Goal: Information Seeking & Learning: Learn about a topic

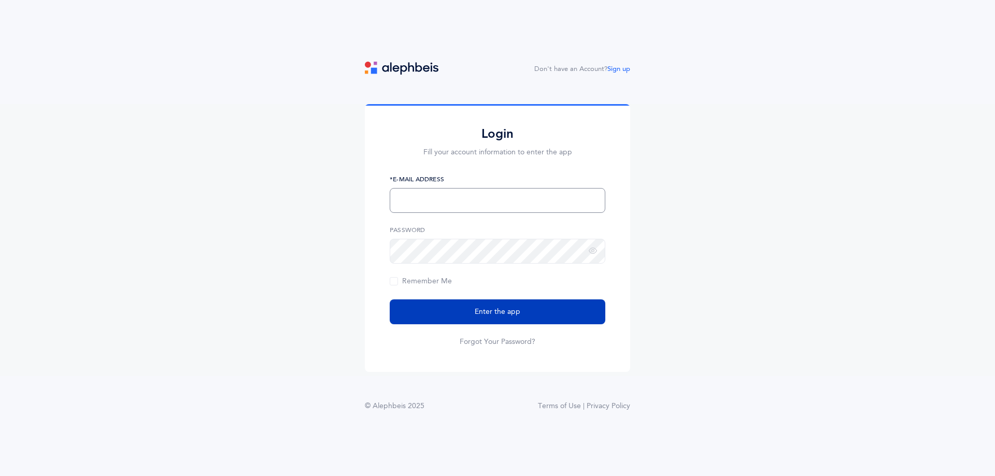
type input "[EMAIL_ADDRESS][DOMAIN_NAME]"
click at [530, 308] on button "Enter the app" at bounding box center [498, 312] width 216 height 25
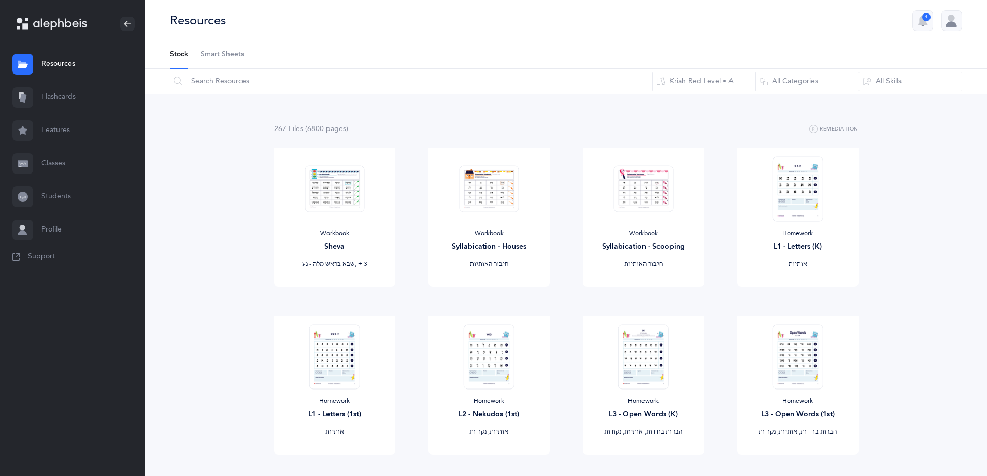
click at [80, 94] on link "Flashcards" at bounding box center [72, 97] width 145 height 33
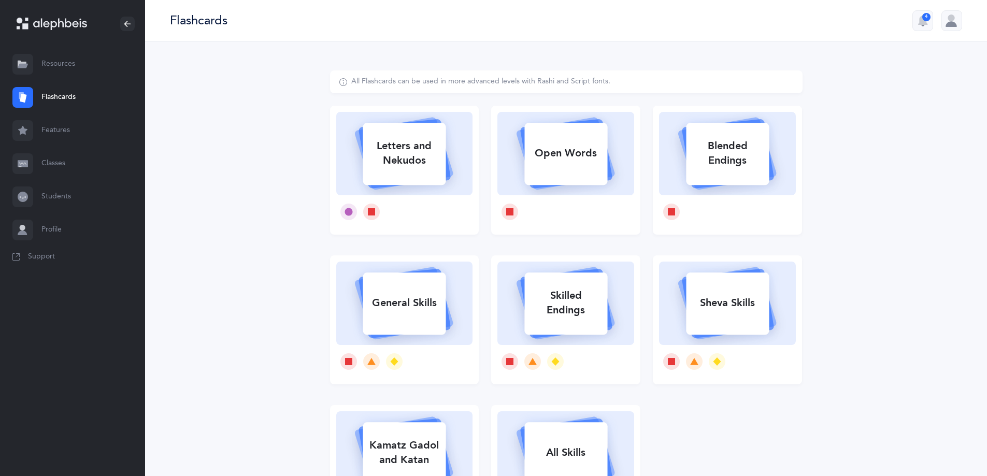
click at [403, 169] on div "Letters and Nekudos" at bounding box center [404, 153] width 83 height 41
select select
select select "single"
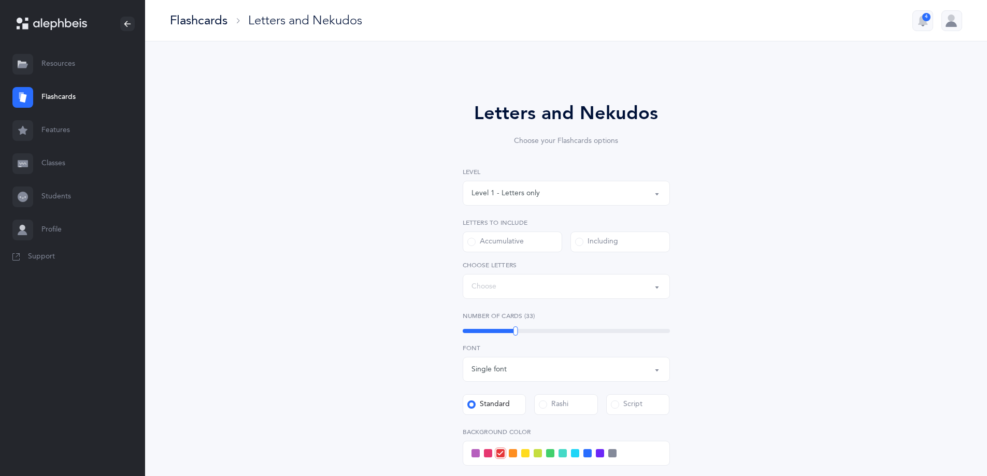
select select "27"
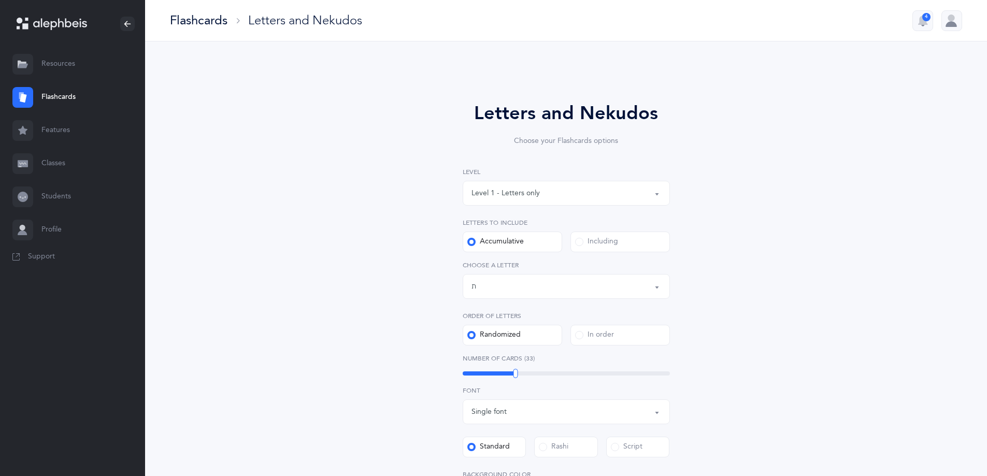
click at [528, 202] on button "Level 1 - Letters only" at bounding box center [566, 193] width 207 height 25
click at [550, 266] on span "Level 3 - Letters and [PERSON_NAME]" at bounding box center [543, 265] width 128 height 9
select select "3"
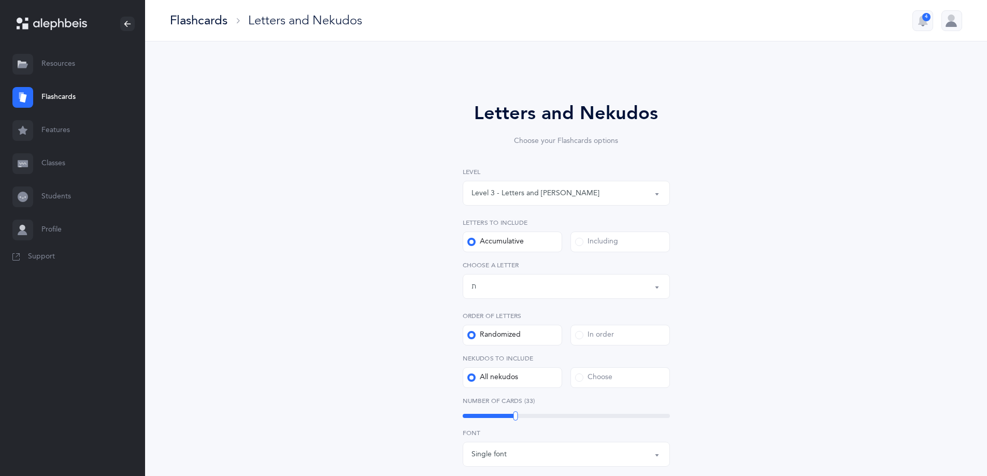
click at [521, 286] on div "Letters up until: ת" at bounding box center [567, 287] width 190 height 18
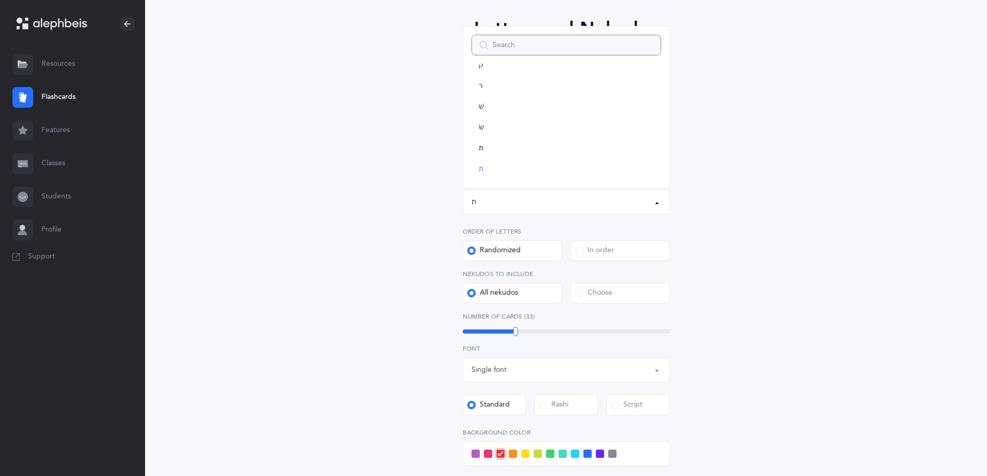
scroll to position [104, 0]
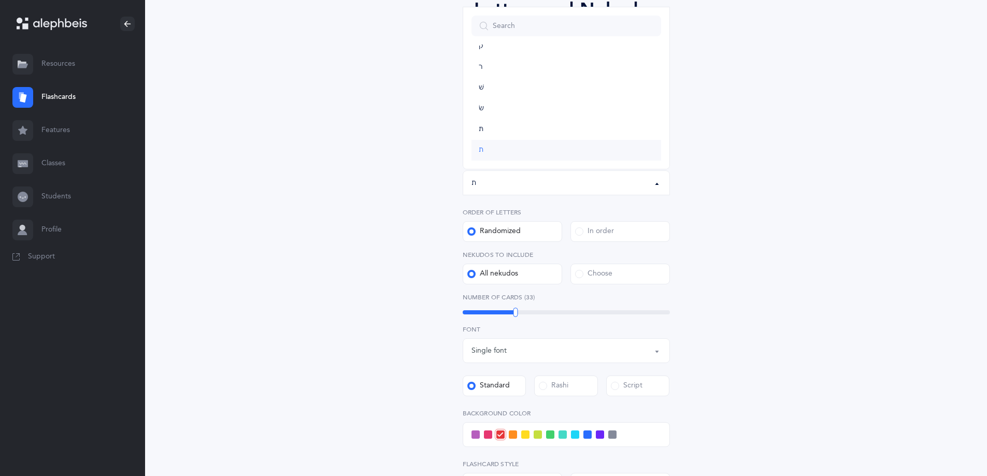
click at [481, 148] on span "ת" at bounding box center [481, 150] width 5 height 9
select select "27"
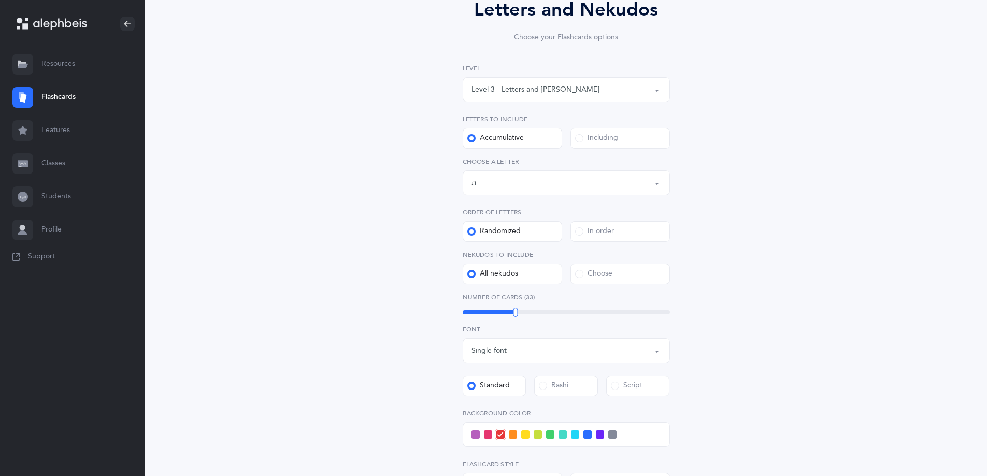
click at [488, 273] on div "All nekudos" at bounding box center [492, 274] width 51 height 10
click at [0, 0] on input "All nekudos" at bounding box center [0, 0] width 0 height 0
click at [592, 275] on div "Choose" at bounding box center [593, 274] width 37 height 10
click at [0, 0] on input "Choose" at bounding box center [0, 0] width 0 height 0
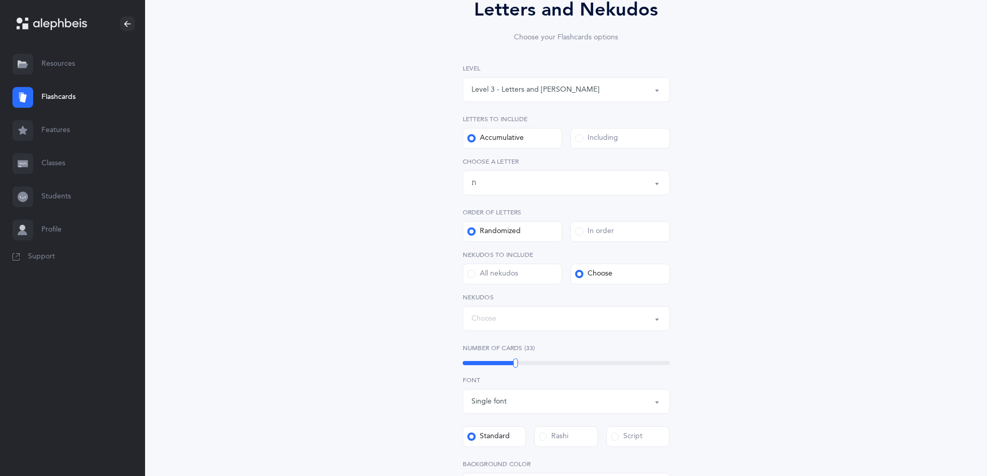
click at [537, 319] on div "Choose" at bounding box center [567, 319] width 190 height 18
click at [538, 206] on link "קמץ" at bounding box center [567, 199] width 190 height 21
select select "28"
click at [523, 224] on link "פתח" at bounding box center [567, 219] width 190 height 21
click at [759, 276] on div "Letters and Nekudos Choose your Flashcards options Level 1 - Letters only Level…" at bounding box center [566, 323] width 473 height 712
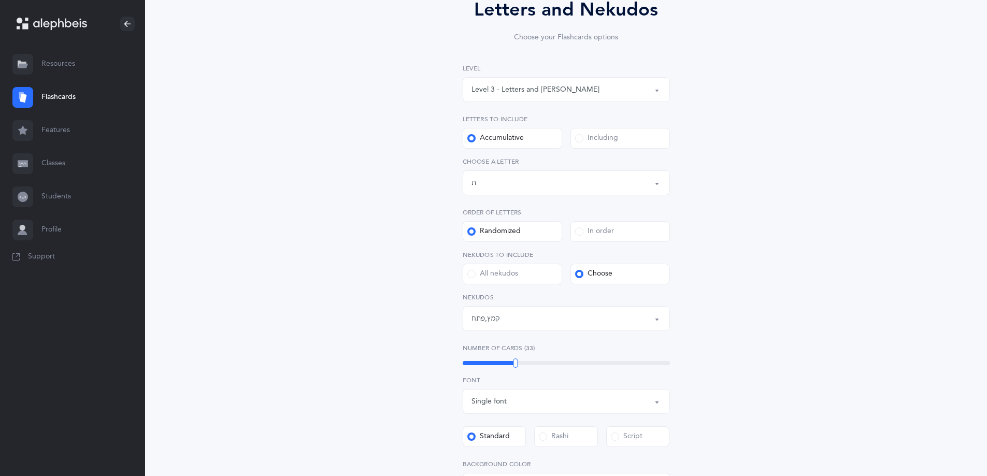
click at [523, 363] on div "33" at bounding box center [566, 363] width 207 height 4
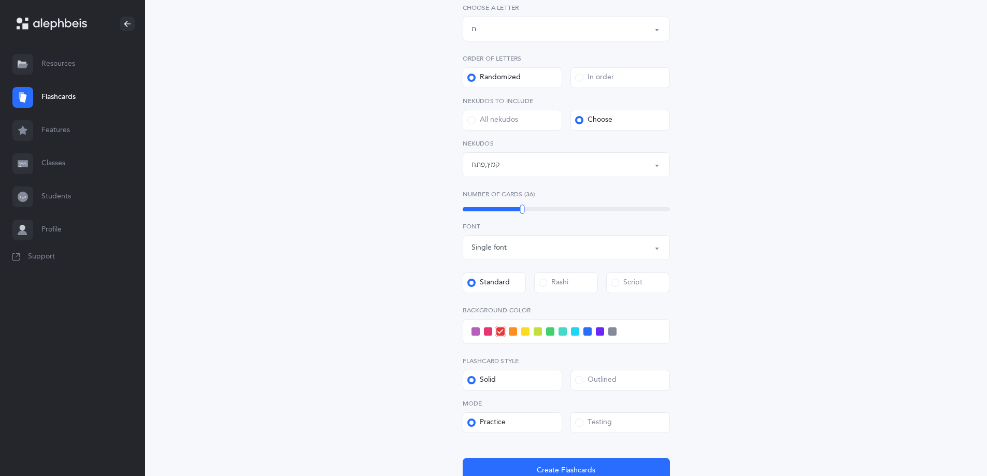
scroll to position [259, 0]
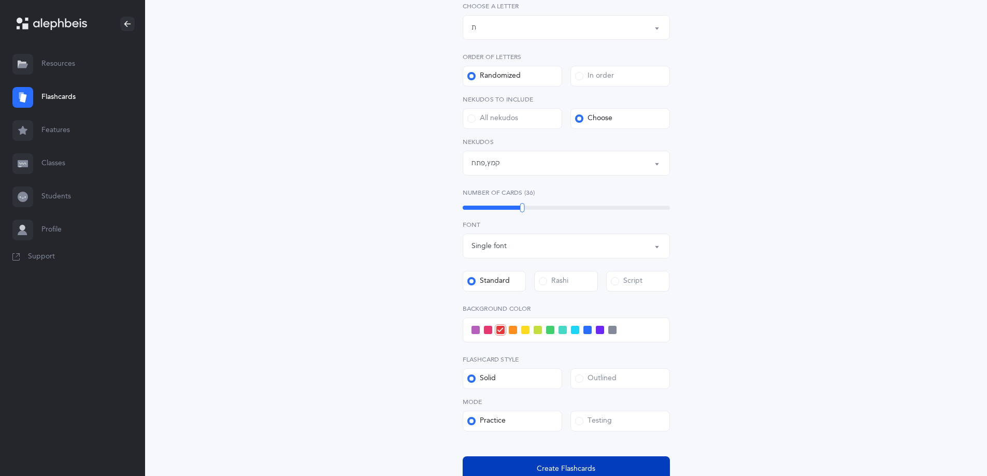
click at [545, 462] on button "Create Flashcards" at bounding box center [566, 469] width 207 height 25
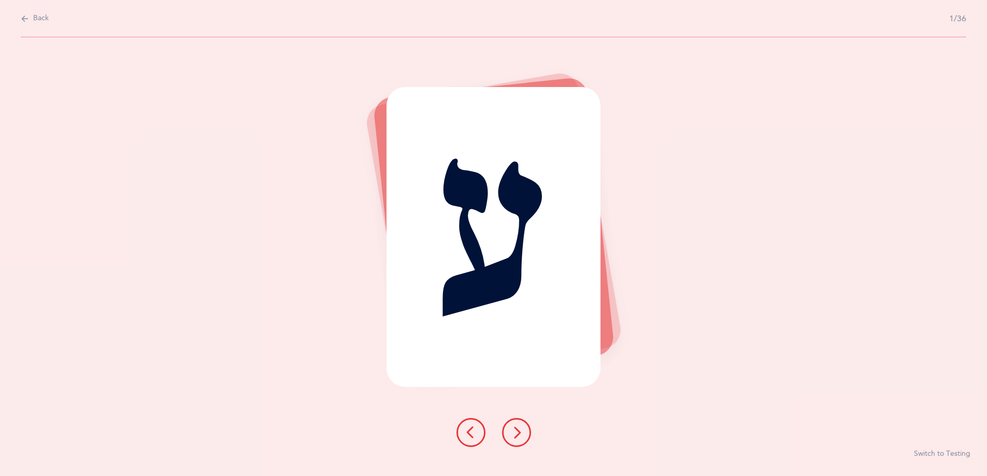
scroll to position [0, 0]
click at [523, 434] on icon at bounding box center [520, 433] width 12 height 12
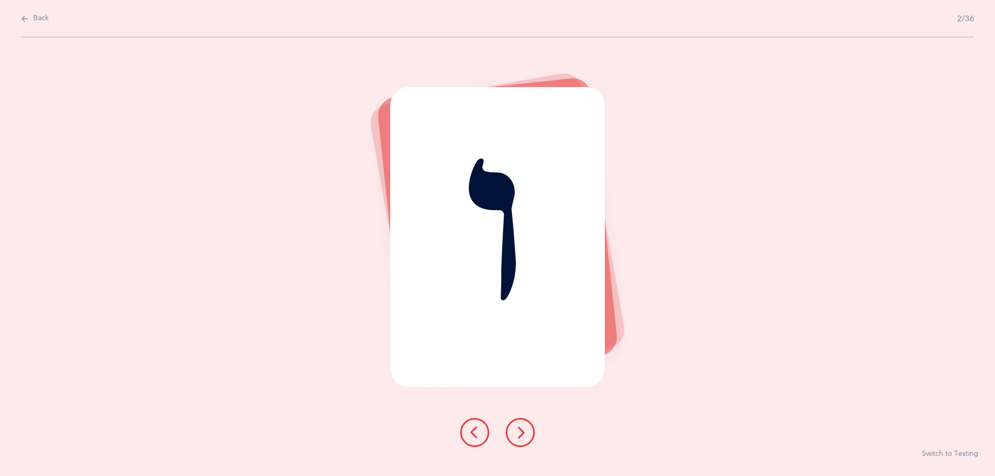
click at [523, 434] on icon at bounding box center [520, 433] width 12 height 12
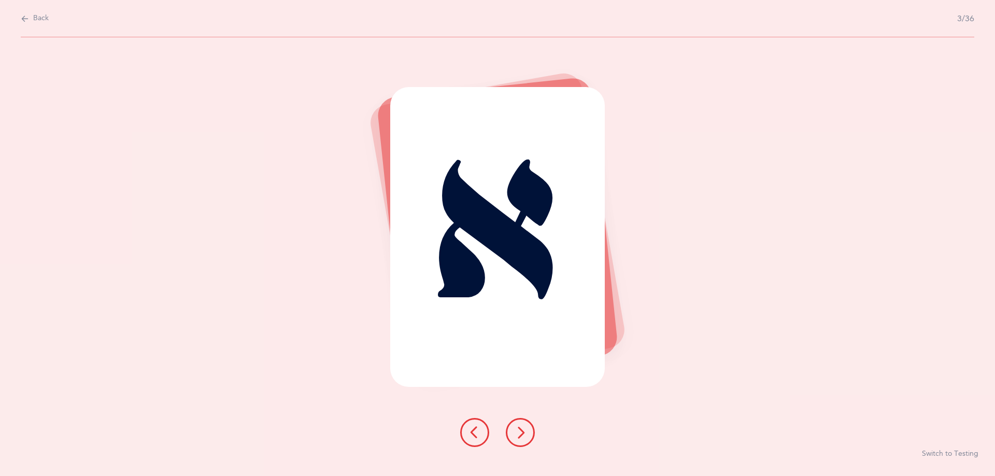
click at [470, 435] on icon at bounding box center [475, 433] width 12 height 12
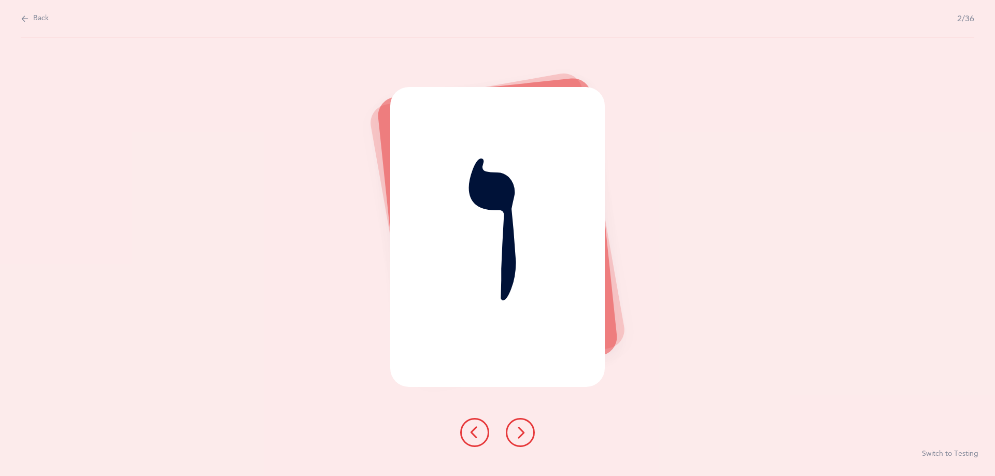
click at [511, 438] on button at bounding box center [520, 432] width 29 height 29
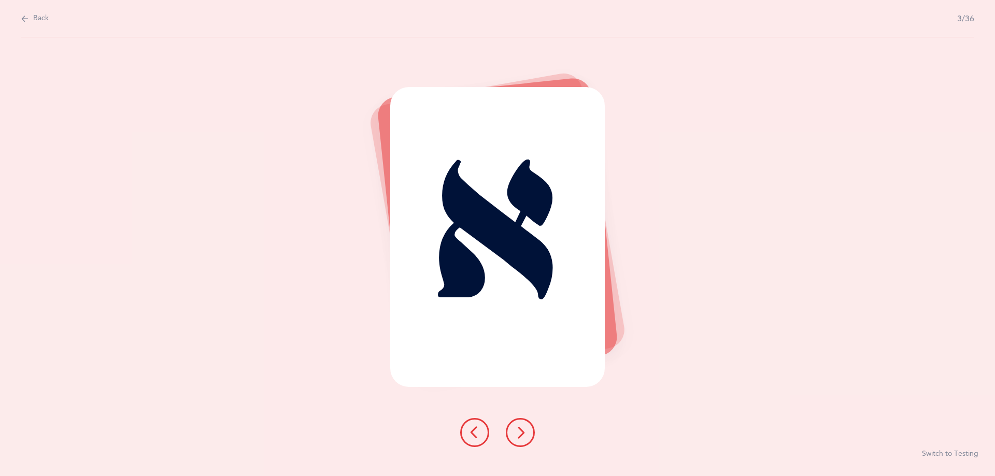
click at [515, 436] on icon at bounding box center [520, 433] width 12 height 12
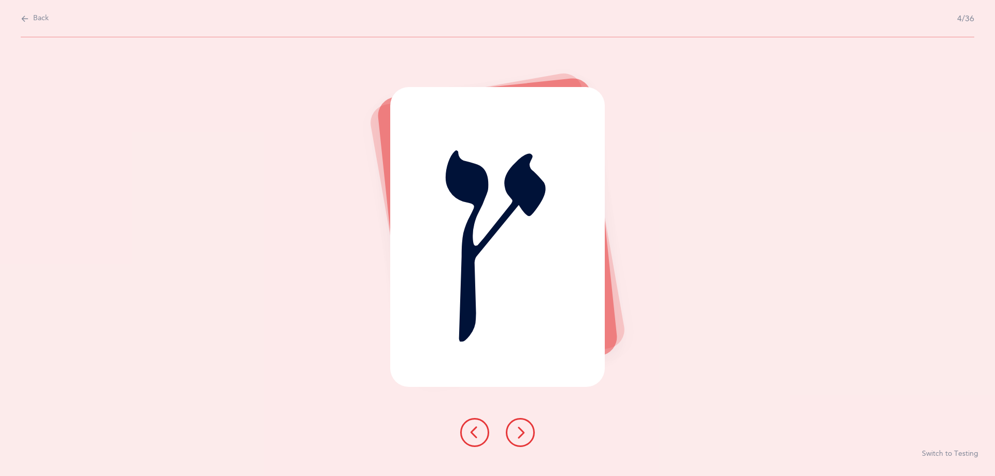
click at [515, 436] on icon at bounding box center [520, 433] width 12 height 12
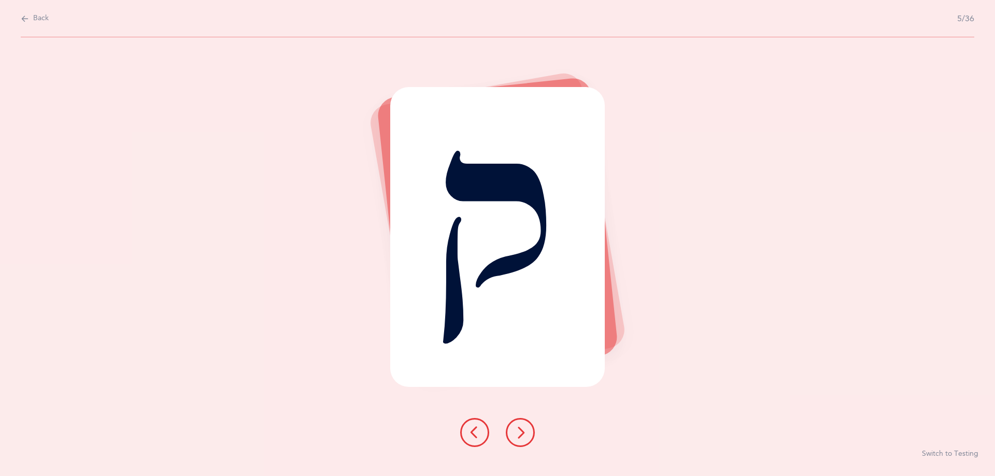
click at [515, 436] on icon at bounding box center [520, 433] width 12 height 12
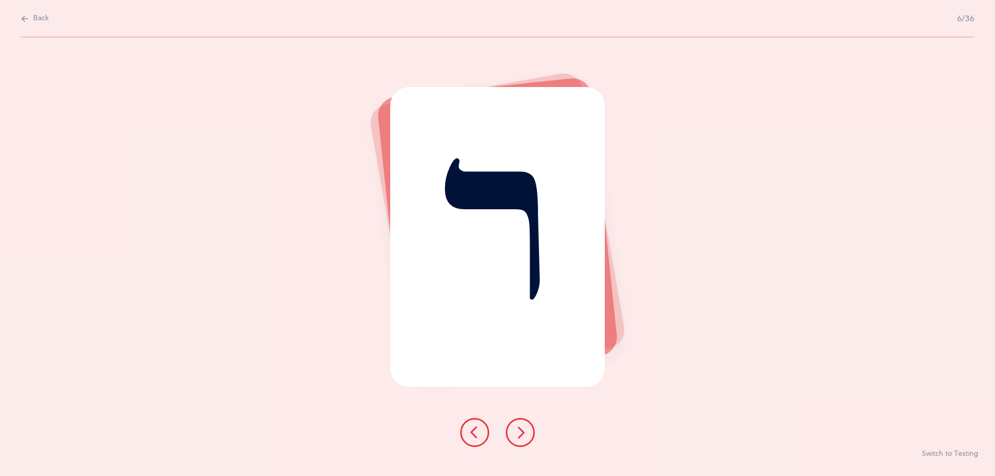
click at [515, 436] on icon at bounding box center [520, 433] width 12 height 12
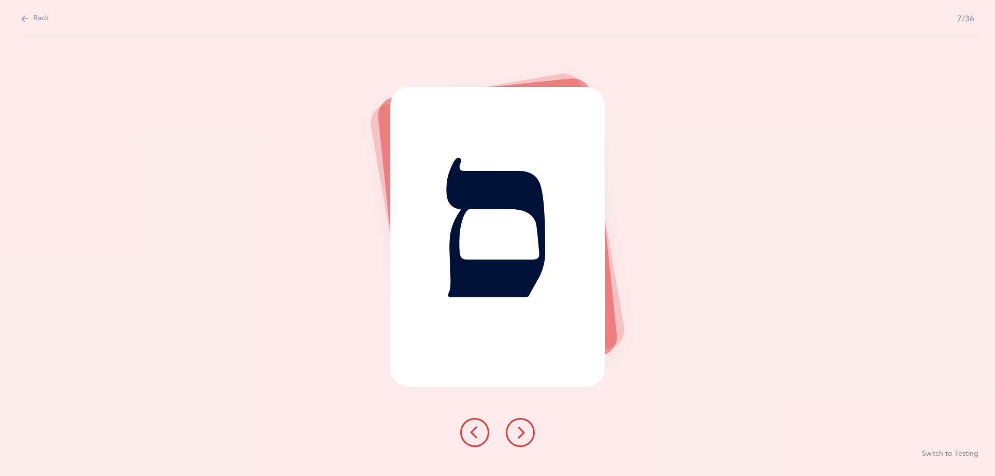
click at [515, 436] on icon at bounding box center [520, 433] width 12 height 12
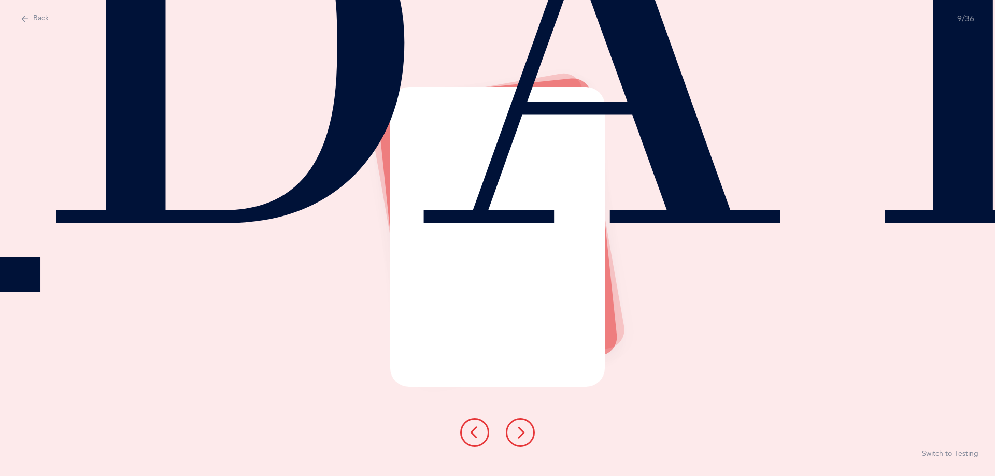
click at [515, 436] on icon at bounding box center [520, 433] width 12 height 12
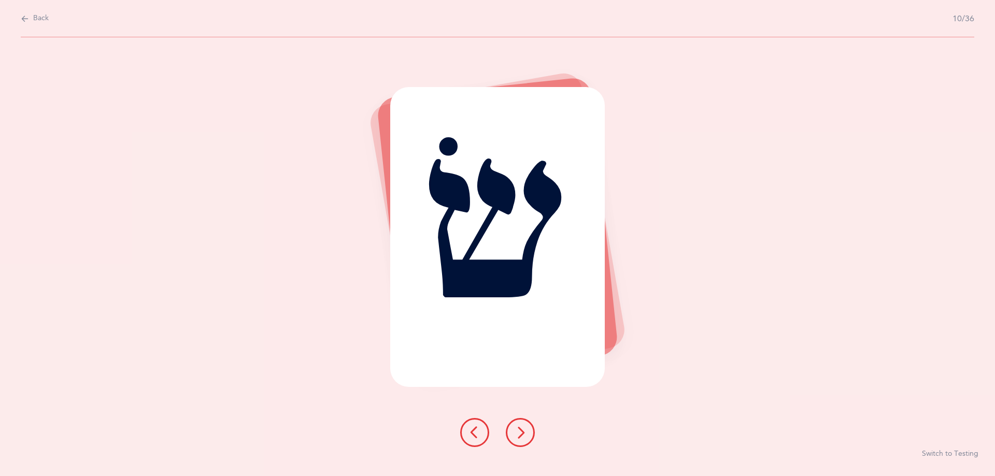
click at [516, 436] on icon at bounding box center [520, 433] width 12 height 12
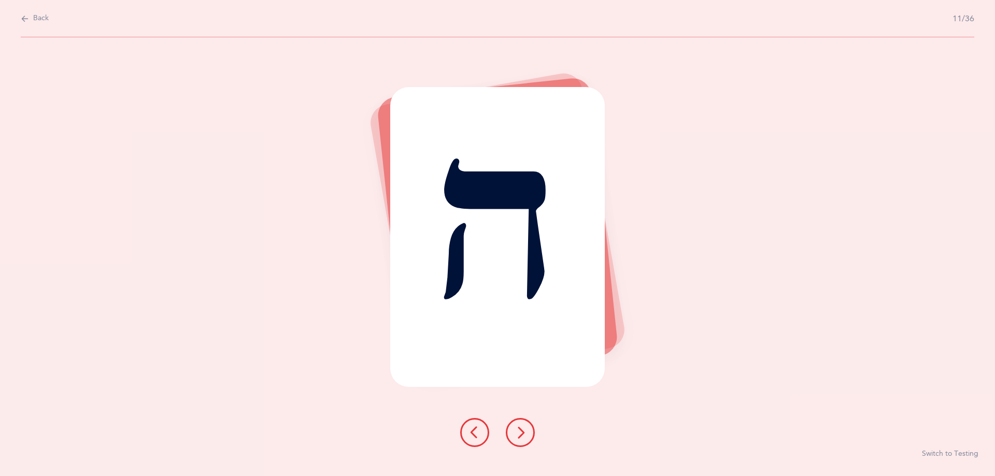
click at [516, 436] on icon at bounding box center [520, 433] width 12 height 12
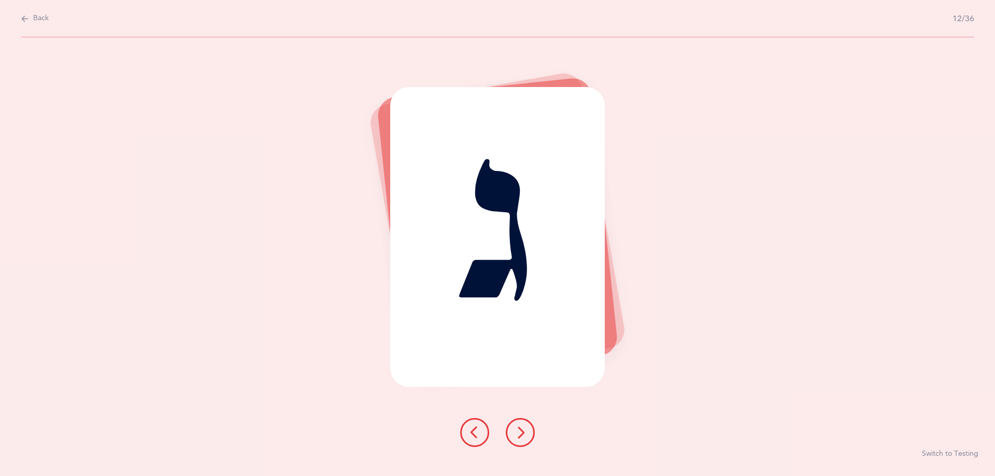
click at [516, 436] on icon at bounding box center [520, 433] width 12 height 12
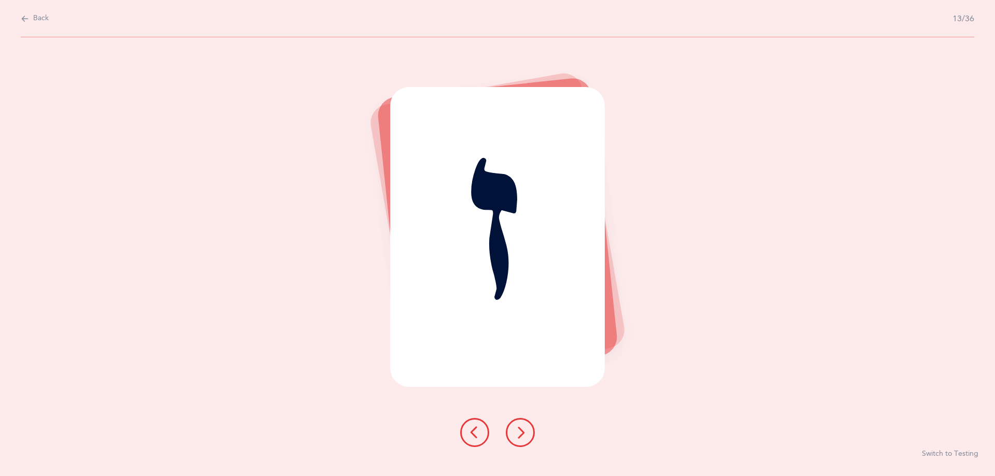
click at [516, 436] on icon at bounding box center [520, 433] width 12 height 12
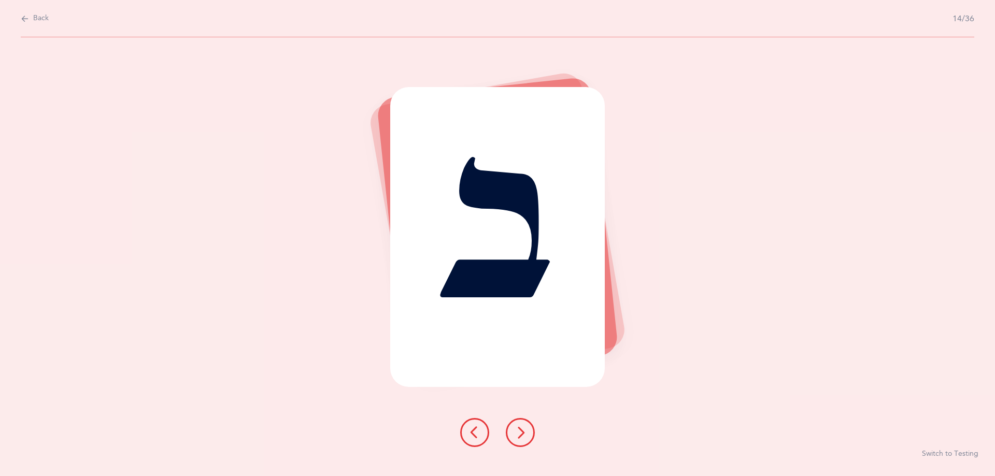
click at [516, 436] on icon at bounding box center [520, 433] width 12 height 12
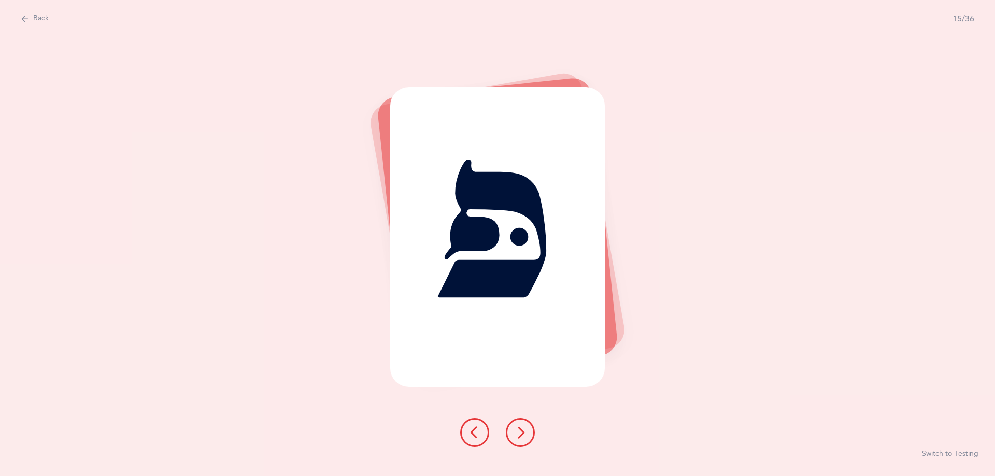
click at [516, 436] on icon at bounding box center [520, 433] width 12 height 12
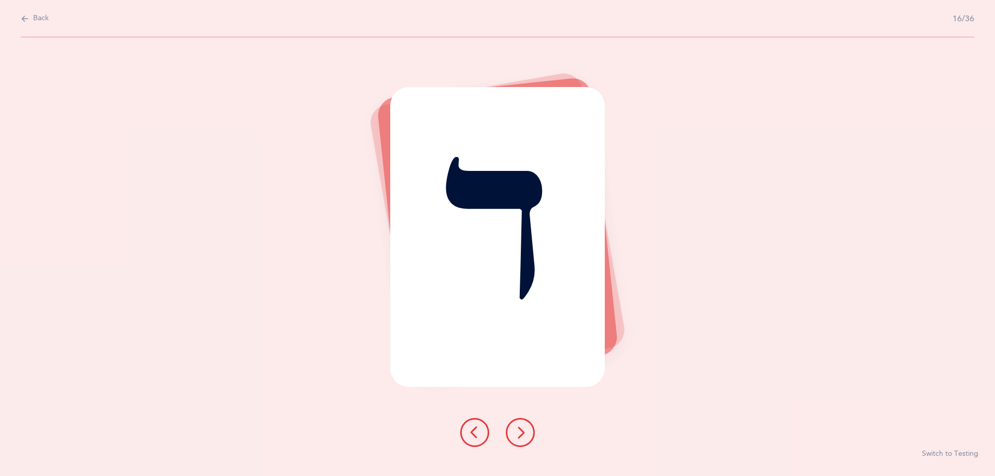
click at [516, 436] on icon at bounding box center [520, 433] width 12 height 12
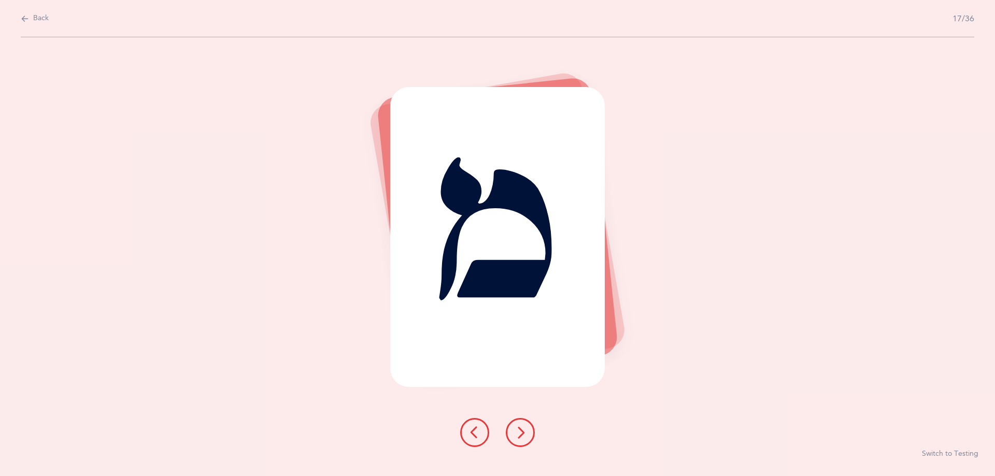
click at [516, 436] on icon at bounding box center [520, 433] width 12 height 12
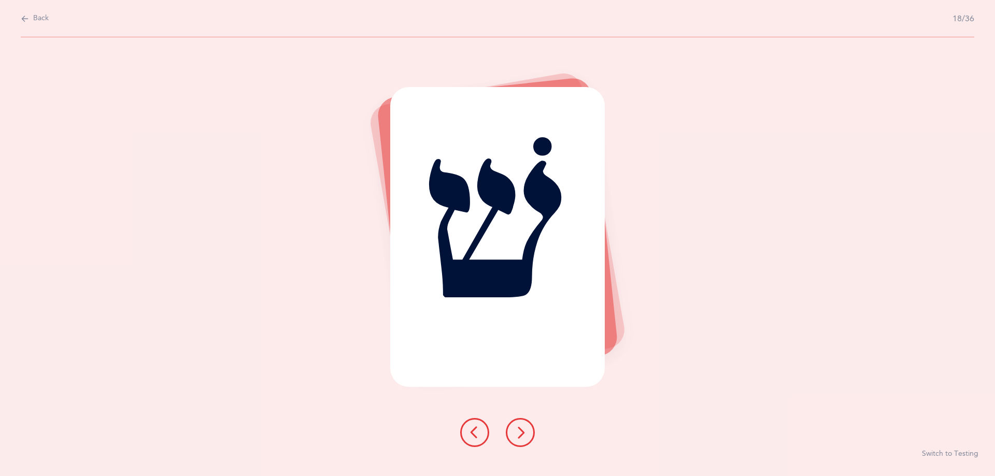
click at [516, 436] on icon at bounding box center [520, 433] width 12 height 12
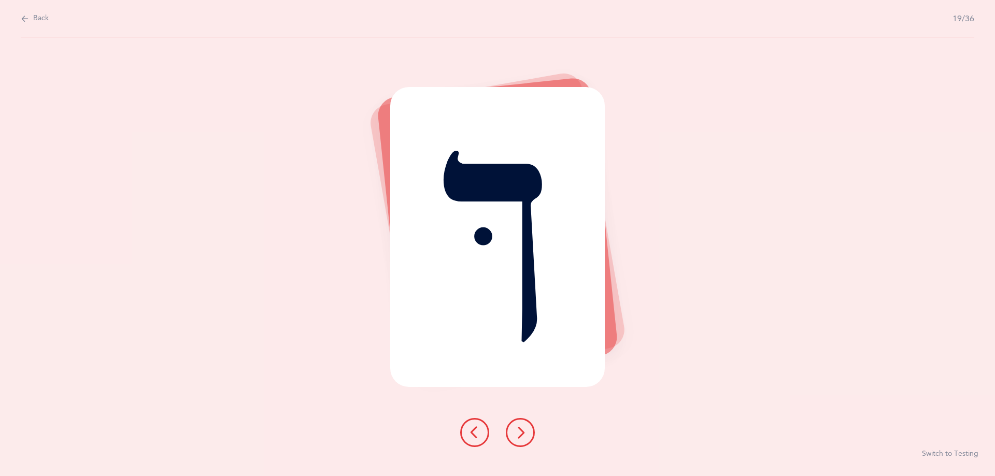
click at [516, 436] on icon at bounding box center [520, 433] width 12 height 12
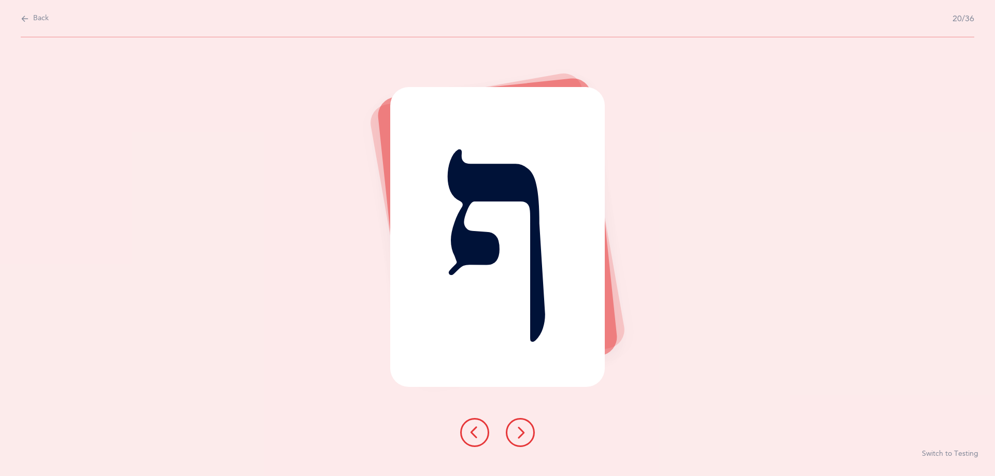
click at [516, 436] on icon at bounding box center [520, 433] width 12 height 12
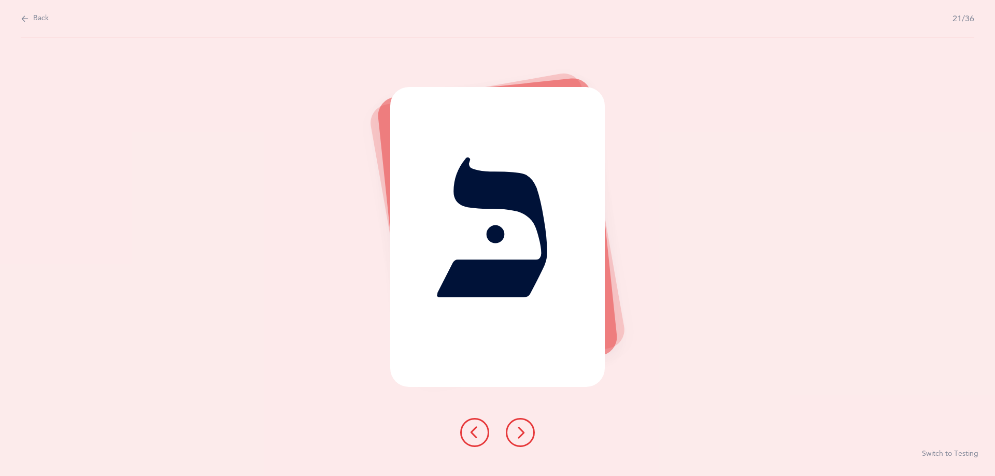
click at [516, 436] on icon at bounding box center [520, 433] width 12 height 12
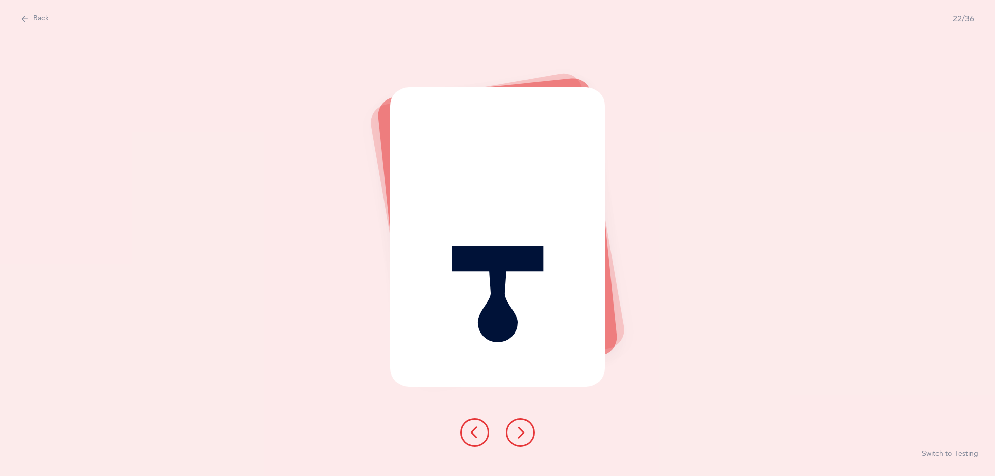
click at [516, 436] on icon at bounding box center [520, 433] width 12 height 12
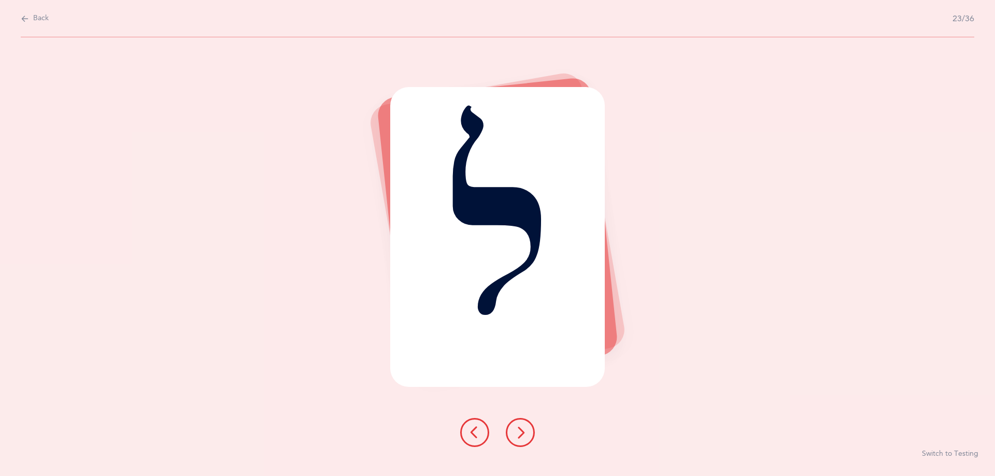
click at [516, 436] on icon at bounding box center [520, 433] width 12 height 12
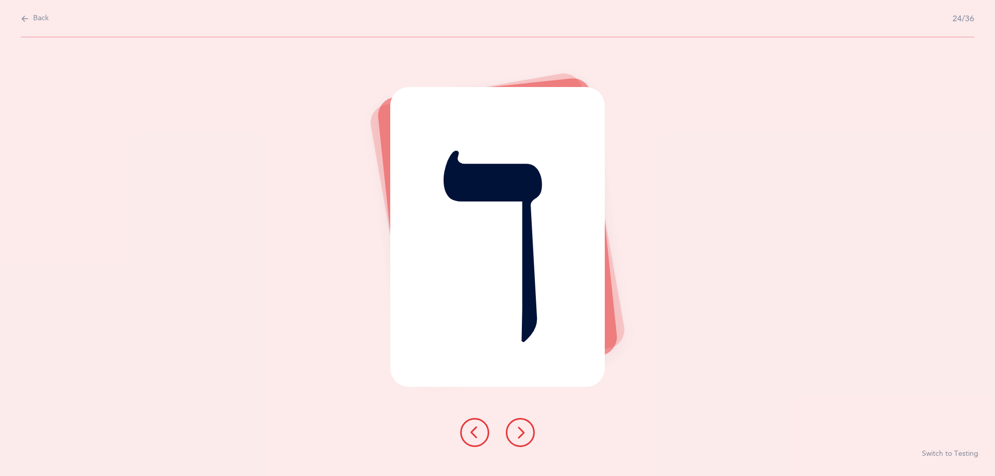
click at [516, 436] on icon at bounding box center [520, 433] width 12 height 12
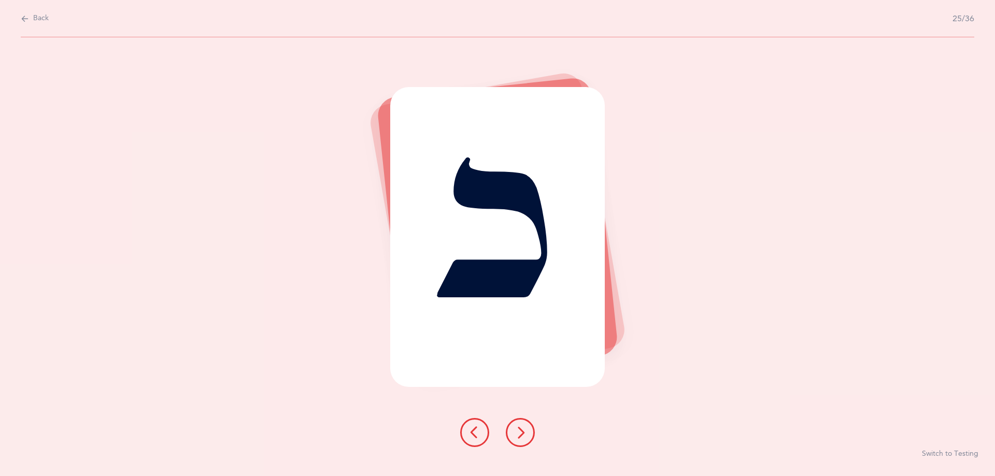
click at [516, 436] on icon at bounding box center [520, 433] width 12 height 12
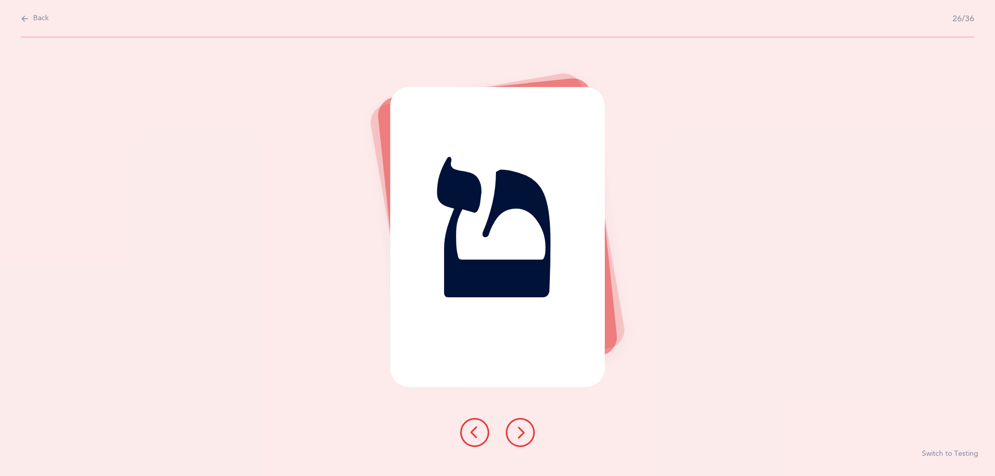
click at [516, 436] on icon at bounding box center [520, 433] width 12 height 12
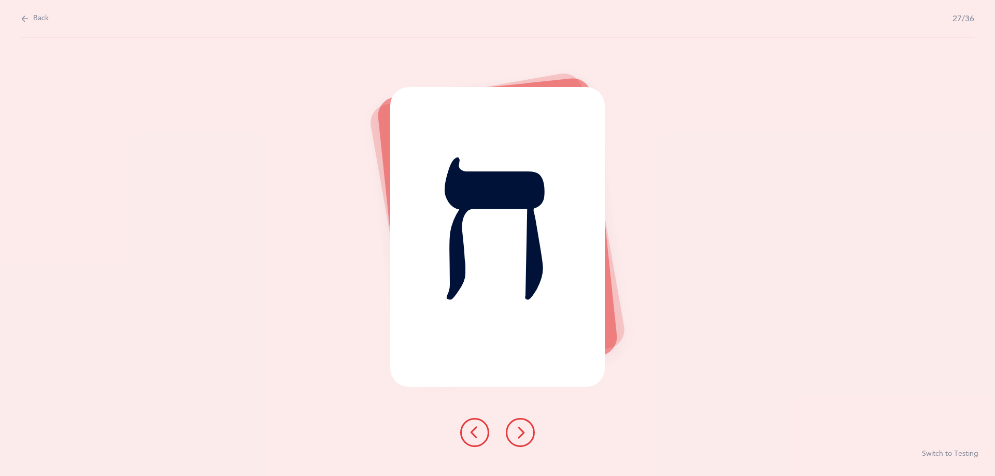
click at [516, 436] on icon at bounding box center [520, 433] width 12 height 12
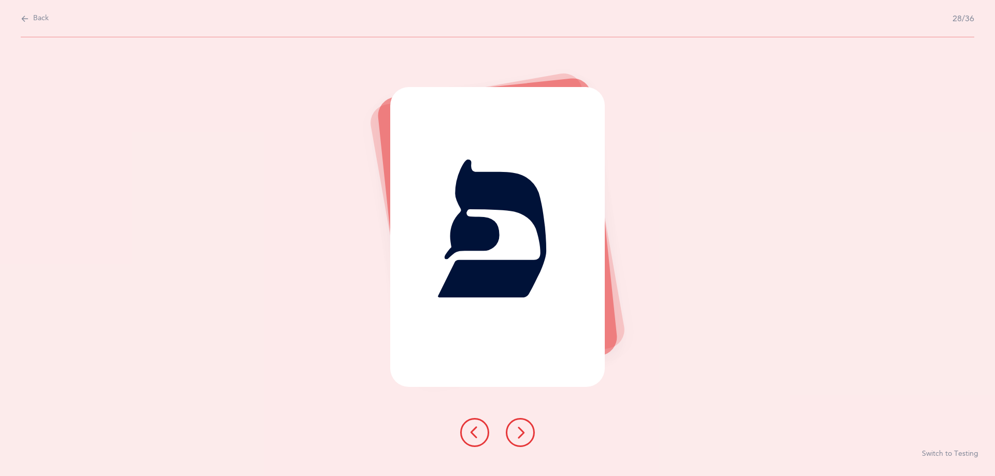
click at [516, 436] on icon at bounding box center [520, 433] width 12 height 12
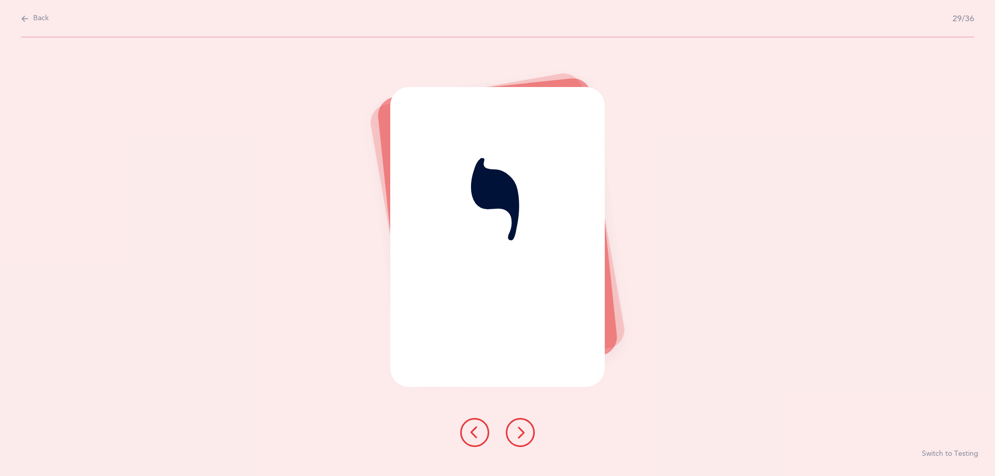
click at [516, 436] on icon at bounding box center [520, 433] width 12 height 12
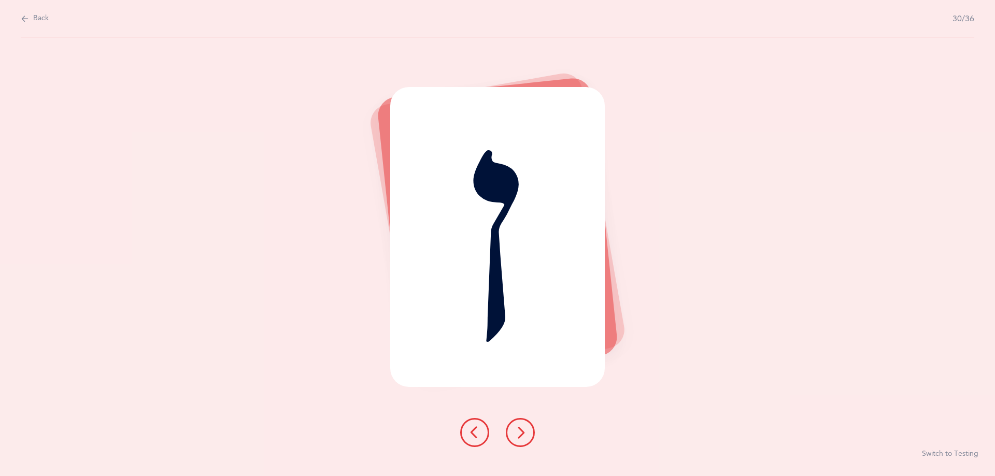
click at [516, 436] on icon at bounding box center [520, 433] width 12 height 12
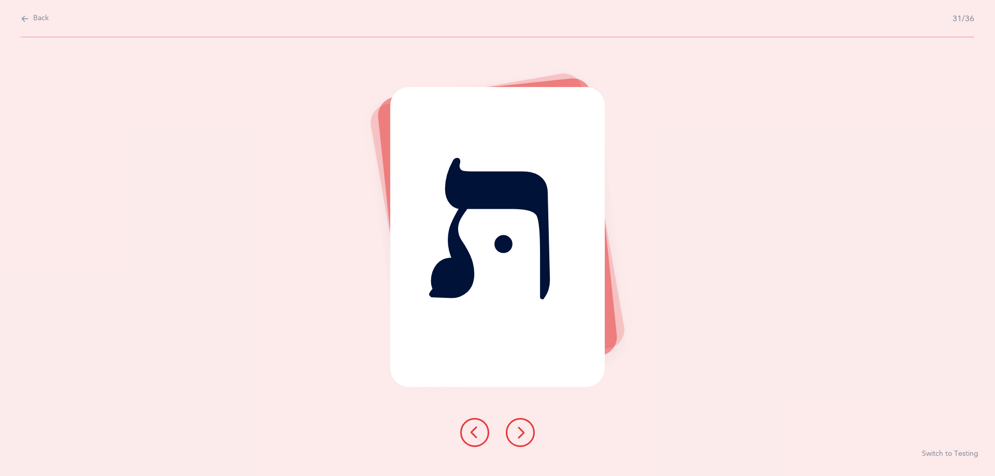
click at [516, 436] on icon at bounding box center [520, 433] width 12 height 12
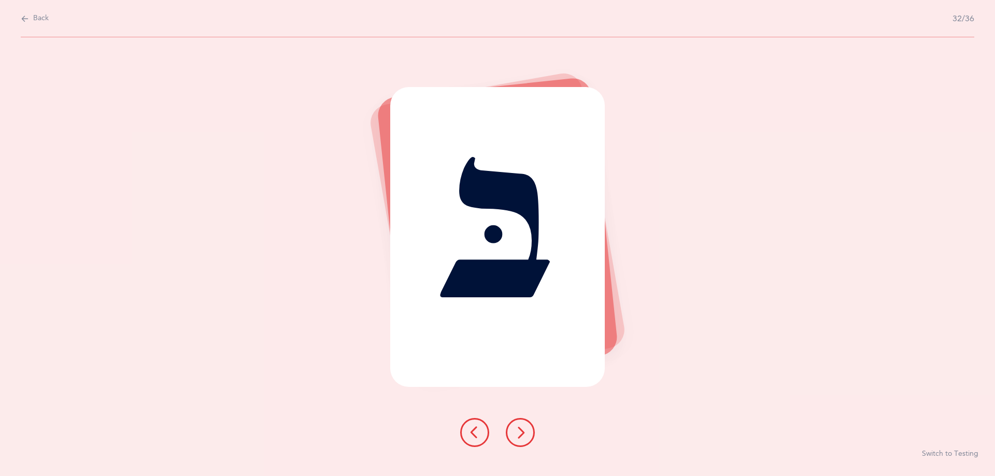
click at [516, 436] on icon at bounding box center [520, 433] width 12 height 12
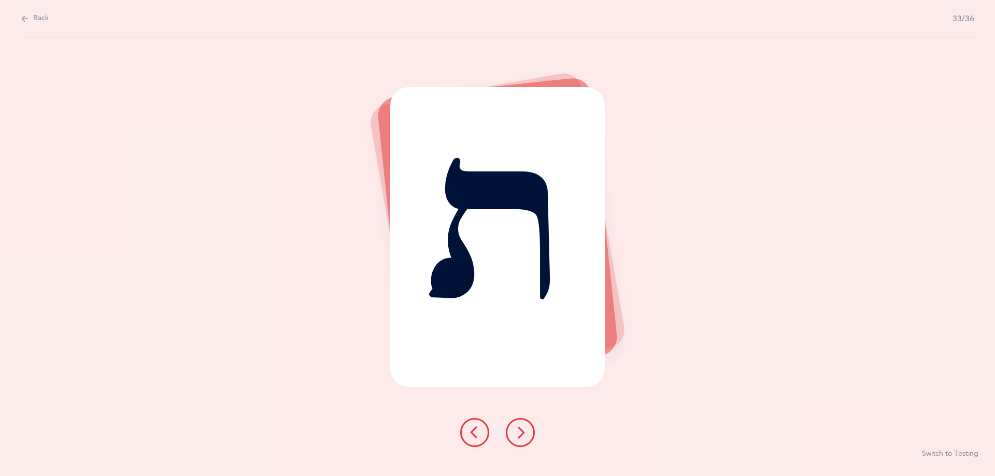
click at [516, 436] on icon at bounding box center [520, 433] width 12 height 12
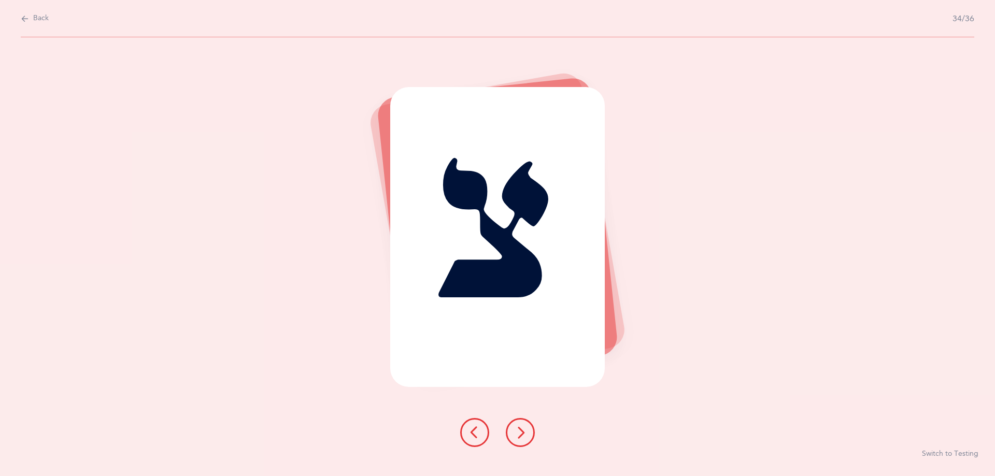
click at [516, 436] on icon at bounding box center [520, 433] width 12 height 12
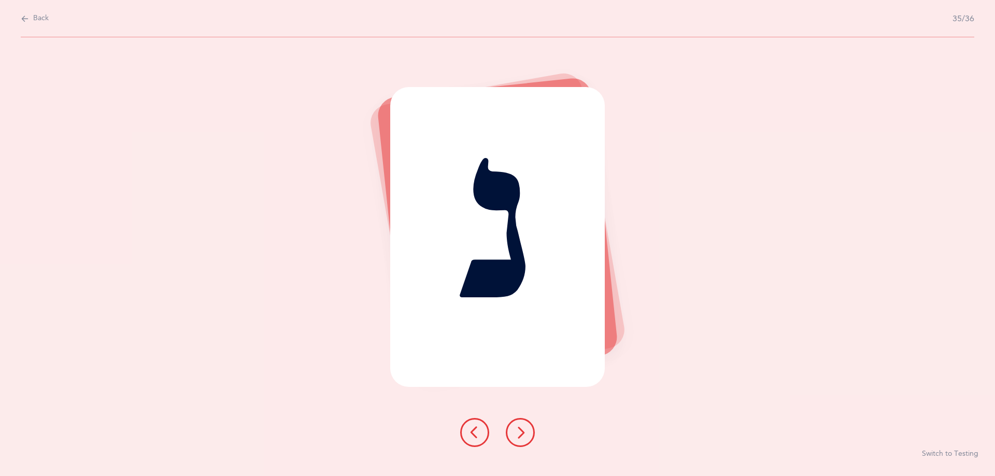
click at [516, 436] on icon at bounding box center [520, 433] width 12 height 12
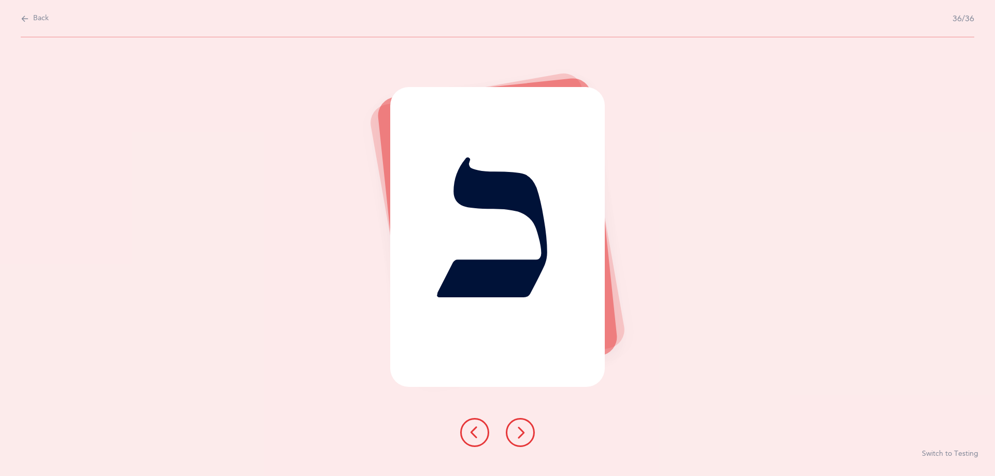
click at [516, 436] on icon at bounding box center [520, 433] width 12 height 12
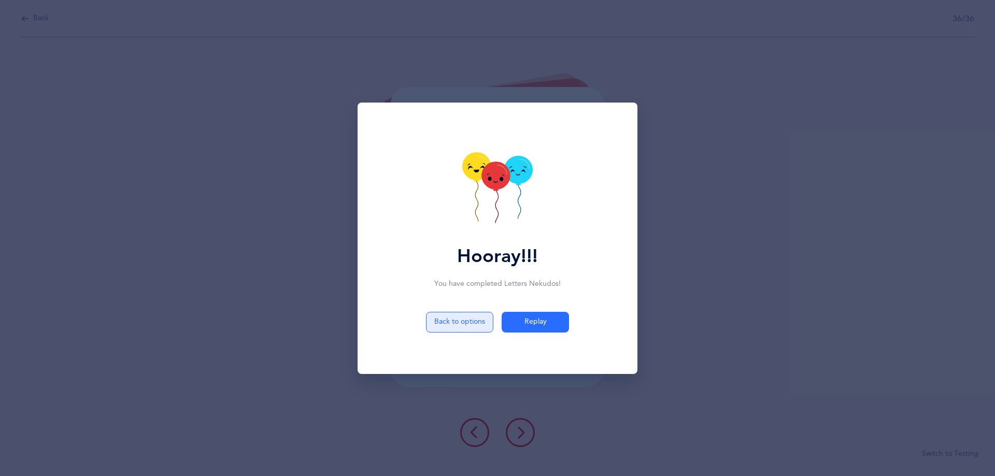
click at [463, 325] on button "Back to options" at bounding box center [459, 322] width 67 height 21
select select "3"
select select "27"
select select "single"
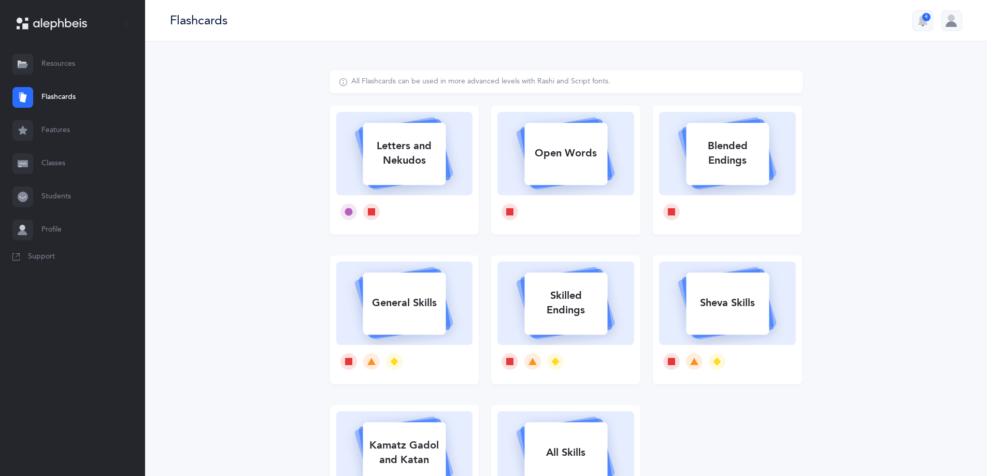
click at [436, 168] on div "Letters and Nekudos" at bounding box center [404, 153] width 83 height 41
select select "3"
select select "27"
select select "single"
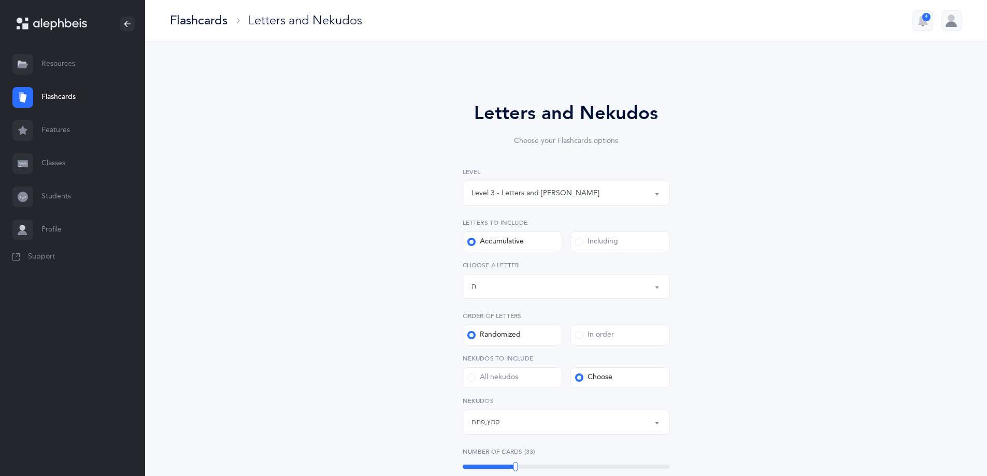
click at [575, 195] on div "Level 3 - Letters and [PERSON_NAME]" at bounding box center [567, 194] width 190 height 18
click at [559, 282] on span "Level 4 - Letters with [PERSON_NAME]" at bounding box center [543, 286] width 129 height 9
select select "4"
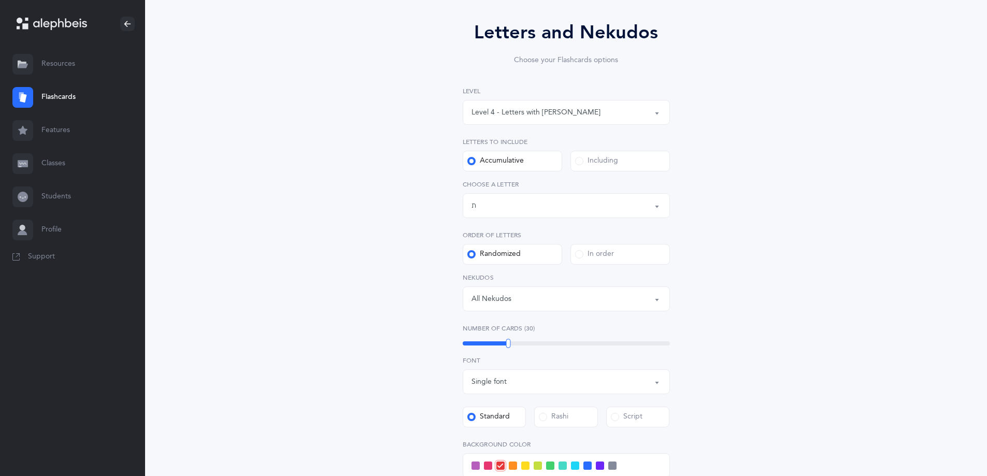
scroll to position [104, 0]
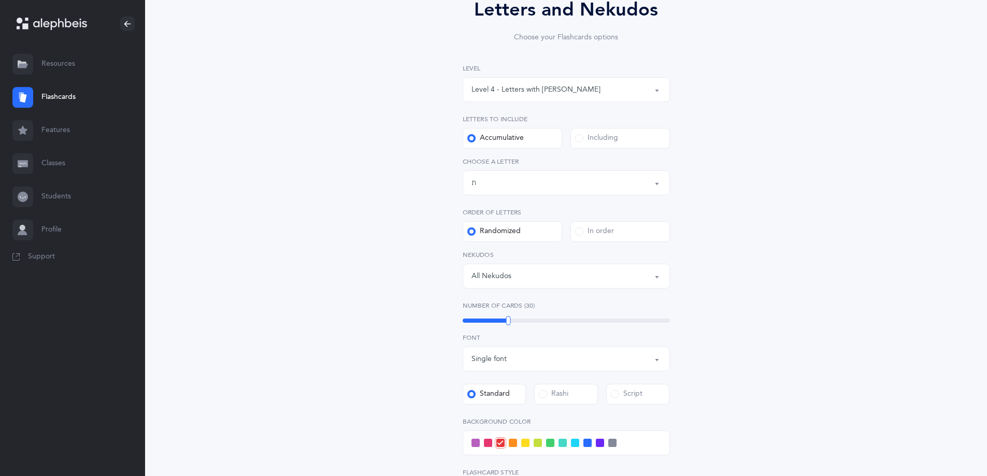
click at [567, 272] on div "All Nekudos" at bounding box center [567, 276] width 190 height 18
click at [515, 188] on link "פתח" at bounding box center [567, 198] width 190 height 21
click at [515, 179] on link "קמץ" at bounding box center [567, 177] width 190 height 21
select select "28"
click at [402, 221] on div "Letters and Nekudos Choose your Flashcards options Level 1 - Letters only Level…" at bounding box center [566, 301] width 473 height 669
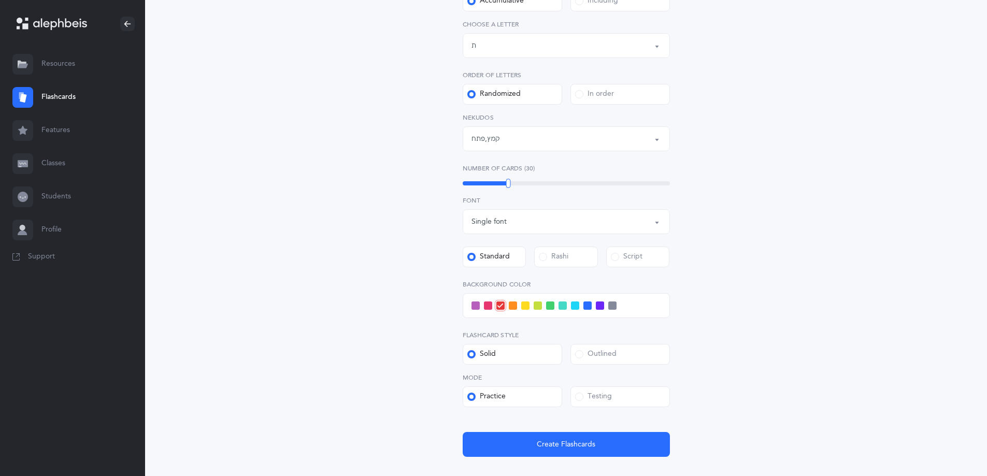
scroll to position [259, 0]
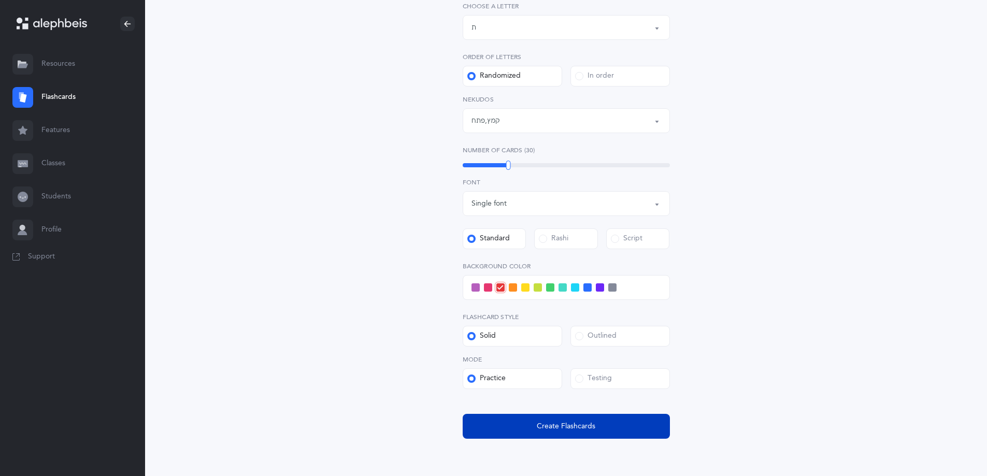
click at [600, 424] on button "Create Flashcards" at bounding box center [566, 426] width 207 height 25
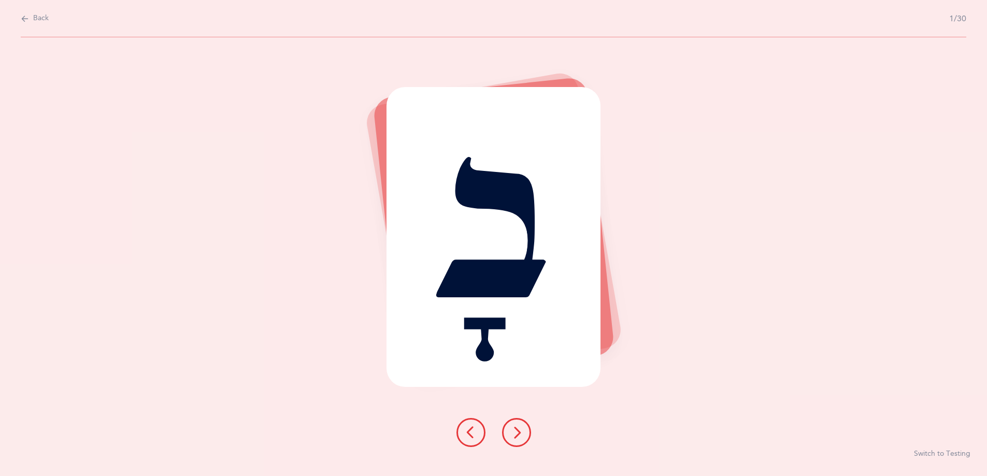
scroll to position [0, 0]
click at [519, 436] on icon at bounding box center [520, 433] width 12 height 12
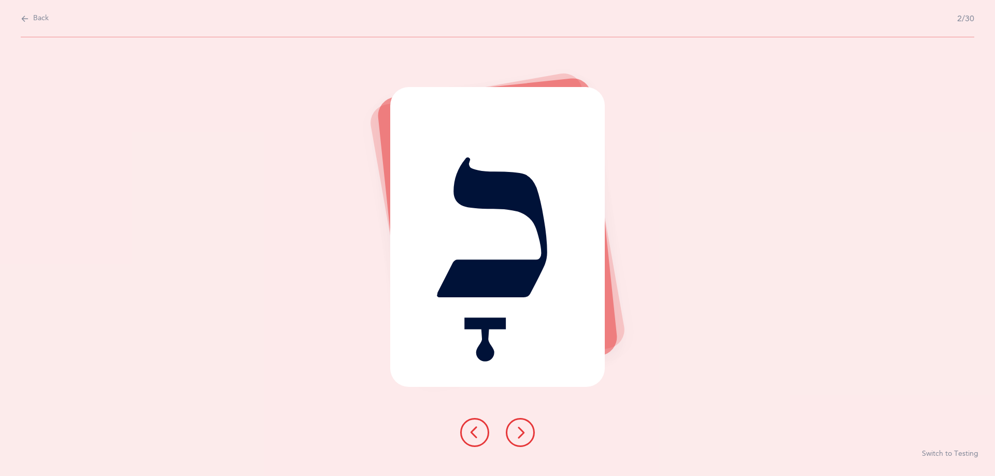
click at [519, 436] on icon at bounding box center [520, 433] width 12 height 12
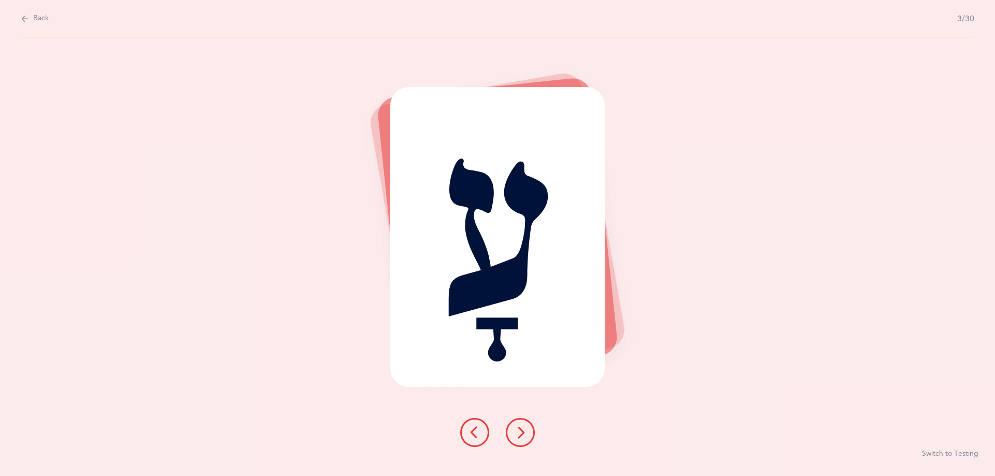
click at [519, 436] on icon at bounding box center [520, 433] width 12 height 12
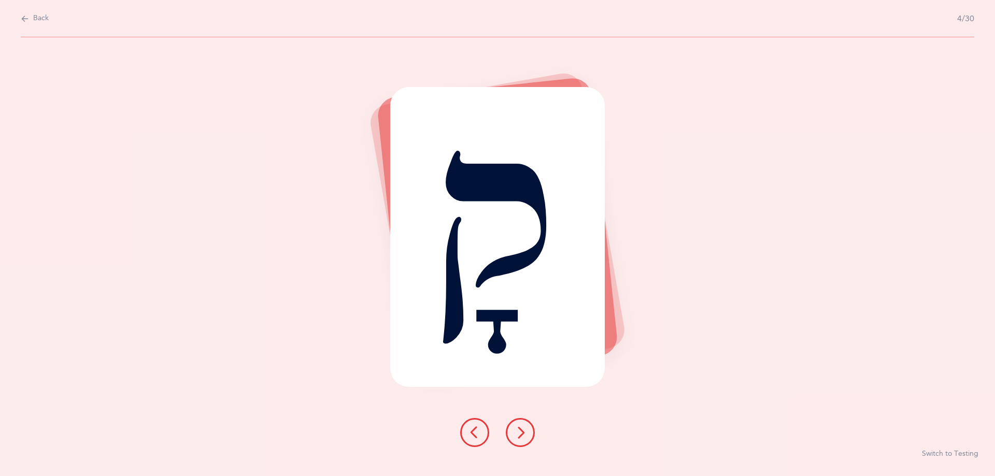
click at [519, 436] on icon at bounding box center [520, 433] width 12 height 12
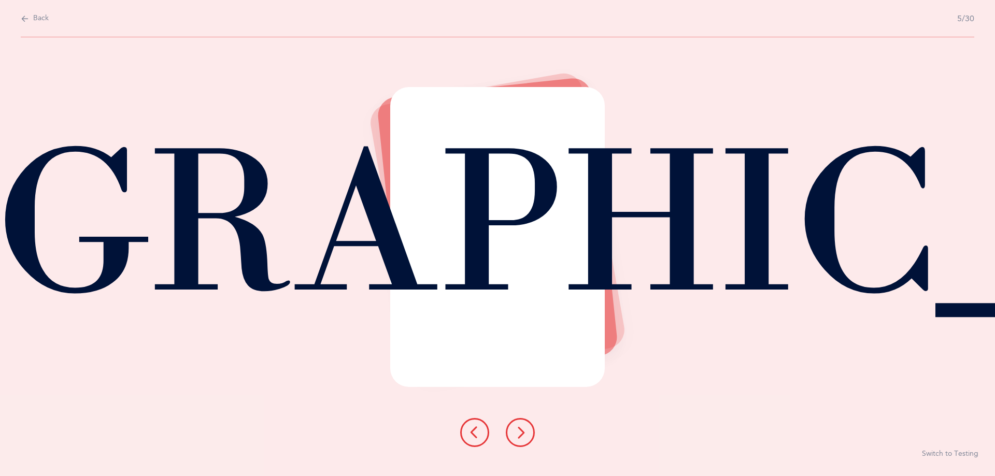
click at [519, 436] on icon at bounding box center [520, 433] width 12 height 12
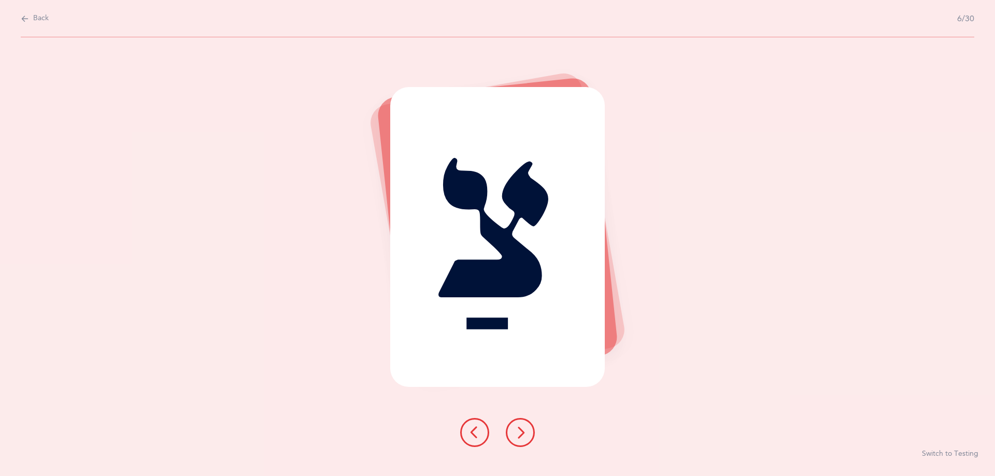
click at [519, 436] on icon at bounding box center [520, 433] width 12 height 12
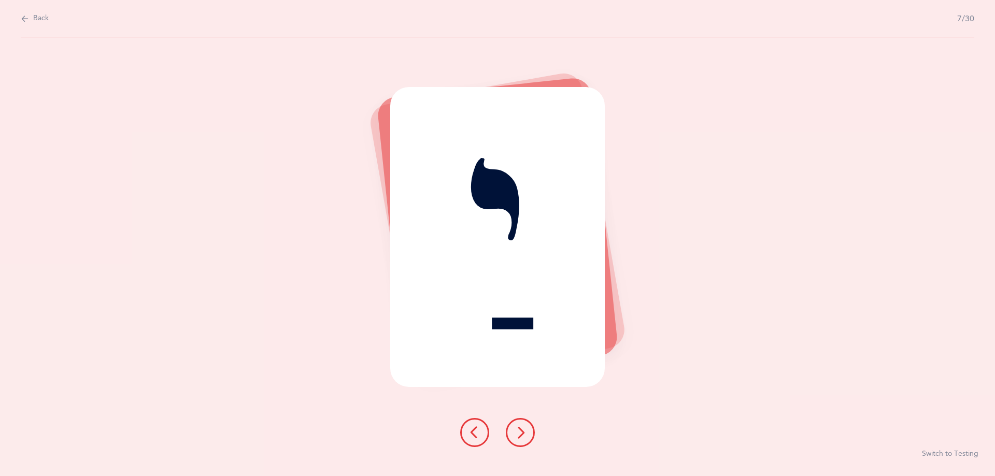
click at [519, 436] on icon at bounding box center [520, 433] width 12 height 12
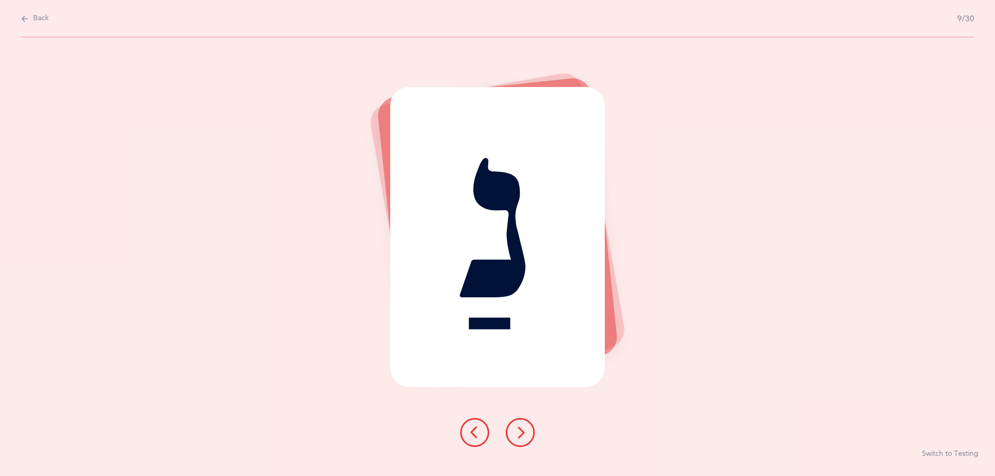
click at [519, 436] on icon at bounding box center [520, 433] width 12 height 12
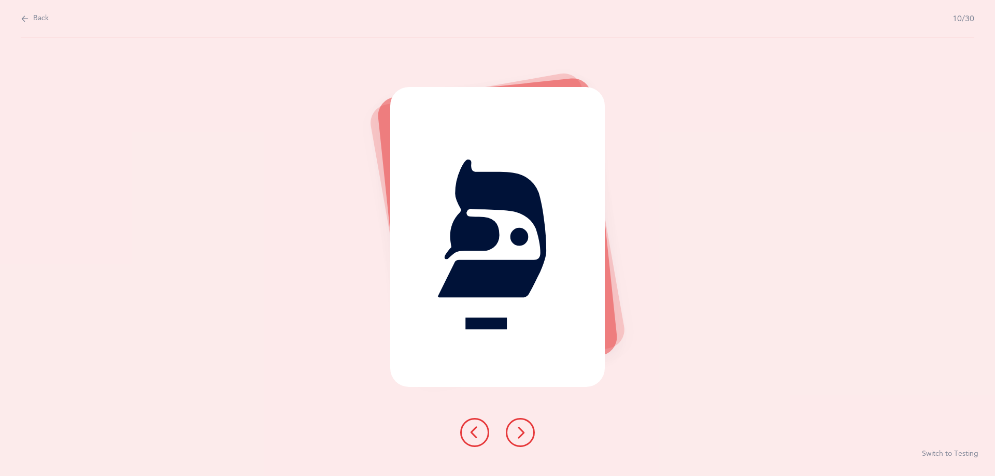
click at [519, 436] on icon at bounding box center [520, 433] width 12 height 12
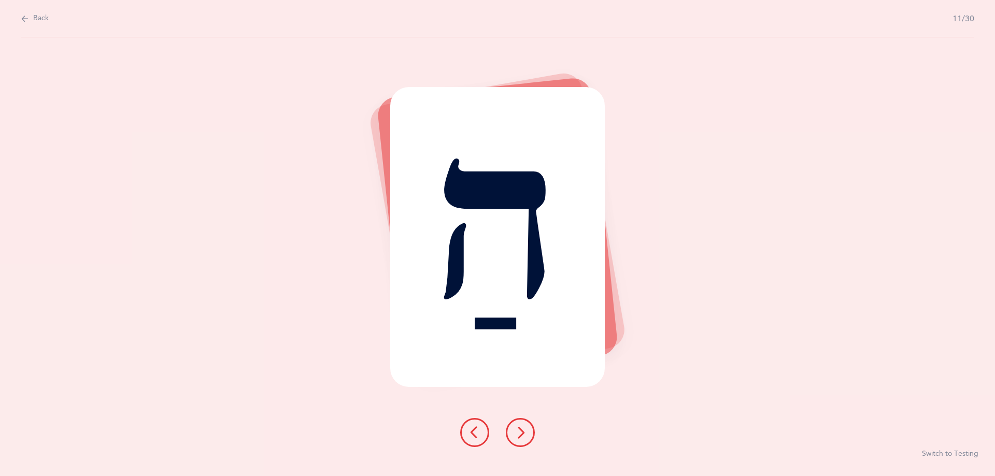
click at [519, 436] on icon at bounding box center [520, 433] width 12 height 12
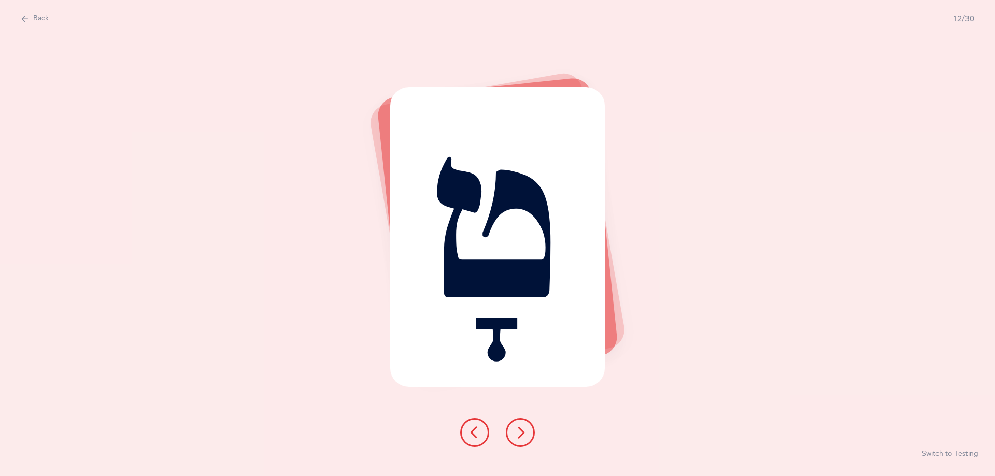
click at [519, 436] on icon at bounding box center [520, 433] width 12 height 12
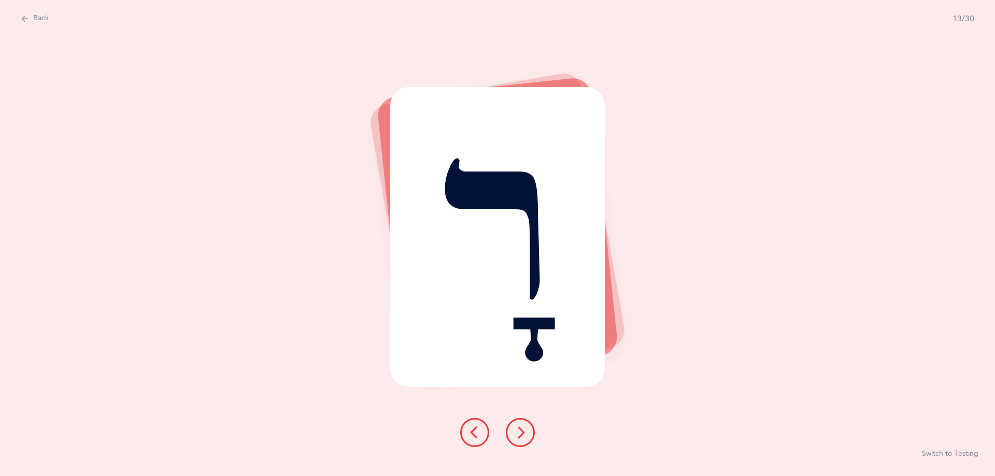
click at [519, 436] on icon at bounding box center [520, 433] width 12 height 12
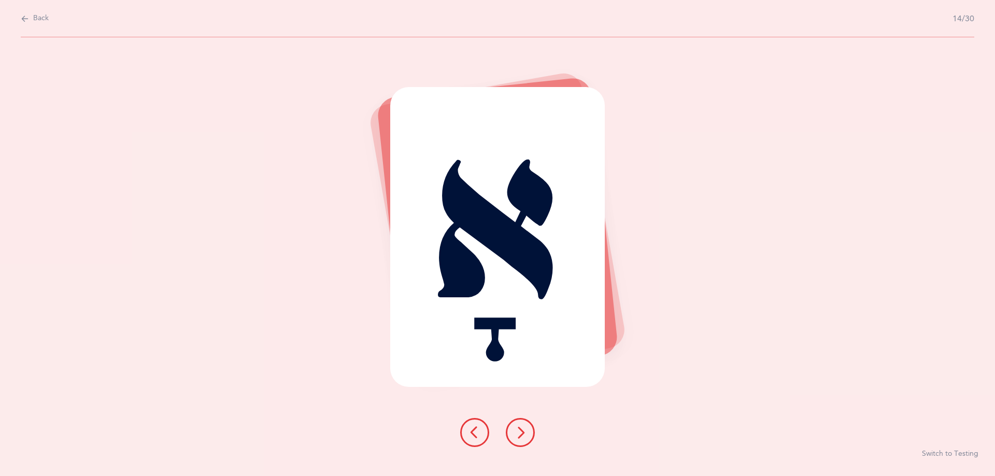
click at [519, 436] on icon at bounding box center [520, 433] width 12 height 12
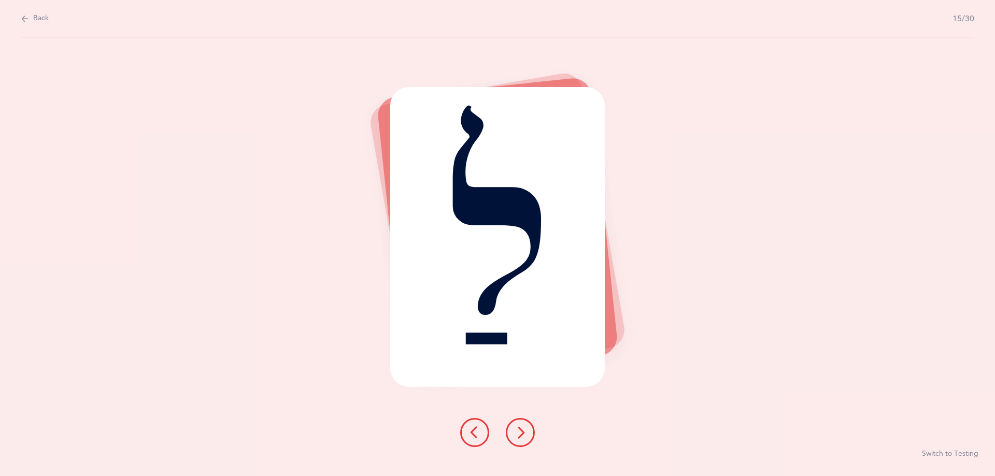
click at [519, 436] on icon at bounding box center [520, 433] width 12 height 12
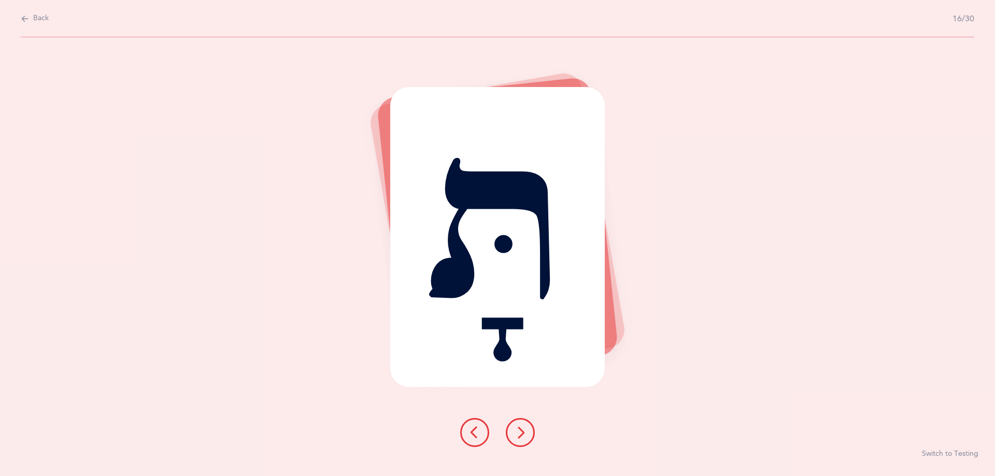
click at [519, 436] on icon at bounding box center [520, 433] width 12 height 12
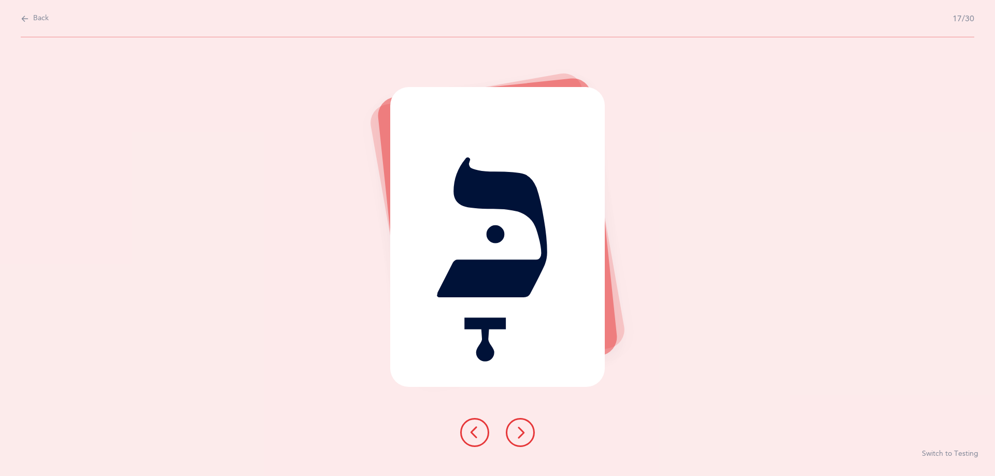
click at [519, 436] on icon at bounding box center [520, 433] width 12 height 12
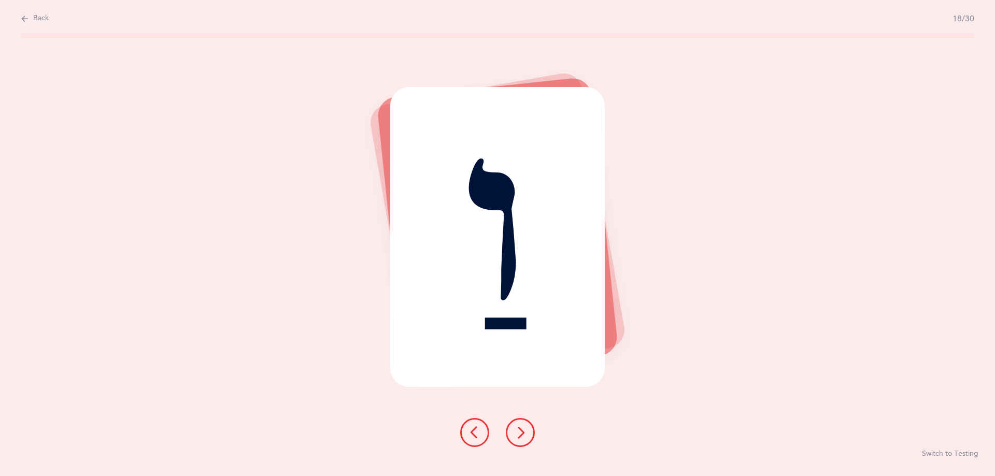
click at [519, 436] on icon at bounding box center [520, 433] width 12 height 12
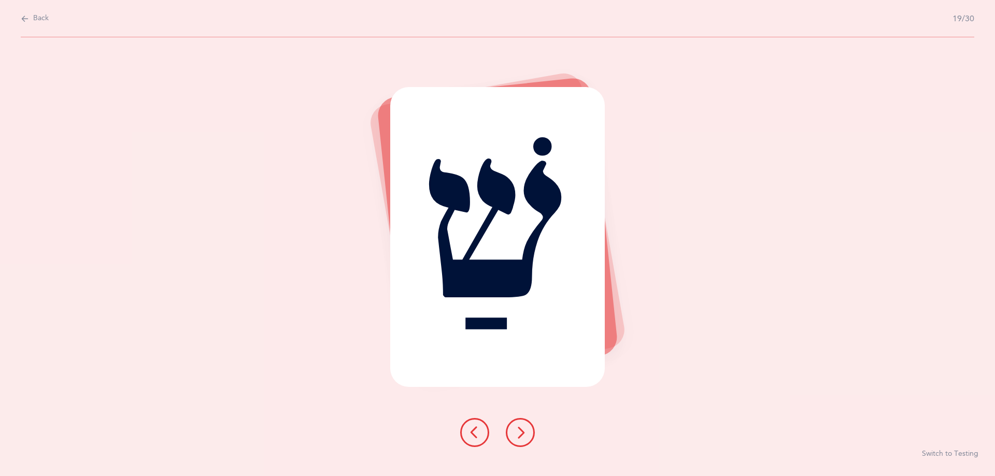
click at [519, 436] on icon at bounding box center [520, 433] width 12 height 12
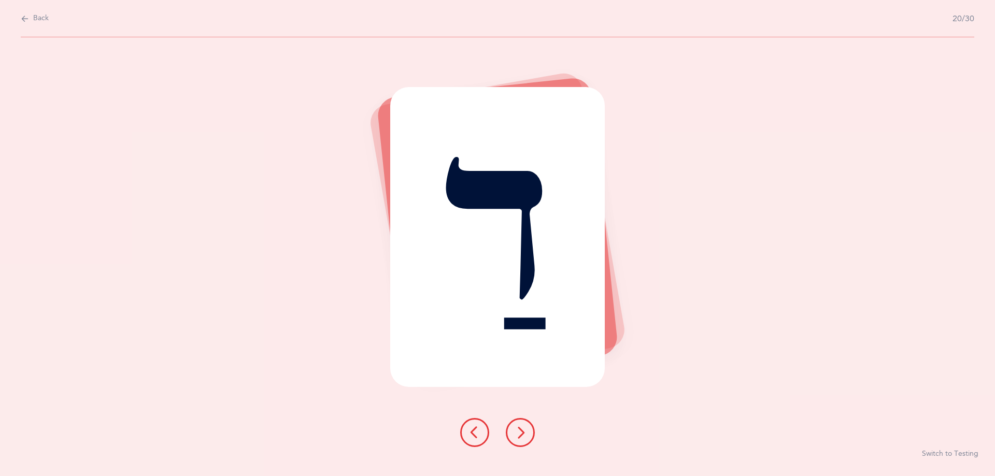
click at [519, 436] on icon at bounding box center [520, 433] width 12 height 12
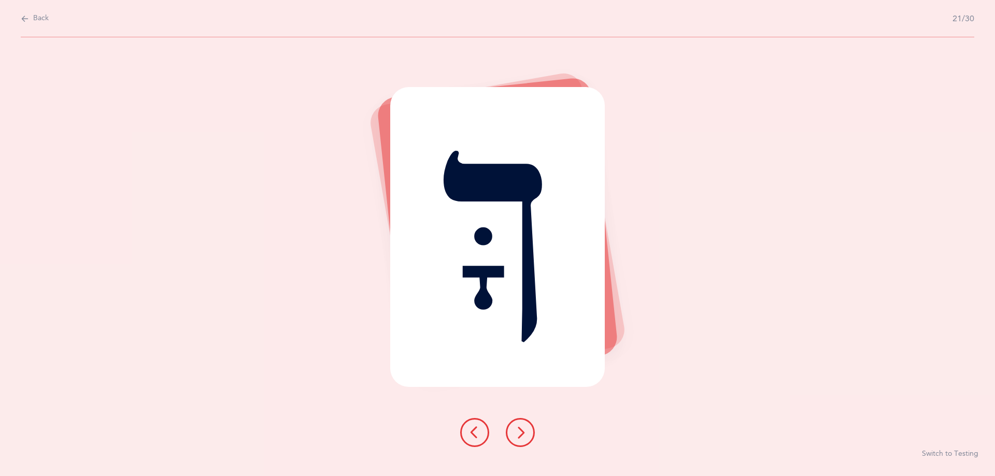
click at [524, 427] on icon at bounding box center [520, 433] width 12 height 12
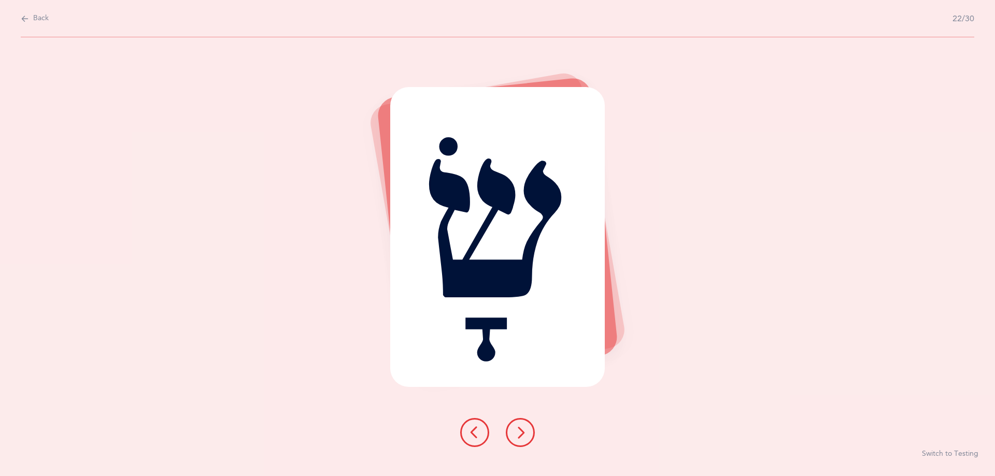
click at [524, 427] on icon at bounding box center [520, 433] width 12 height 12
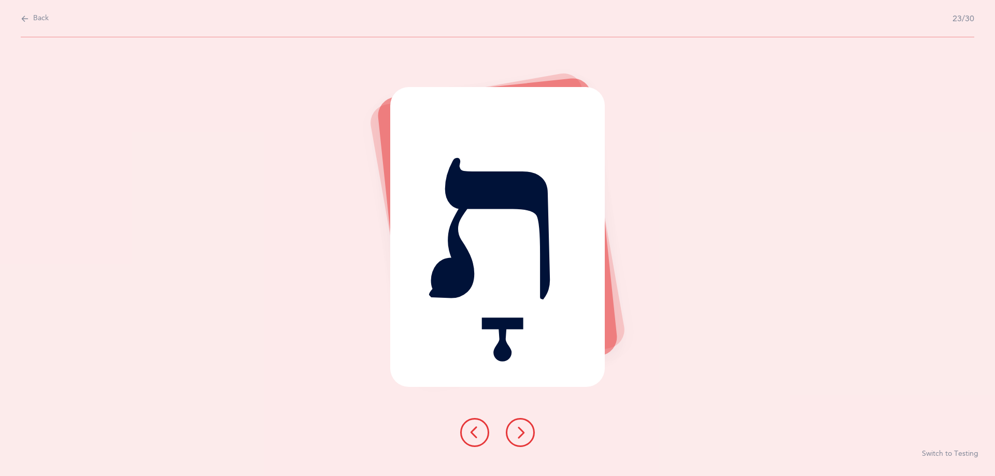
click at [524, 427] on icon at bounding box center [520, 433] width 12 height 12
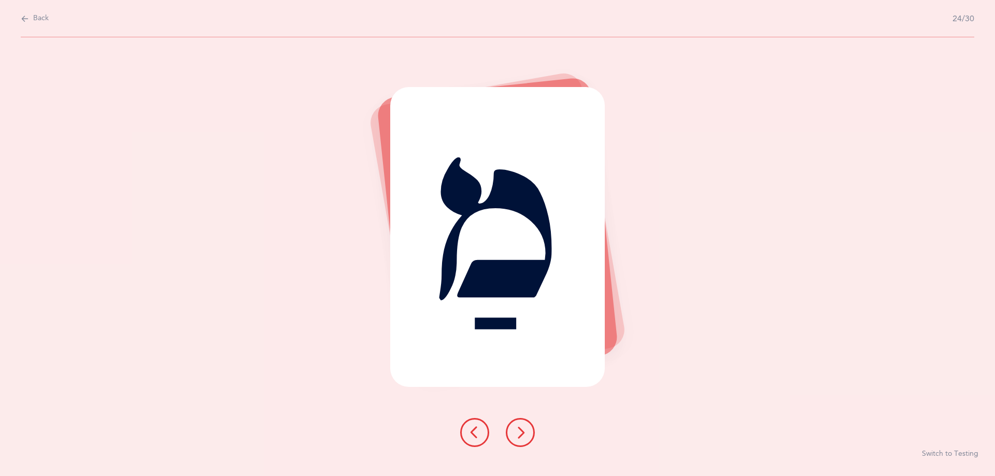
click at [524, 427] on icon at bounding box center [520, 433] width 12 height 12
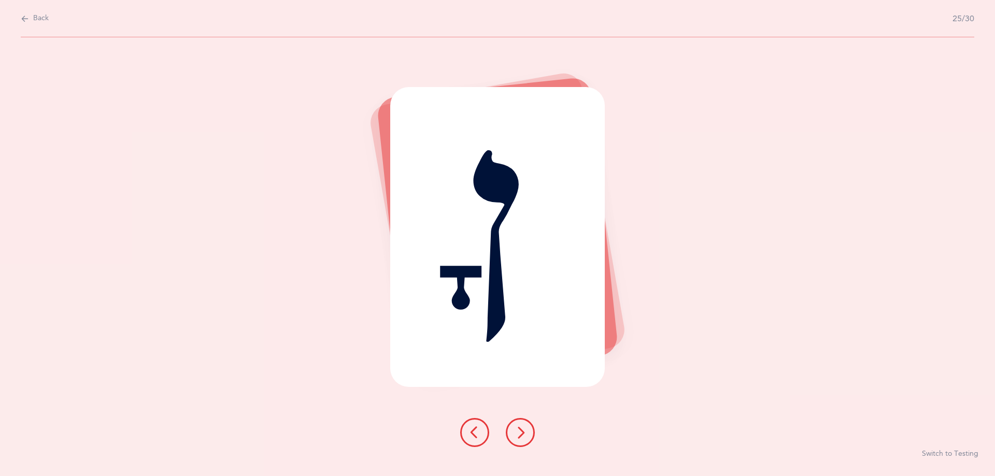
click at [524, 427] on icon at bounding box center [520, 433] width 12 height 12
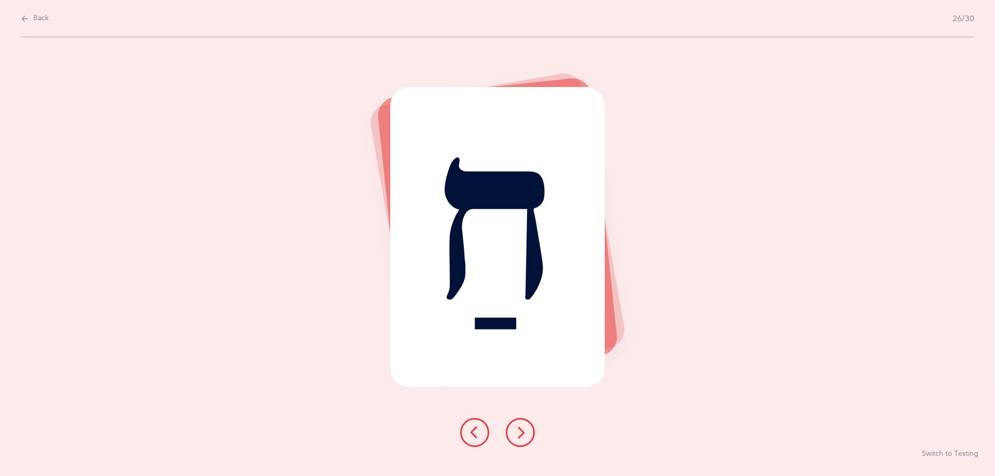
click at [524, 427] on icon at bounding box center [520, 433] width 12 height 12
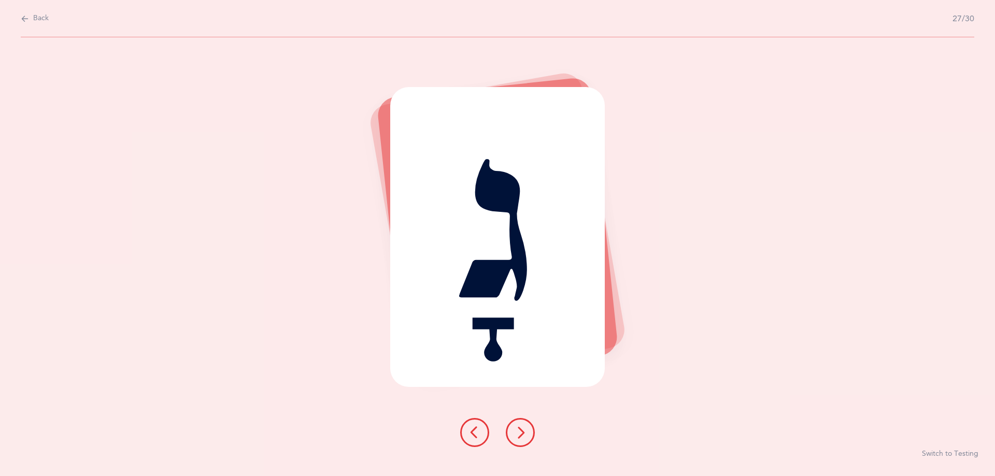
click at [524, 427] on icon at bounding box center [520, 433] width 12 height 12
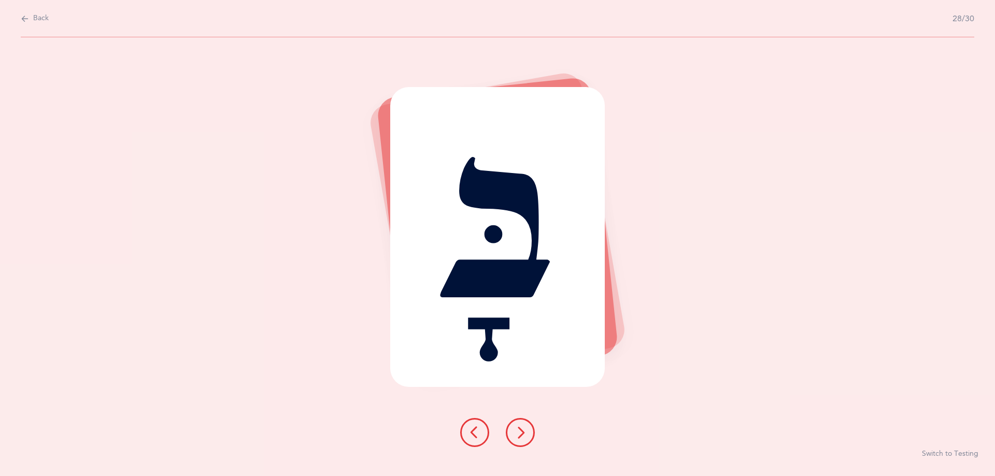
click at [524, 427] on icon at bounding box center [520, 433] width 12 height 12
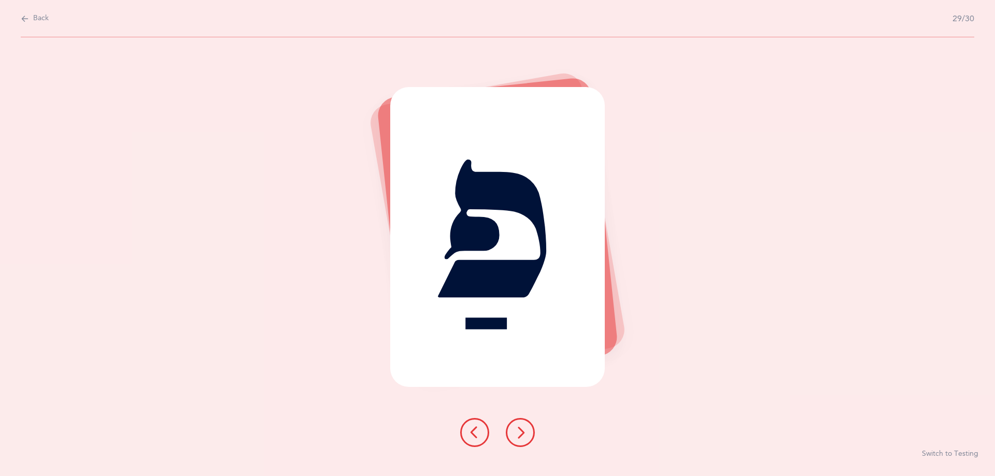
click at [524, 427] on icon at bounding box center [520, 433] width 12 height 12
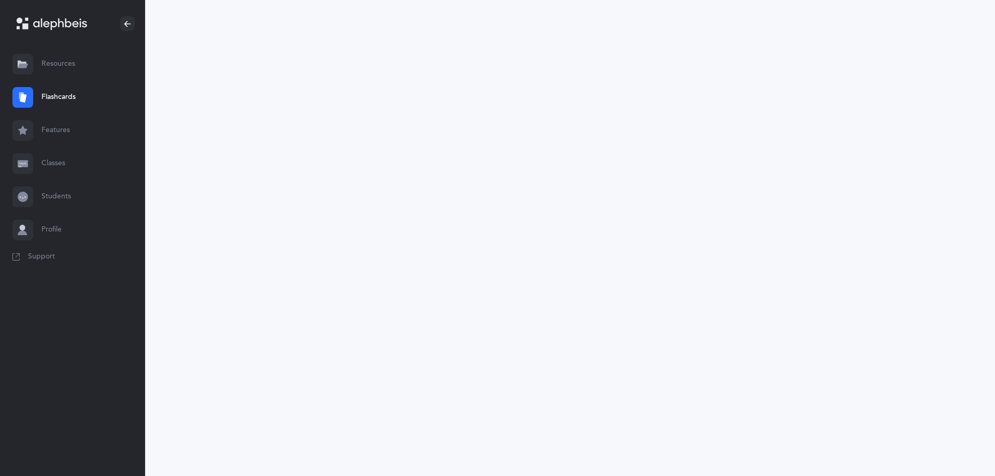
click at [68, 89] on link "Flashcards" at bounding box center [72, 97] width 145 height 33
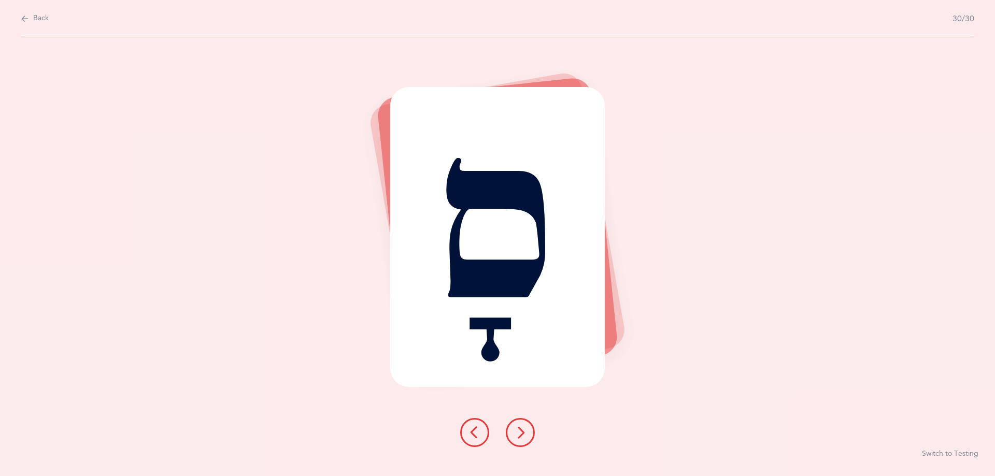
click at [526, 431] on icon at bounding box center [520, 433] width 12 height 12
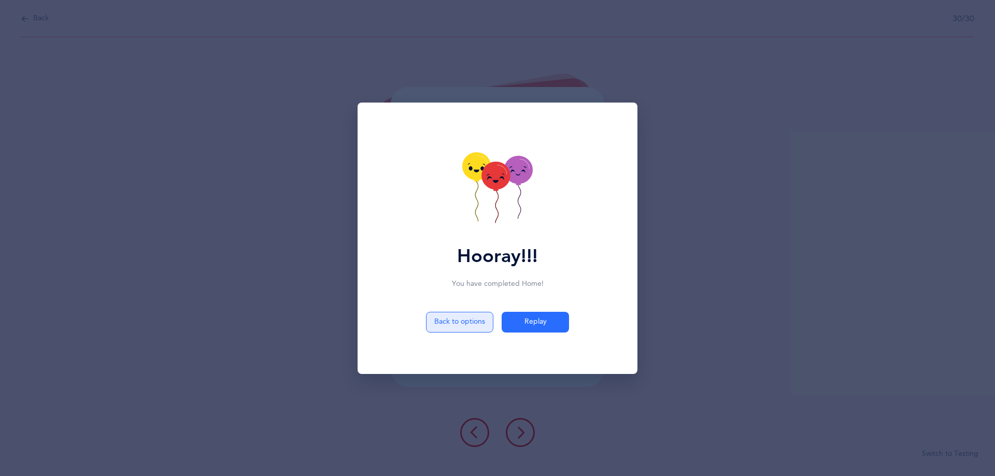
click at [456, 323] on button "Back to options" at bounding box center [459, 322] width 67 height 21
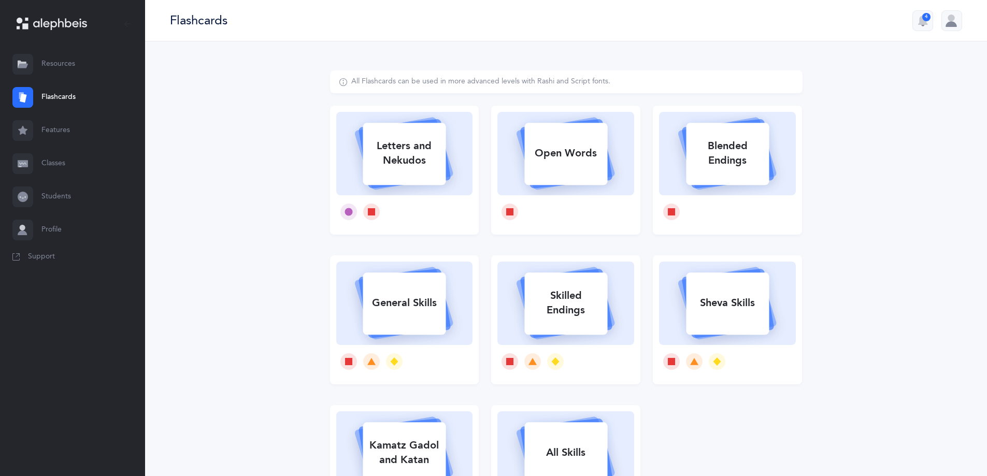
click at [406, 166] on div "Letters and Nekudos" at bounding box center [404, 153] width 83 height 41
select select "4"
select select "27"
select select "28"
select select "single"
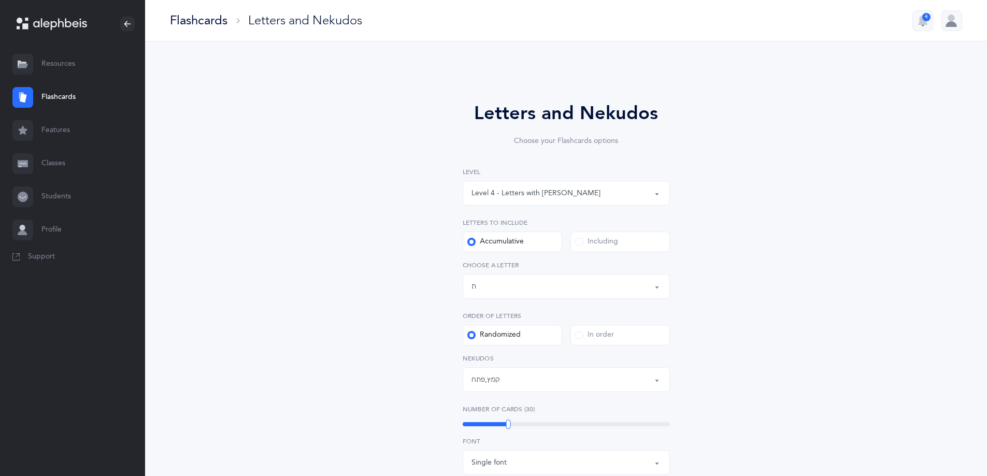
click at [549, 276] on button "Letters up until: ת" at bounding box center [566, 286] width 207 height 25
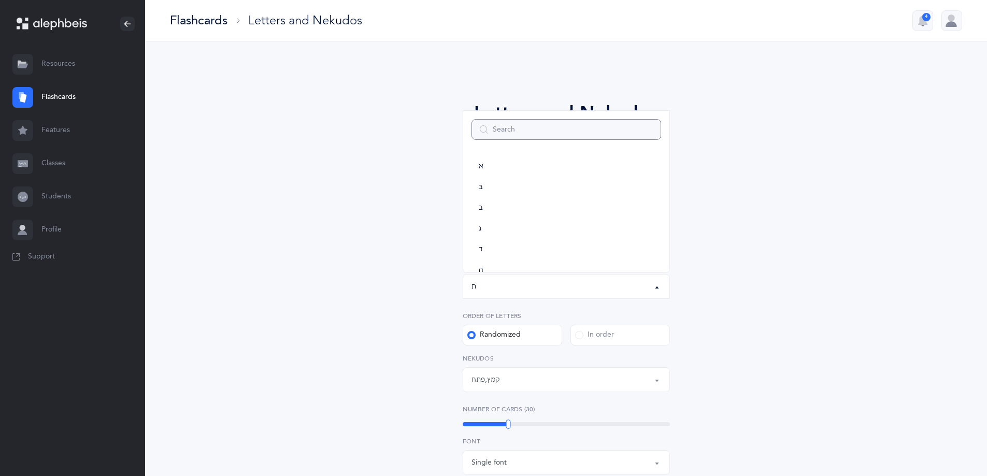
scroll to position [514, 0]
click at [549, 276] on button "Letters up until: ת" at bounding box center [566, 286] width 207 height 25
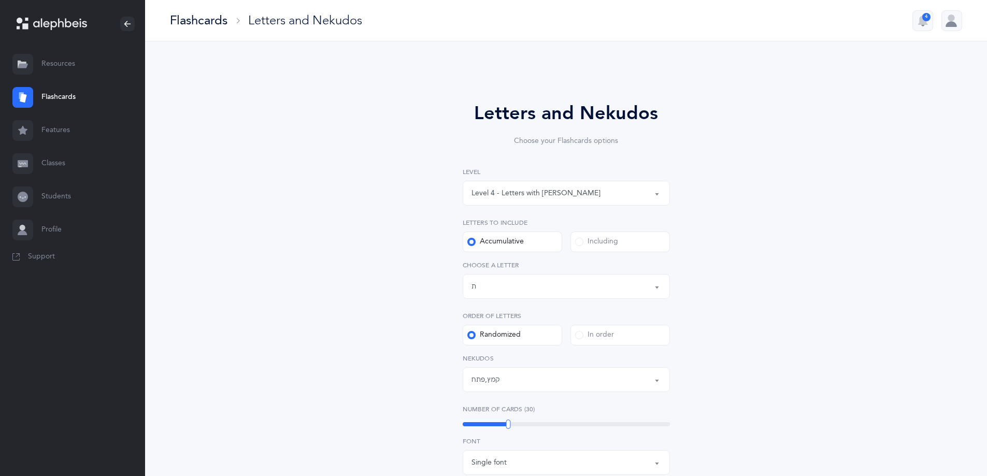
click at [598, 245] on div "Including" at bounding box center [596, 242] width 43 height 10
click at [0, 0] on input "Including" at bounding box center [0, 0] width 0 height 0
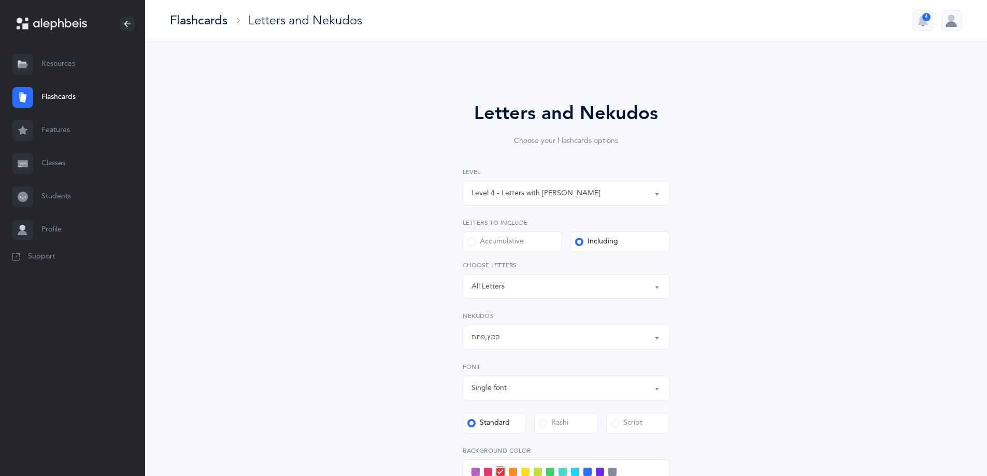
click at [573, 280] on div "Letters: All Letters" at bounding box center [567, 287] width 190 height 18
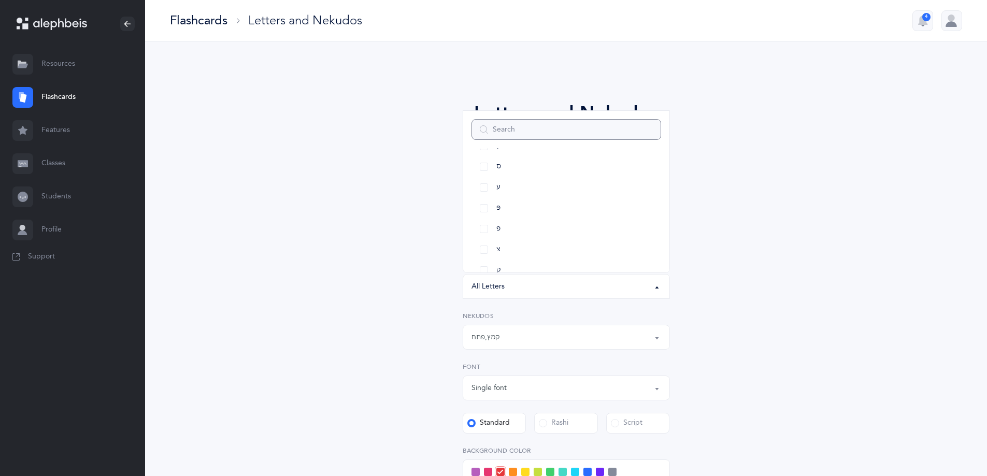
scroll to position [535, 0]
click at [506, 249] on link "ת" at bounding box center [567, 254] width 190 height 21
select select "27"
click at [399, 290] on div "Letters and Nekudos Choose your Flashcards options Level 1 - Letters only Level…" at bounding box center [566, 383] width 473 height 627
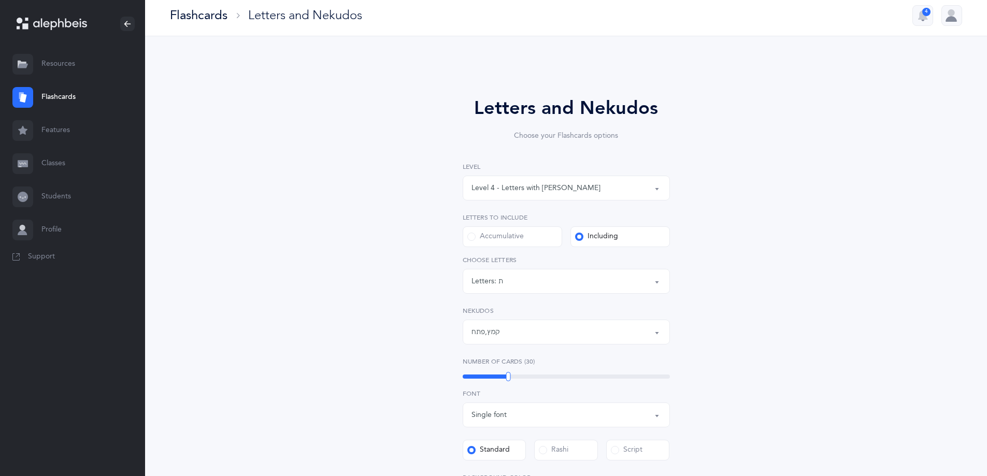
scroll to position [0, 0]
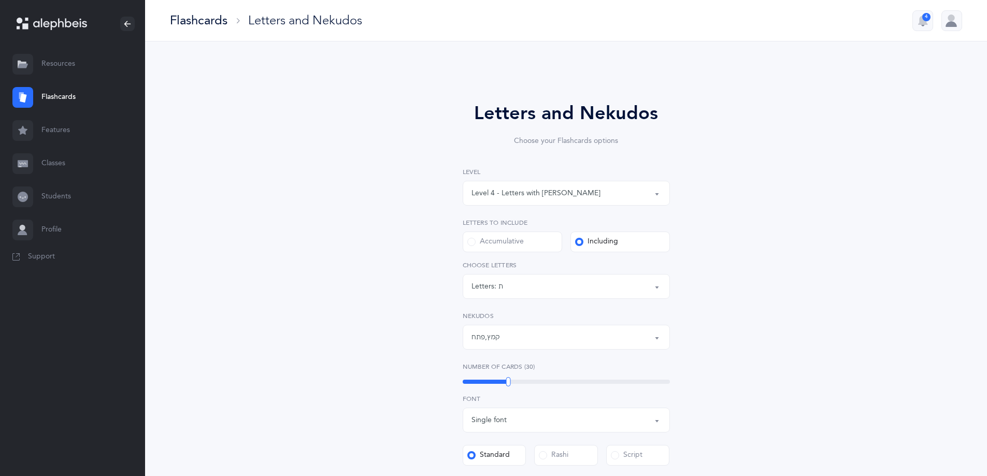
click at [205, 24] on div "Flashcards" at bounding box center [199, 20] width 58 height 17
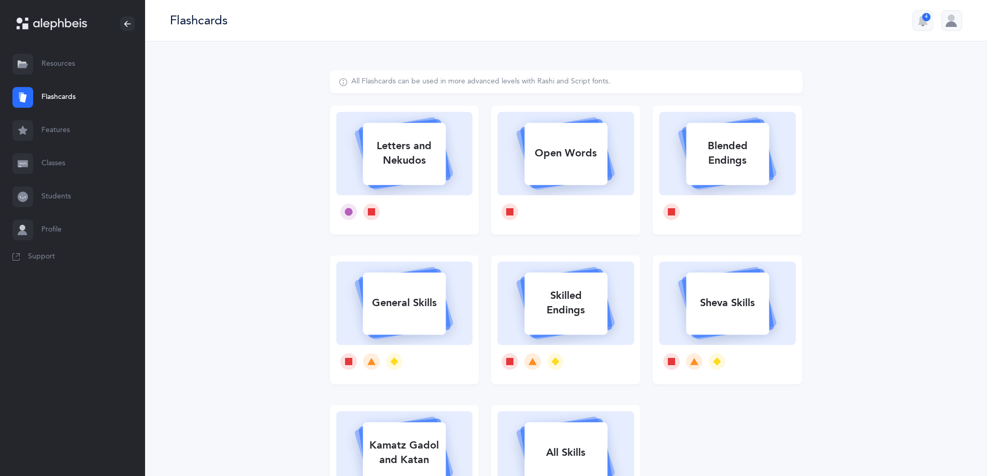
scroll to position [52, 0]
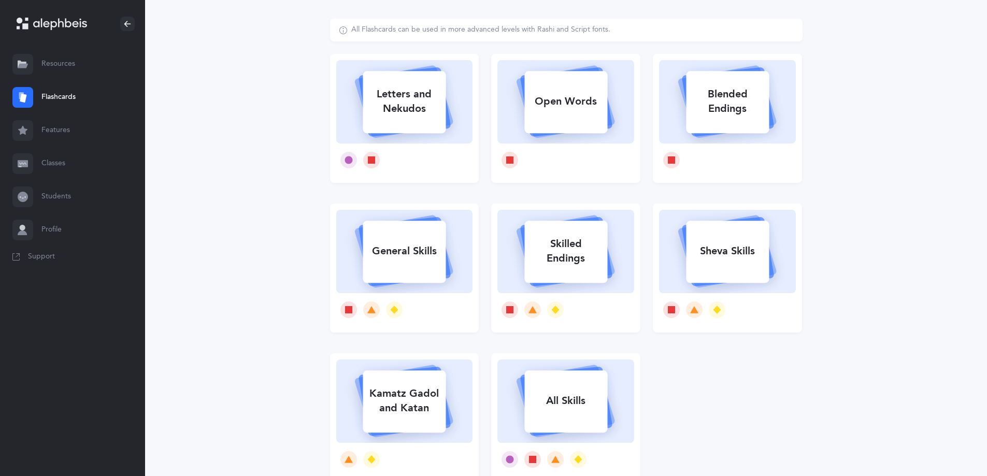
click at [549, 88] on rect at bounding box center [566, 102] width 83 height 62
select select
select select "single"
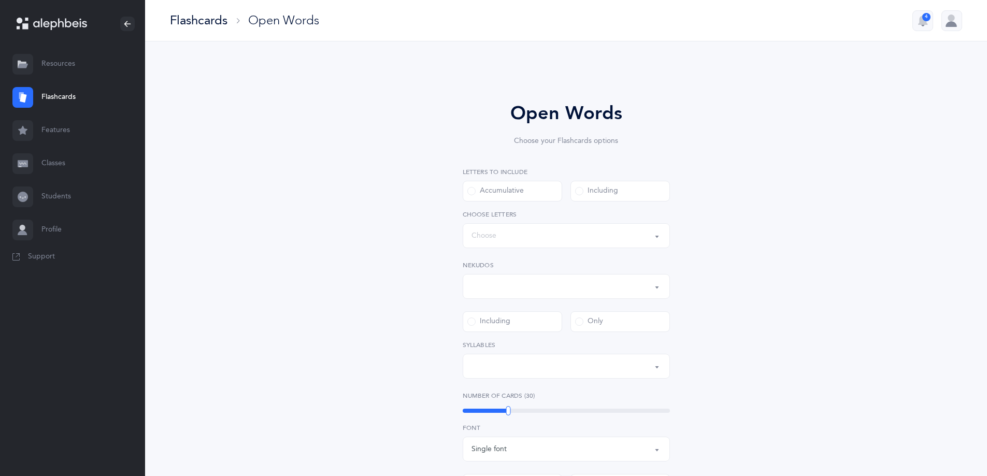
select select "all"
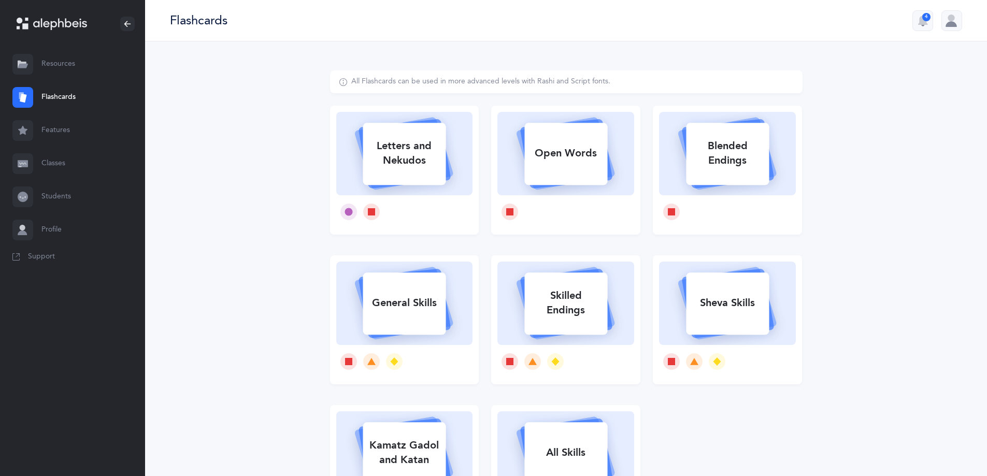
click at [416, 153] on div "Letters and Nekudos" at bounding box center [404, 153] width 83 height 41
select select "4"
select select "27"
select select "28"
select select "single"
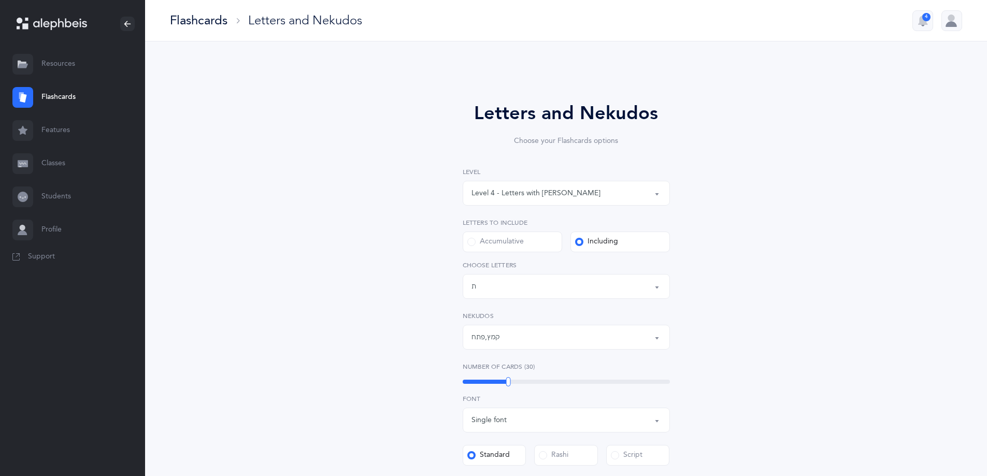
scroll to position [280, 0]
click at [519, 293] on div "Letters: ת" at bounding box center [567, 287] width 190 height 18
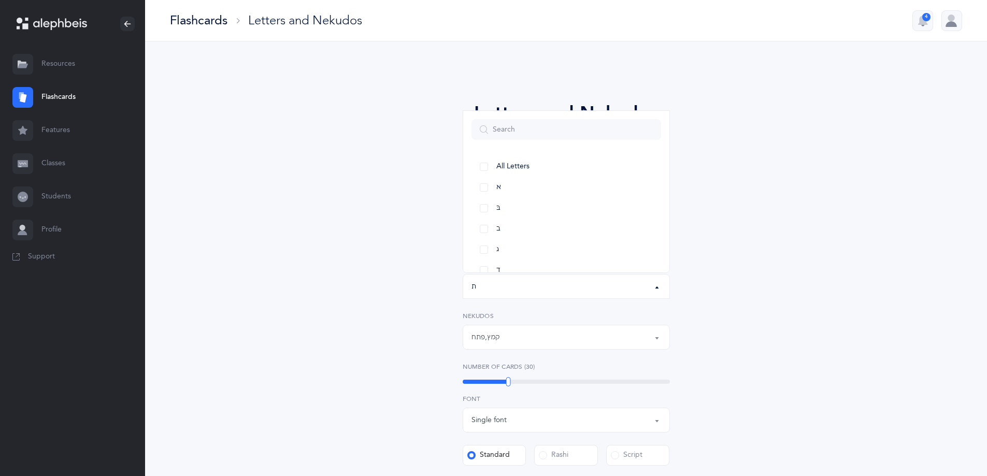
click at [519, 293] on div "Letters: ת" at bounding box center [567, 287] width 190 height 18
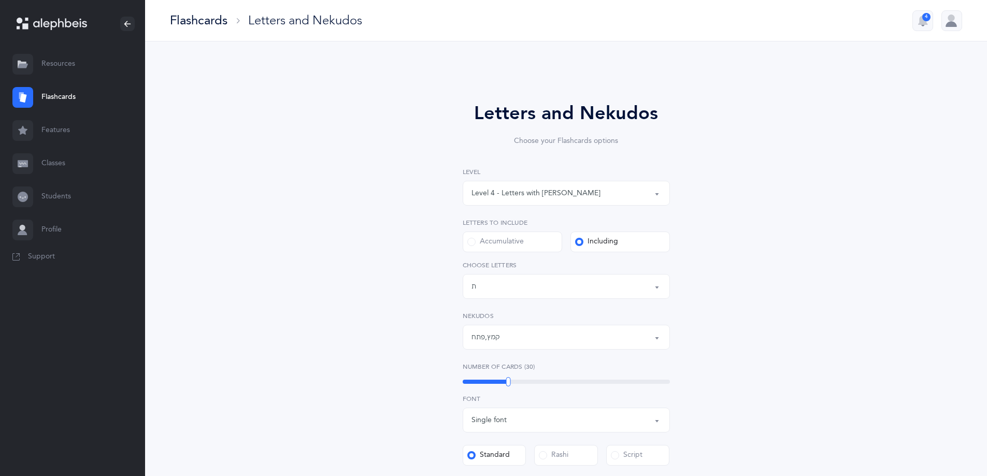
click at [519, 293] on div "Letters: ת" at bounding box center [567, 287] width 190 height 18
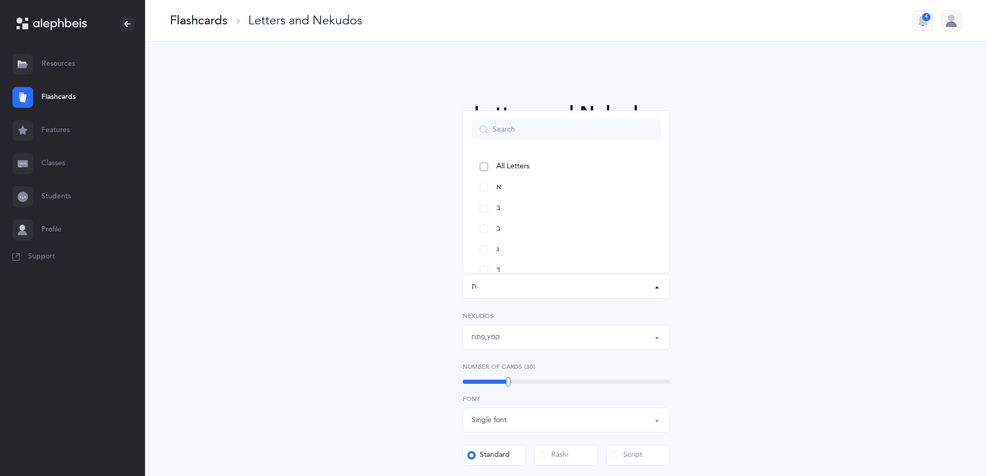
click at [521, 163] on span "All Letters" at bounding box center [512, 166] width 33 height 9
select select "all"
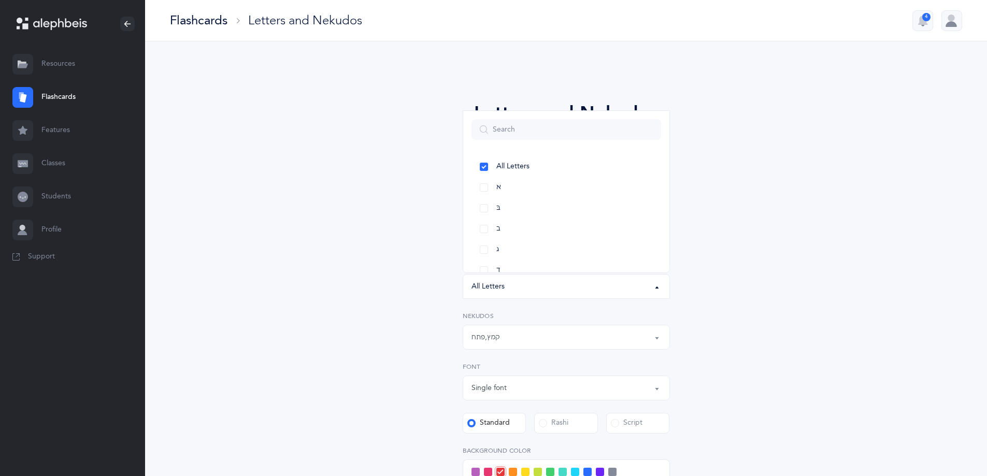
click at [769, 264] on div "Letters and Nekudos Choose your Flashcards options Level 1 - Letters only Level…" at bounding box center [566, 367] width 473 height 594
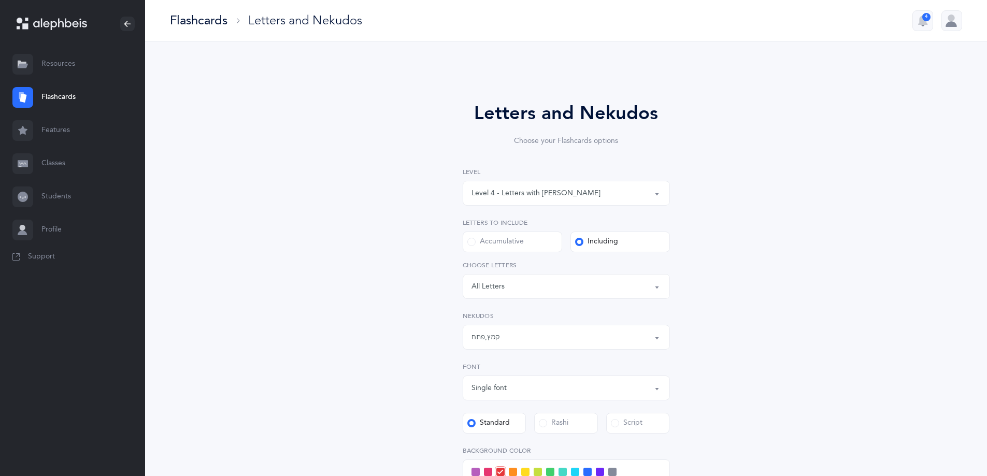
click at [536, 187] on div "Level 4 - Letters with [PERSON_NAME]" at bounding box center [567, 194] width 190 height 18
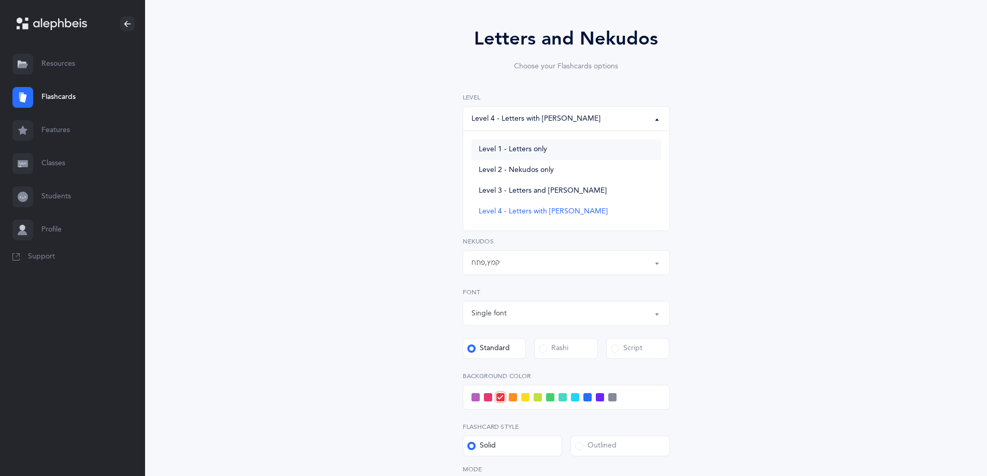
scroll to position [104, 0]
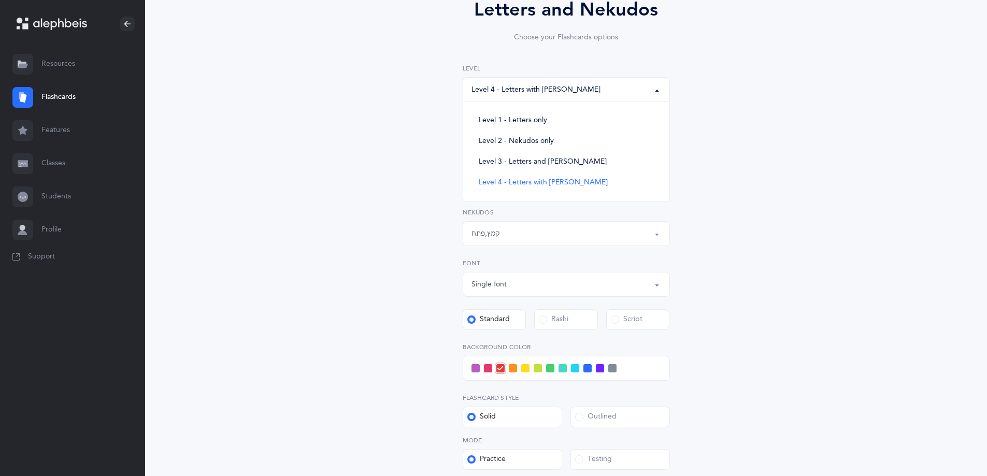
click at [361, 187] on div "Letters and Nekudos Choose your Flashcards options Level 1 - Letters only Level…" at bounding box center [566, 264] width 473 height 594
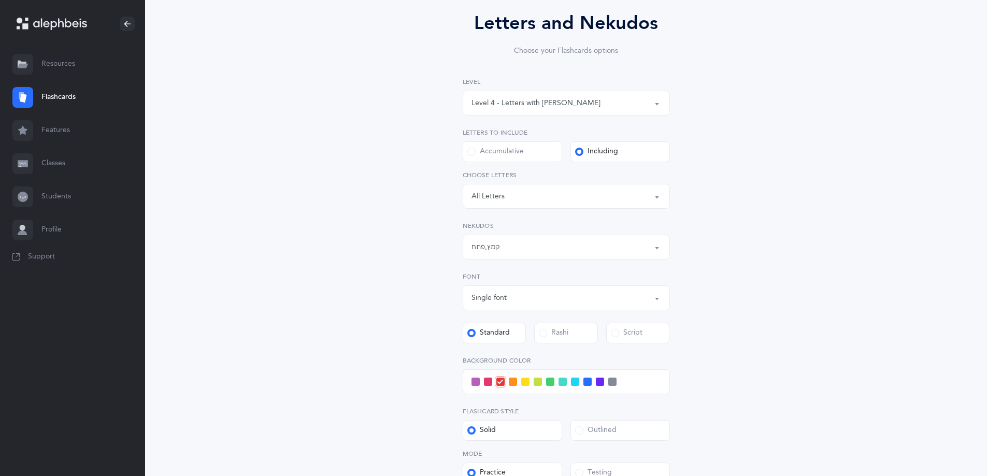
scroll to position [52, 0]
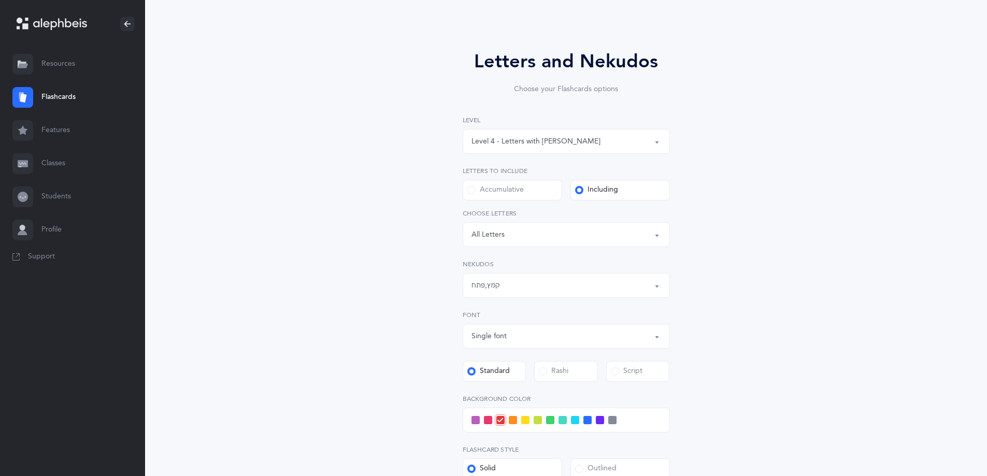
click at [67, 99] on link "Flashcards" at bounding box center [72, 97] width 145 height 33
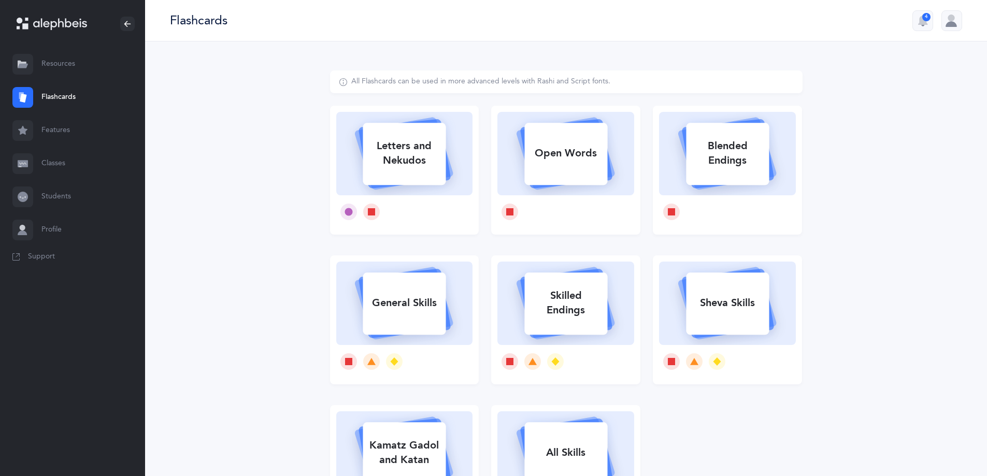
select select "27"
select select "single"
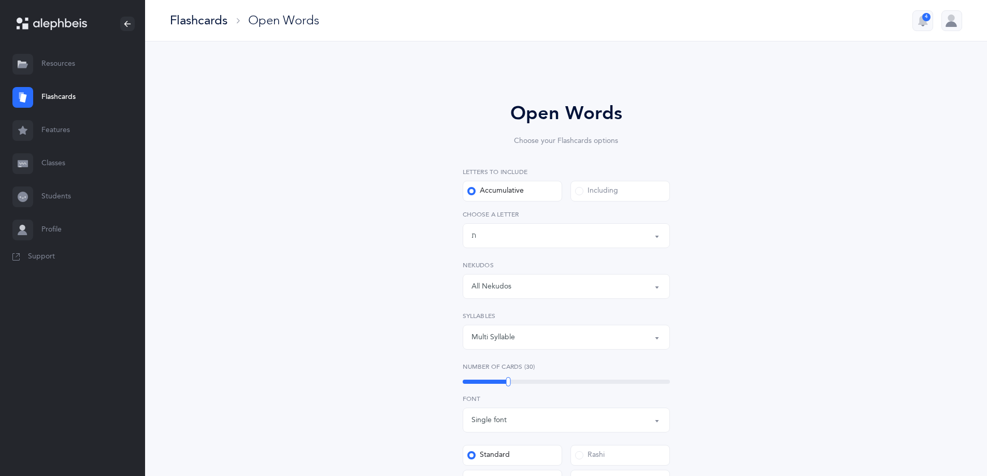
click at [507, 337] on div "Multi Syllable" at bounding box center [494, 337] width 44 height 11
click at [507, 268] on link "2" at bounding box center [567, 263] width 190 height 21
select select "2"
click at [403, 303] on div "Open Words Choose your Flashcards options Letters to include Accumulative [PERS…" at bounding box center [566, 395] width 473 height 651
click at [522, 285] on div "All Nekudos" at bounding box center [567, 287] width 190 height 18
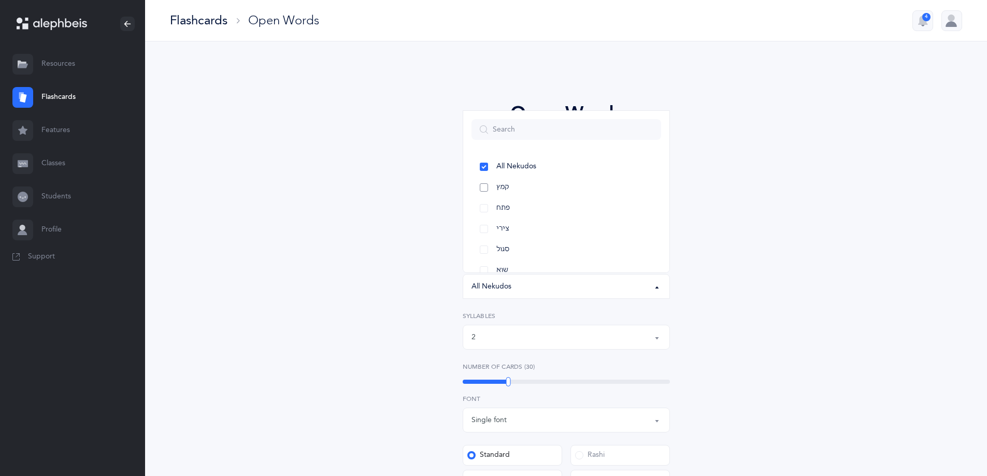
click at [519, 186] on link "קמץ" at bounding box center [567, 187] width 190 height 21
select select "28"
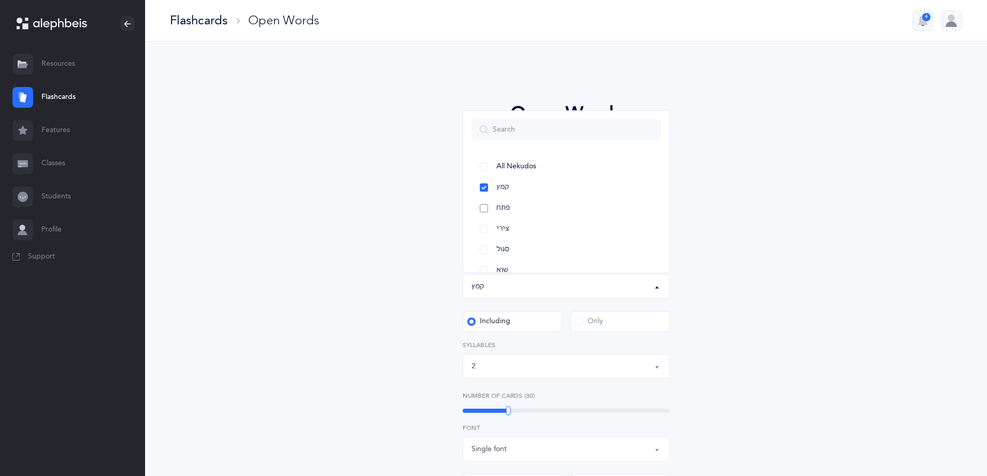
click at [510, 209] on link "פתח" at bounding box center [567, 208] width 190 height 21
click at [592, 315] on label "Only" at bounding box center [621, 321] width 100 height 21
click at [0, 0] on input "Only" at bounding box center [0, 0] width 0 height 0
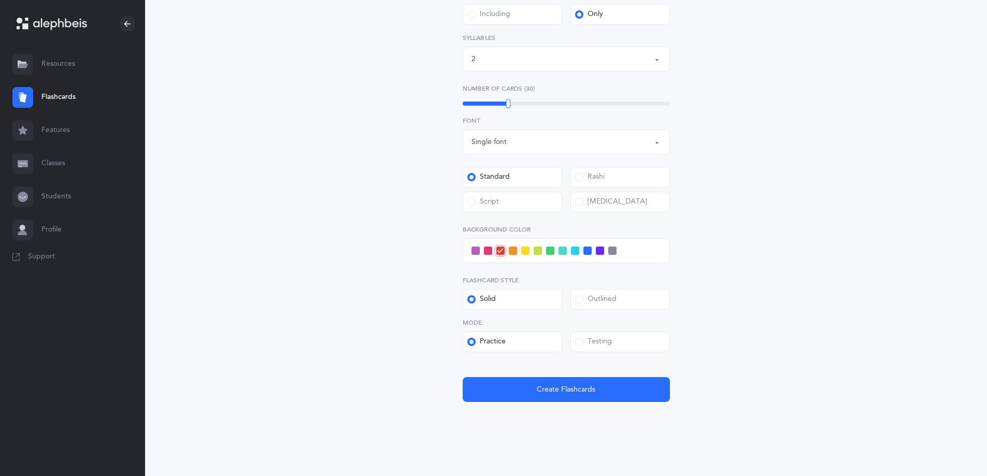
scroll to position [316, 0]
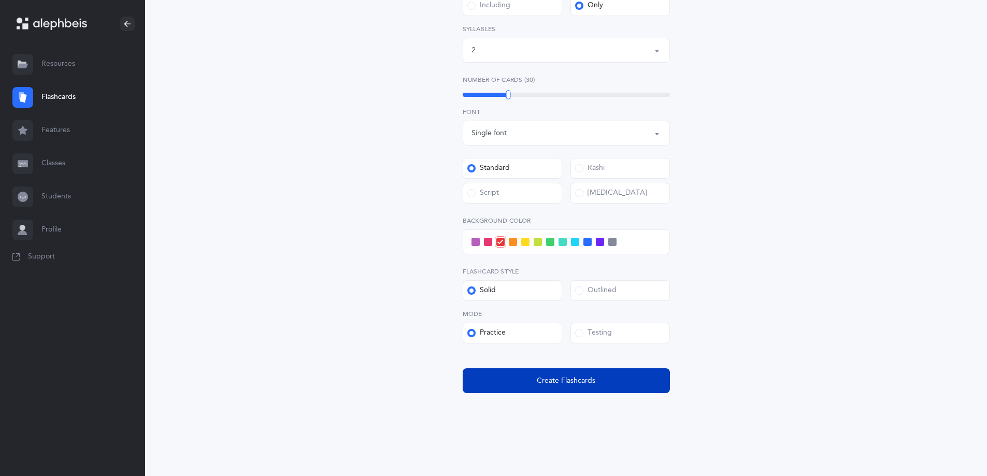
click at [555, 384] on span "Create Flashcards" at bounding box center [566, 381] width 59 height 11
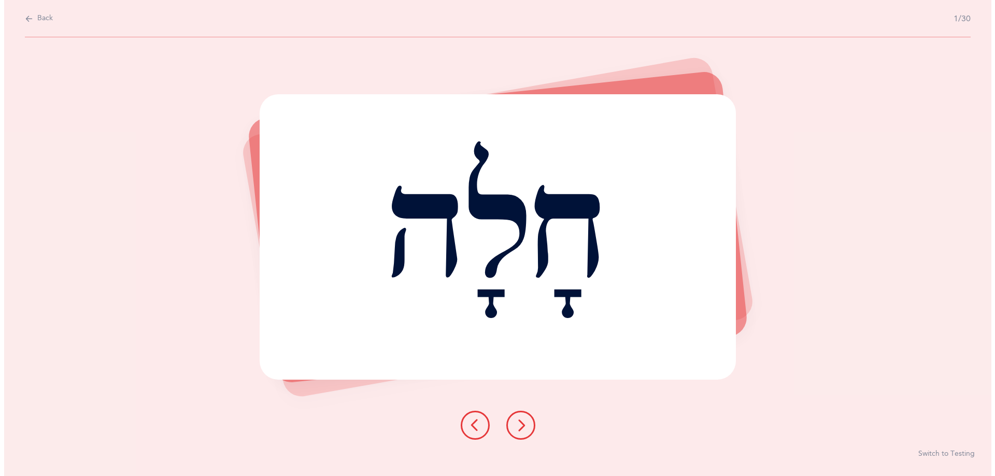
scroll to position [0, 0]
click at [520, 421] on icon at bounding box center [520, 425] width 12 height 12
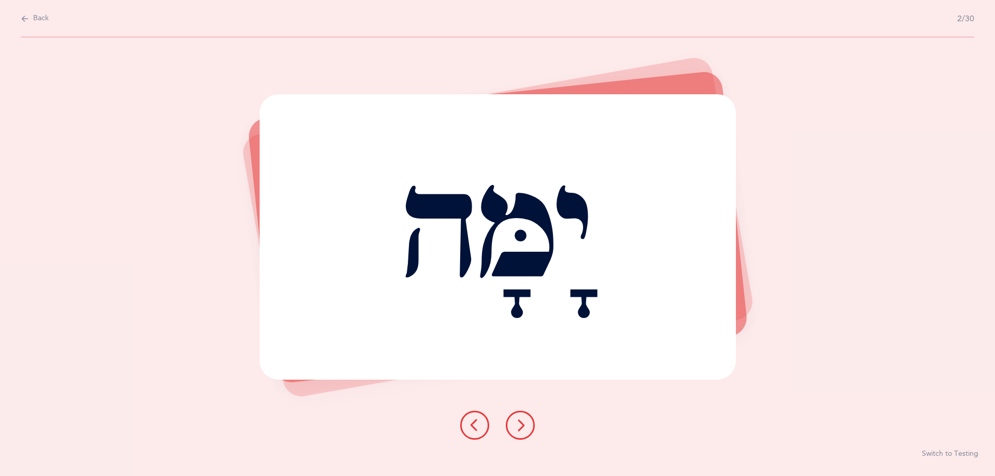
click at [522, 428] on icon at bounding box center [520, 425] width 12 height 12
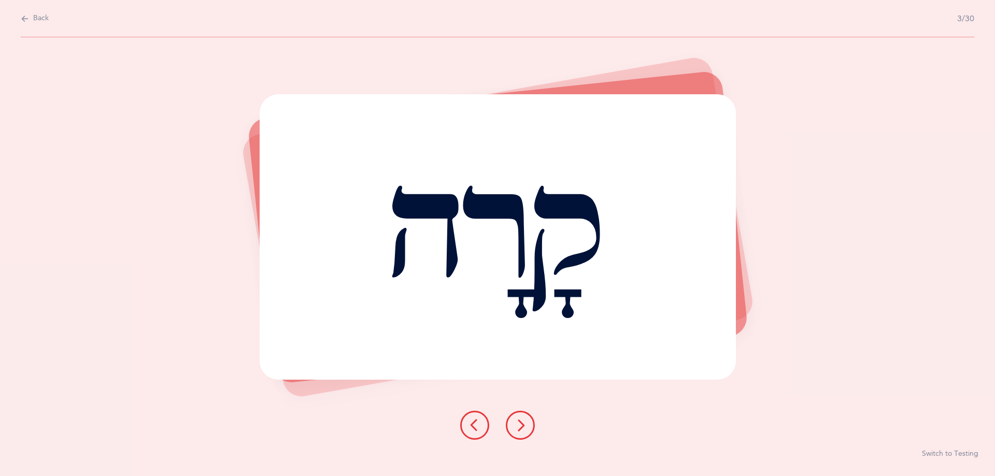
click at [522, 428] on icon at bounding box center [520, 425] width 12 height 12
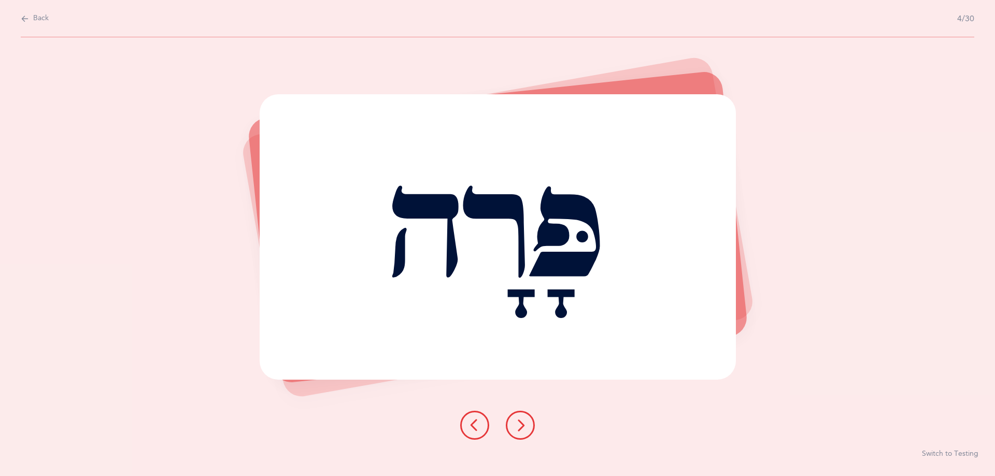
click at [522, 428] on icon at bounding box center [520, 425] width 12 height 12
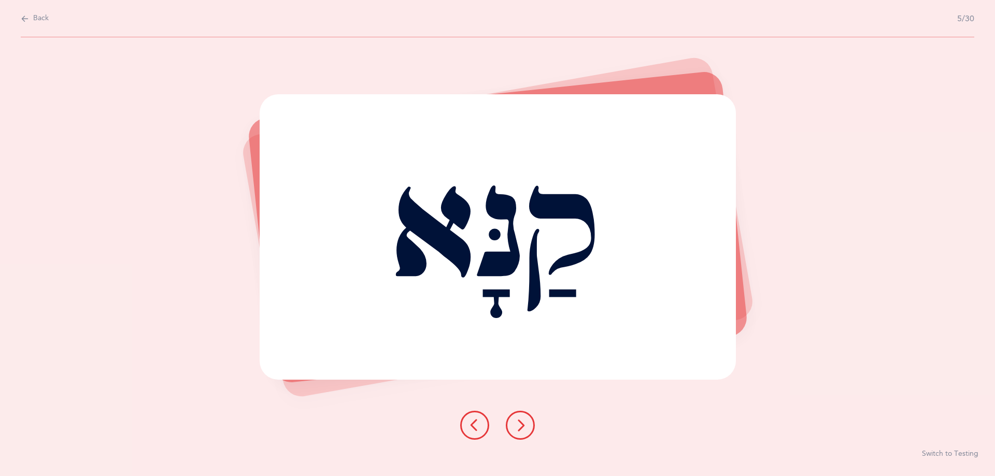
click at [522, 428] on icon at bounding box center [520, 425] width 12 height 12
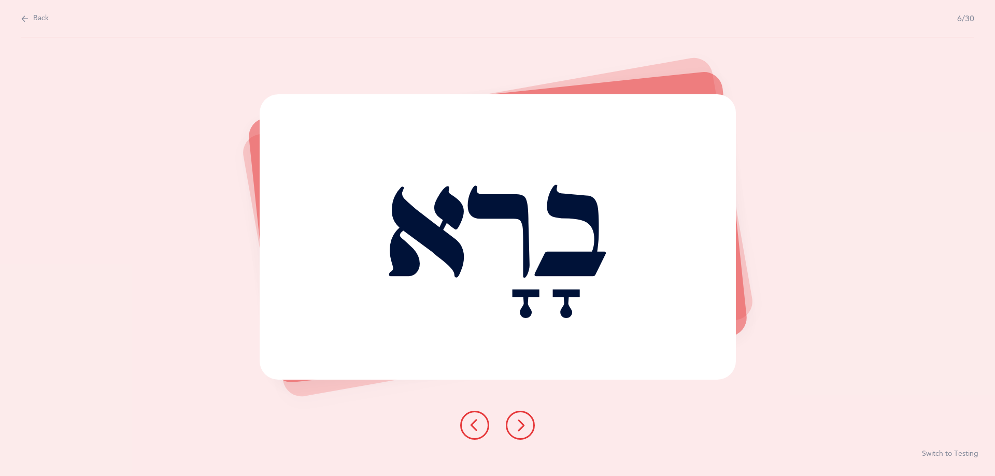
click at [522, 428] on icon at bounding box center [520, 425] width 12 height 12
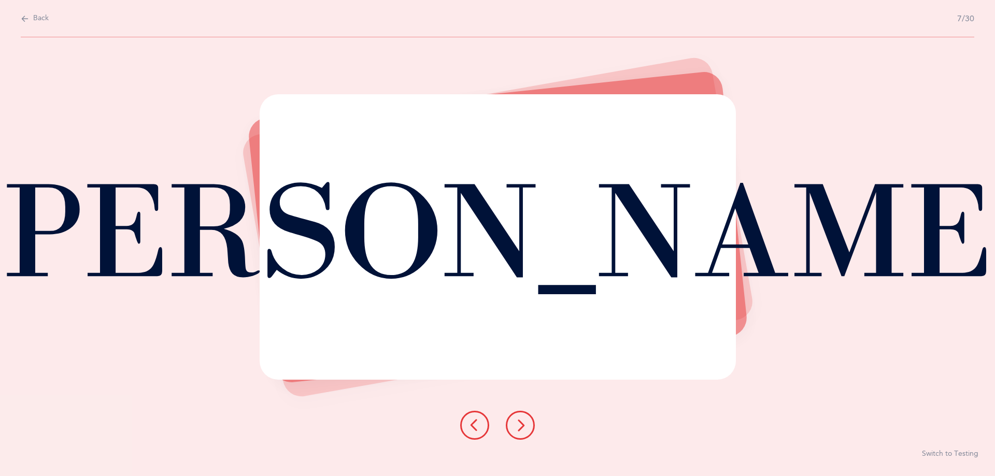
click at [522, 428] on icon at bounding box center [520, 425] width 12 height 12
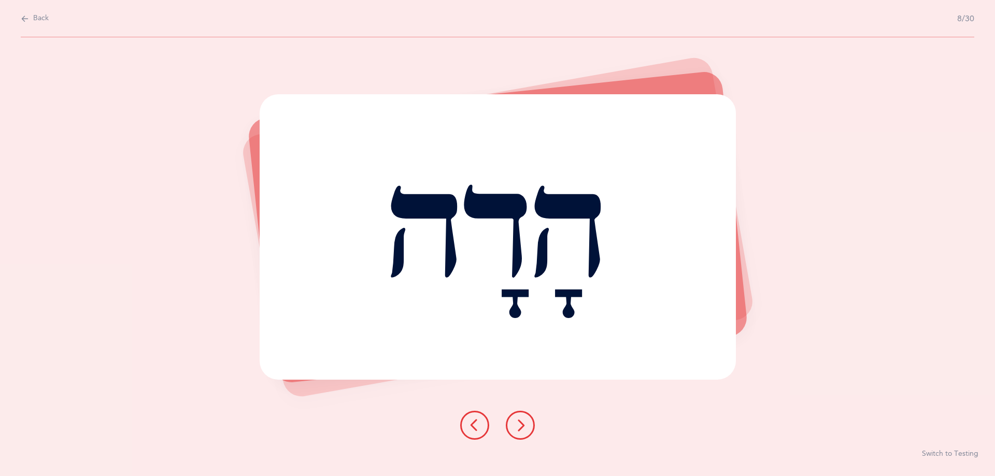
click at [522, 428] on icon at bounding box center [520, 425] width 12 height 12
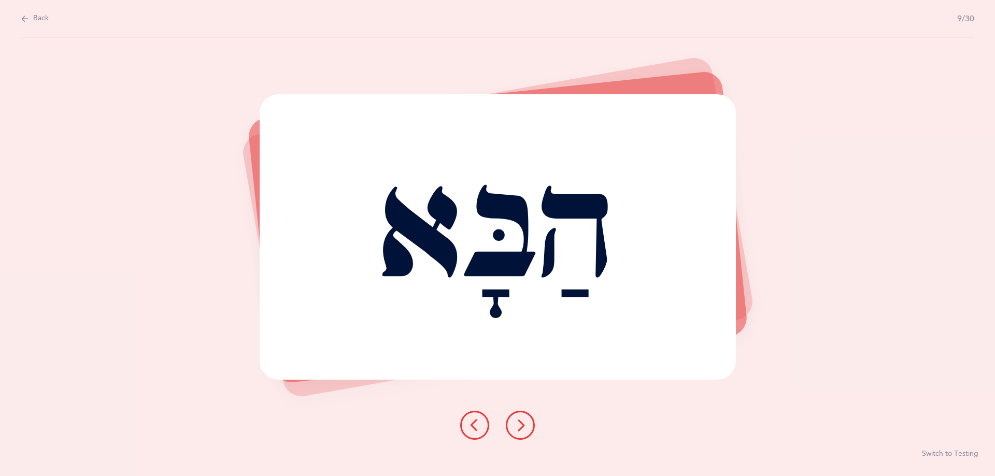
click at [522, 428] on icon at bounding box center [520, 425] width 12 height 12
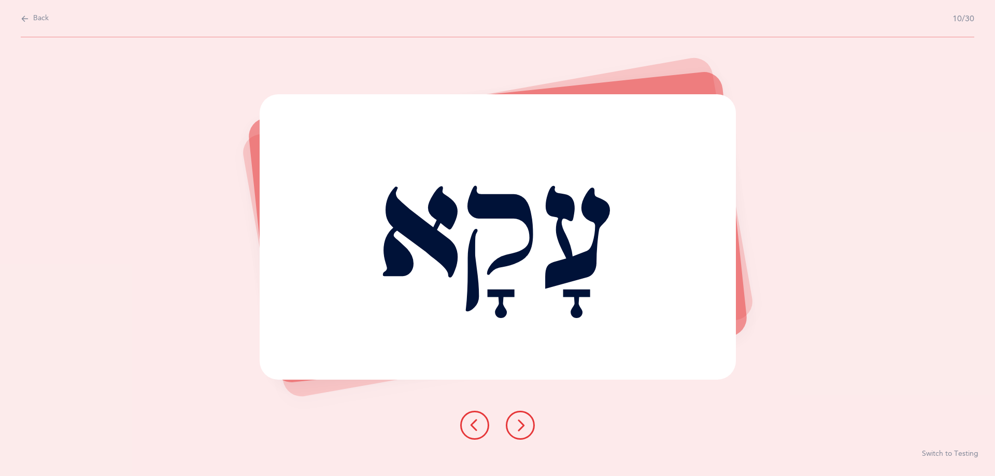
click at [522, 428] on icon at bounding box center [520, 425] width 12 height 12
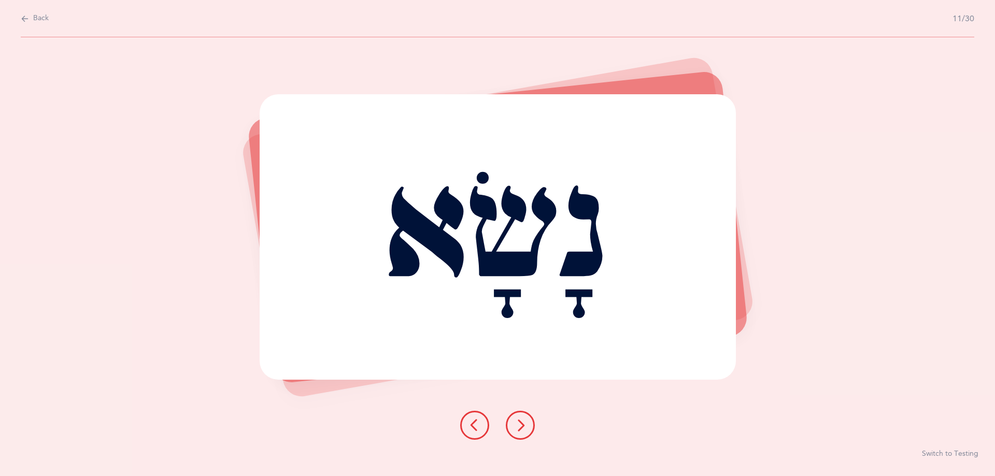
click at [522, 428] on icon at bounding box center [520, 425] width 12 height 12
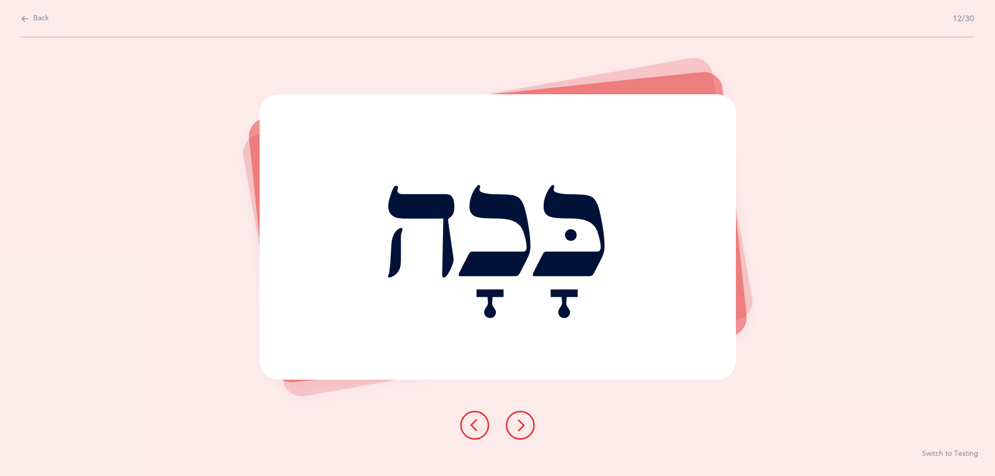
click at [522, 428] on icon at bounding box center [520, 425] width 12 height 12
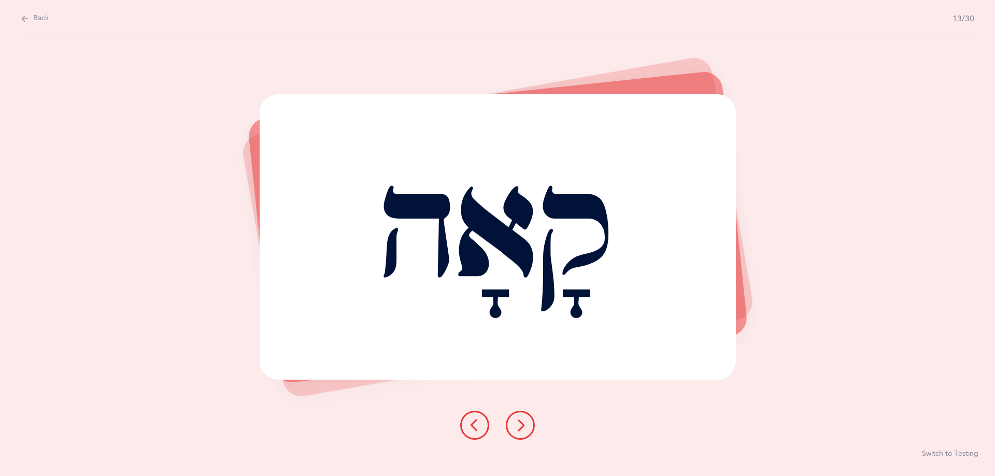
click at [522, 428] on icon at bounding box center [520, 425] width 12 height 12
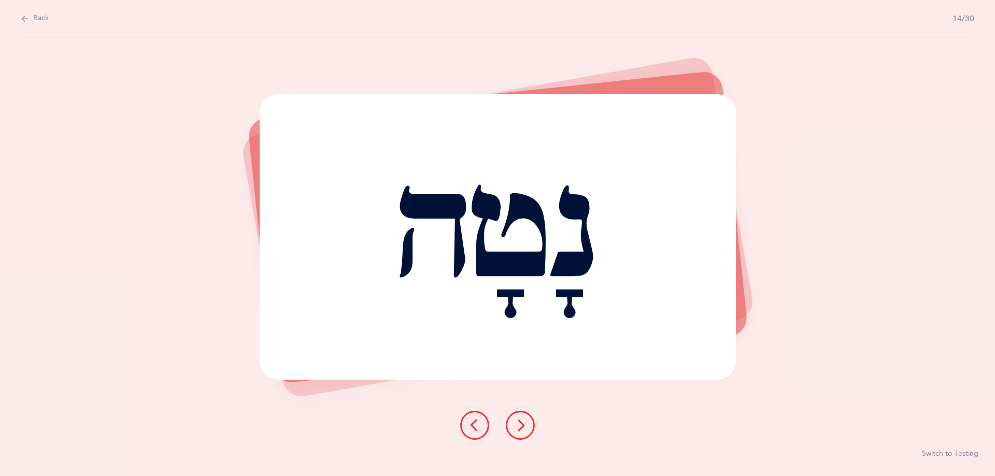
click at [522, 428] on icon at bounding box center [520, 425] width 12 height 12
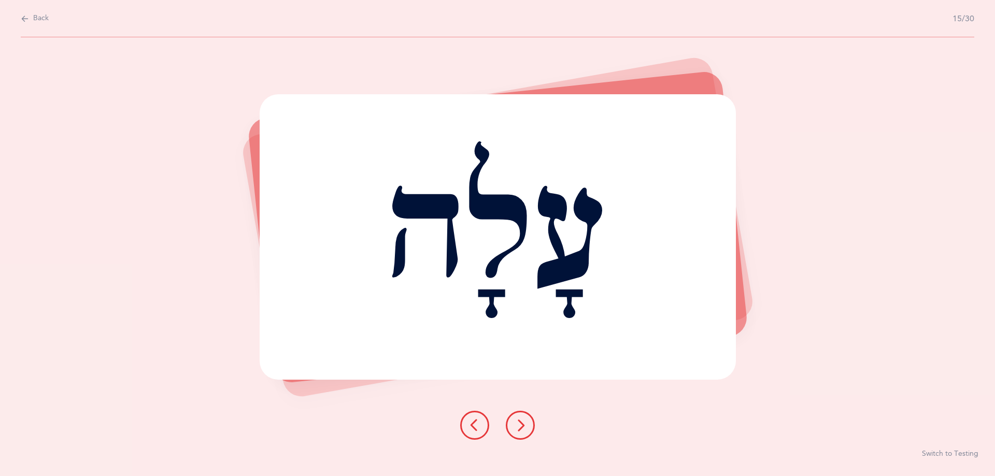
click at [522, 428] on icon at bounding box center [520, 425] width 12 height 12
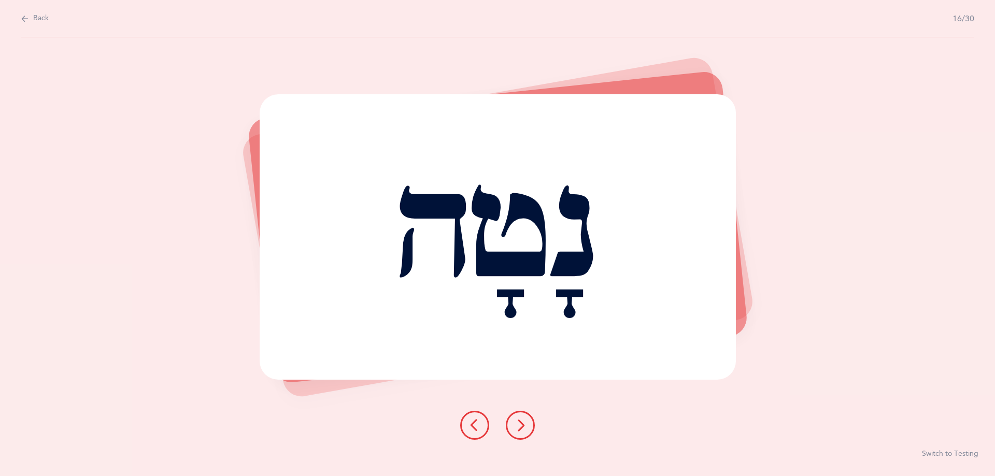
click at [522, 428] on icon at bounding box center [520, 425] width 12 height 12
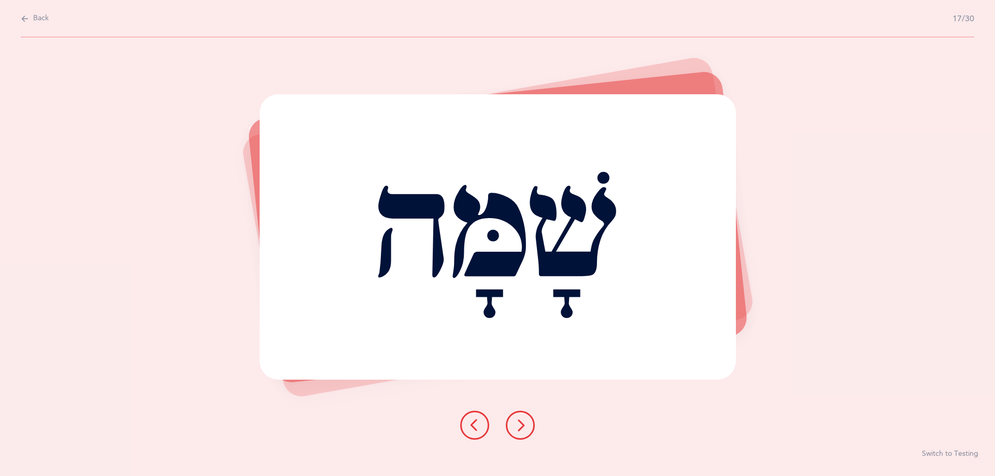
click at [522, 428] on icon at bounding box center [520, 425] width 12 height 12
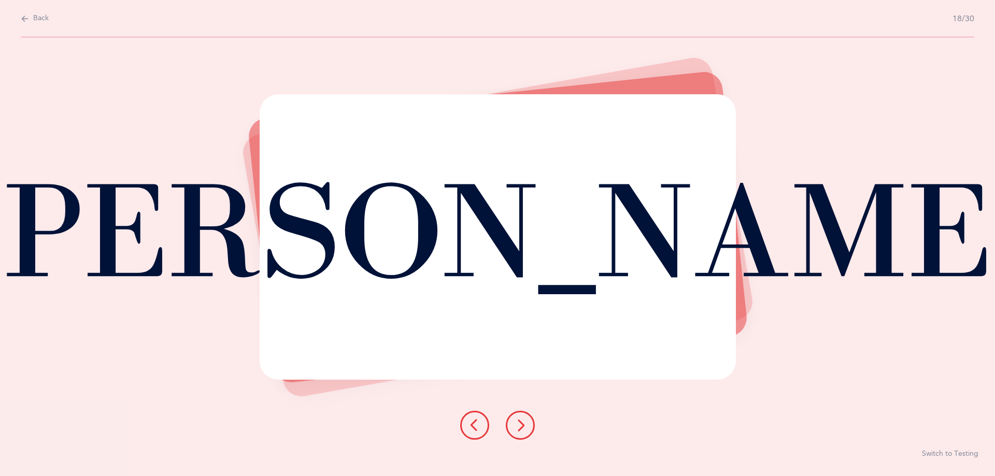
click at [522, 428] on icon at bounding box center [520, 425] width 12 height 12
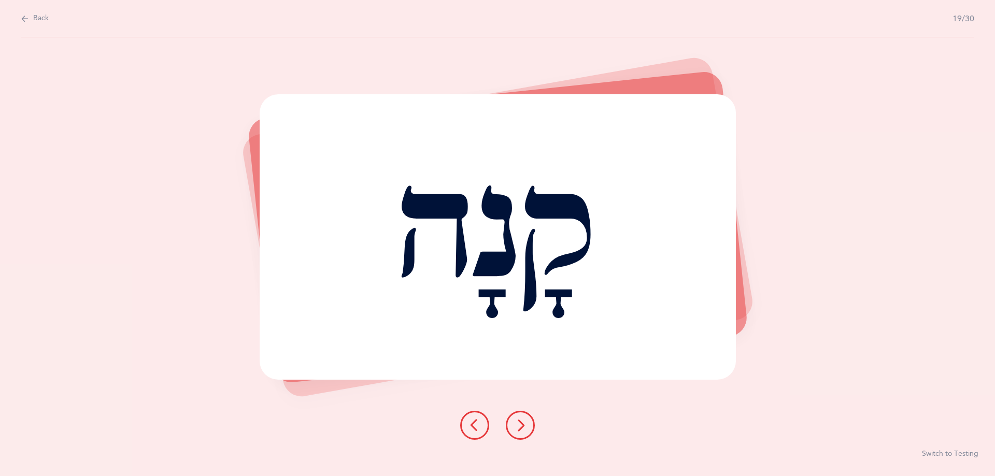
click at [522, 428] on icon at bounding box center [520, 425] width 12 height 12
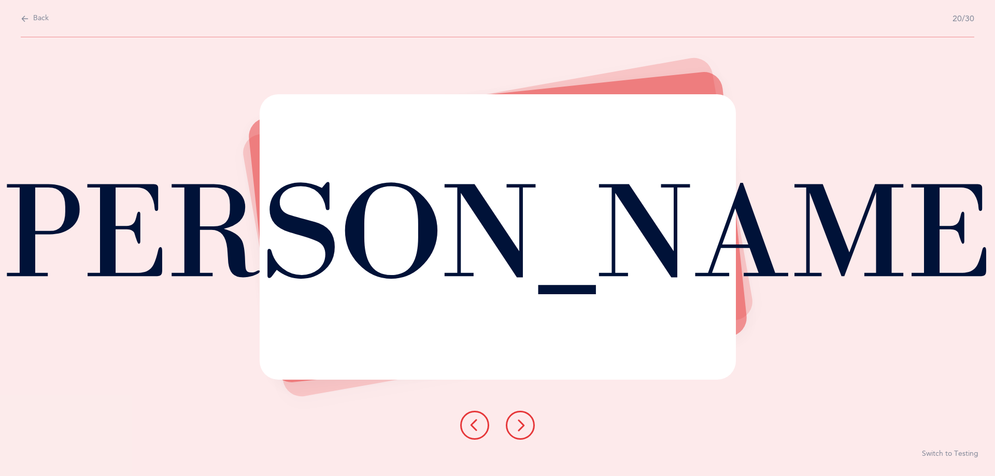
click at [522, 428] on icon at bounding box center [520, 425] width 12 height 12
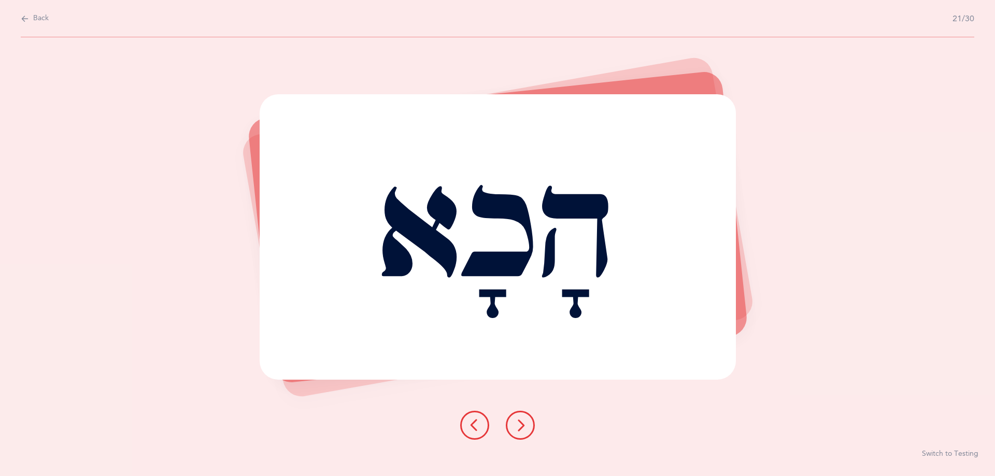
click at [522, 428] on icon at bounding box center [520, 425] width 12 height 12
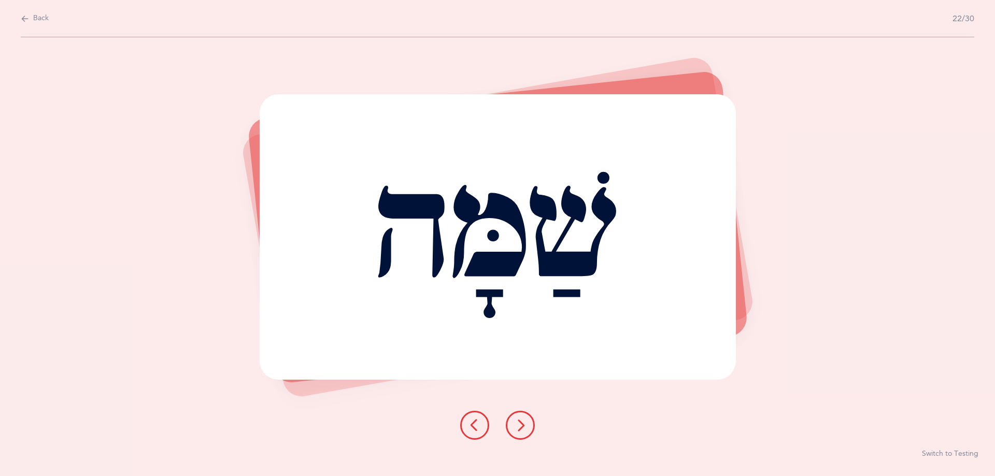
click at [522, 428] on icon at bounding box center [520, 425] width 12 height 12
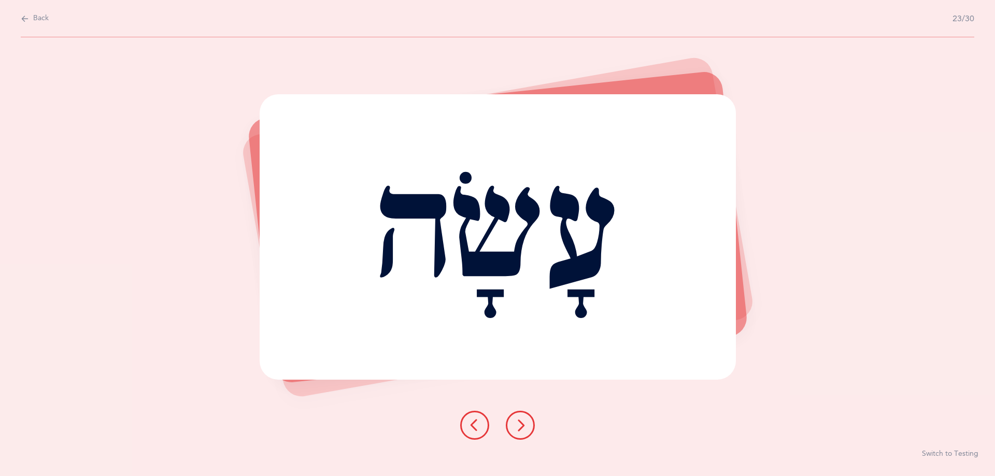
click at [522, 428] on icon at bounding box center [520, 425] width 12 height 12
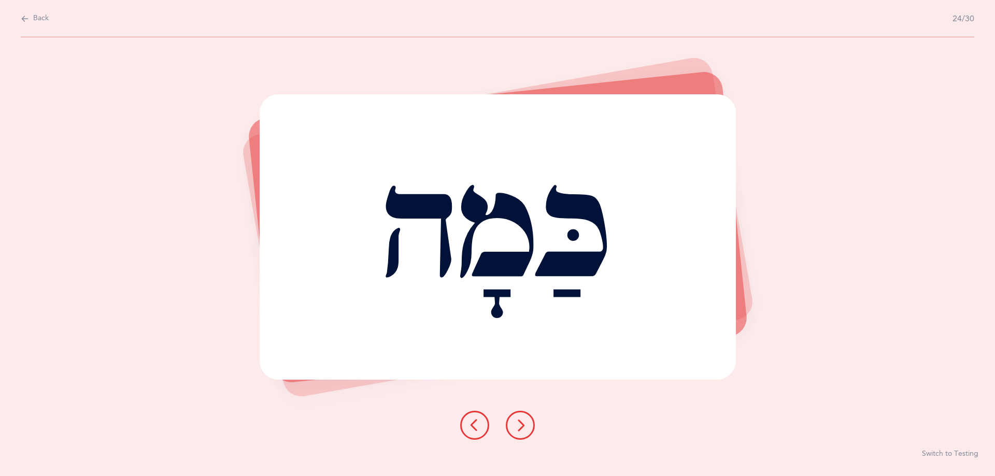
click at [522, 428] on icon at bounding box center [520, 425] width 12 height 12
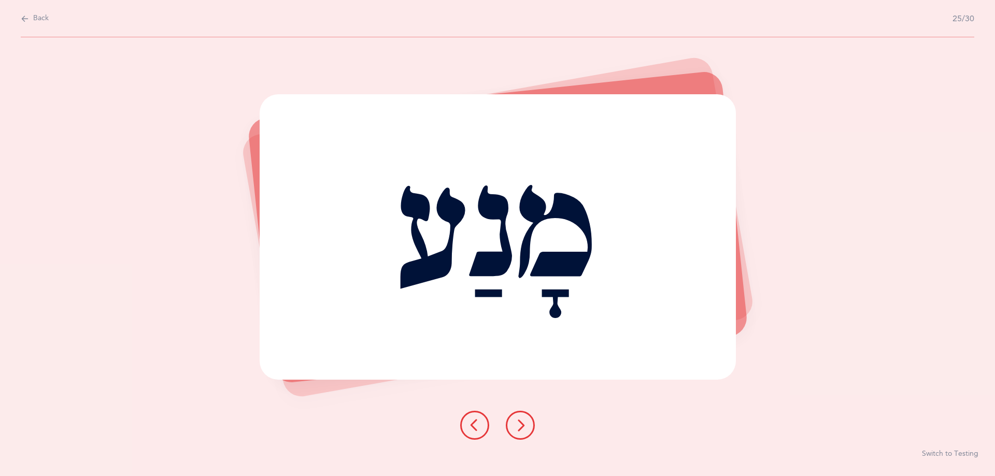
click at [522, 428] on icon at bounding box center [520, 425] width 12 height 12
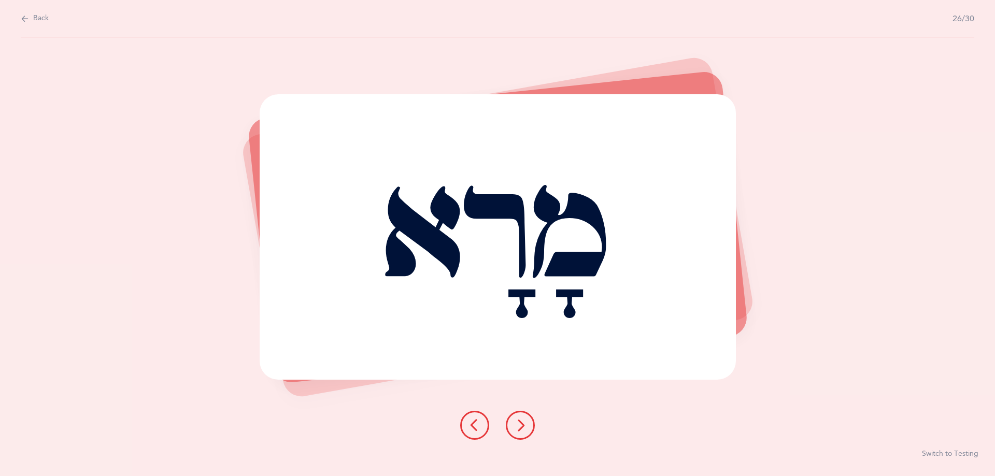
click at [522, 428] on icon at bounding box center [520, 425] width 12 height 12
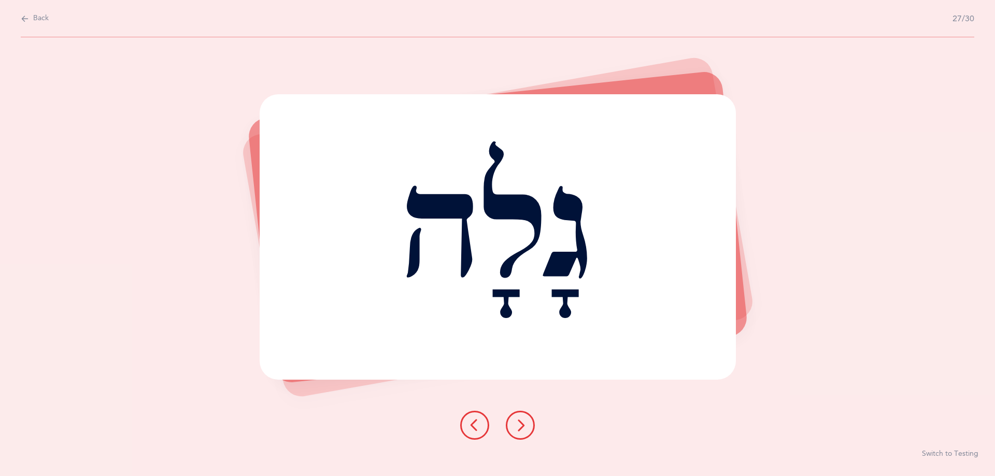
click at [522, 428] on icon at bounding box center [520, 425] width 12 height 12
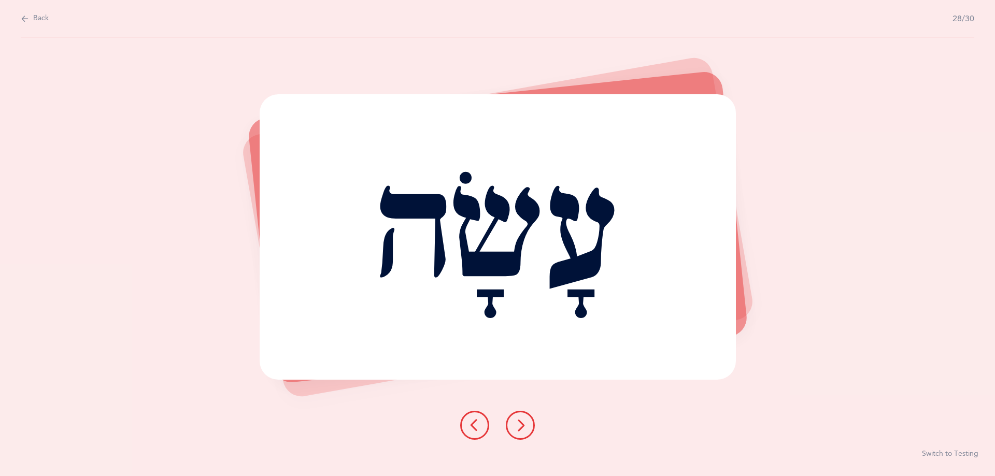
click at [522, 428] on icon at bounding box center [520, 425] width 12 height 12
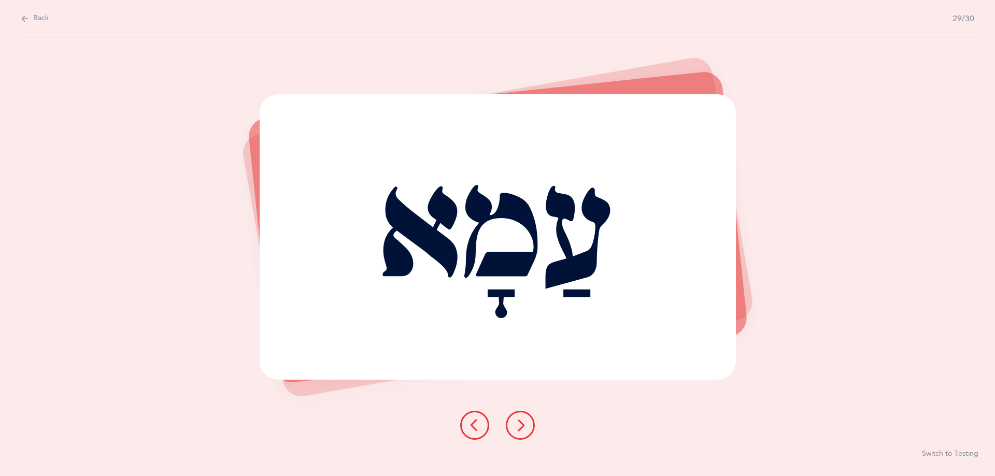
click at [522, 428] on icon at bounding box center [520, 425] width 12 height 12
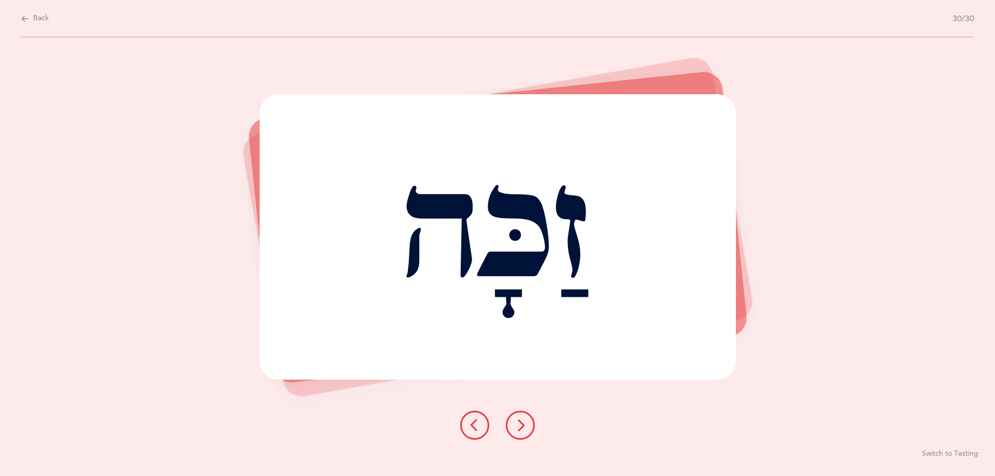
click at [522, 428] on icon at bounding box center [520, 425] width 12 height 12
